Goal: Task Accomplishment & Management: Use online tool/utility

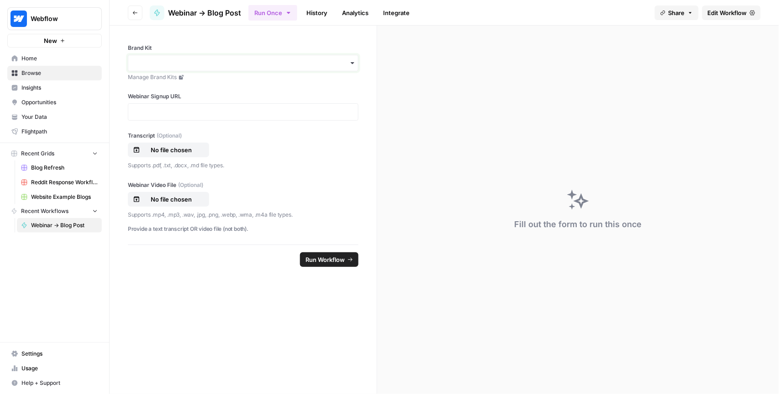
click at [227, 60] on input "Brand Kit" at bounding box center [243, 62] width 219 height 9
click at [371, 79] on div "Brand Kit Manage Brand Kits Webinar Signup URL Transcript (Optional) No file ch…" at bounding box center [243, 135] width 267 height 219
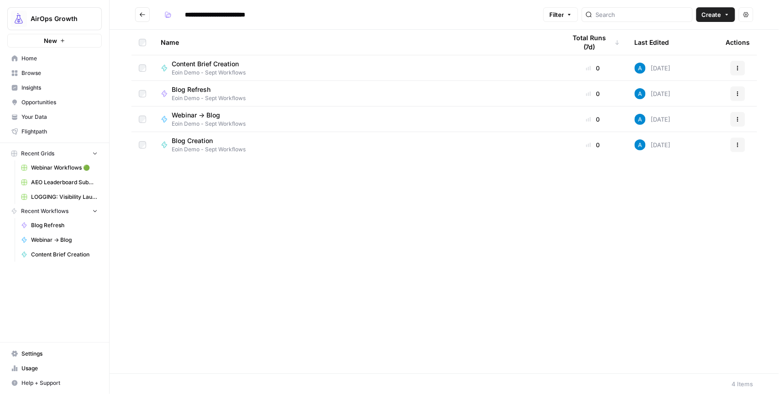
click at [230, 63] on span "Content Brief Creation" at bounding box center [205, 63] width 67 height 9
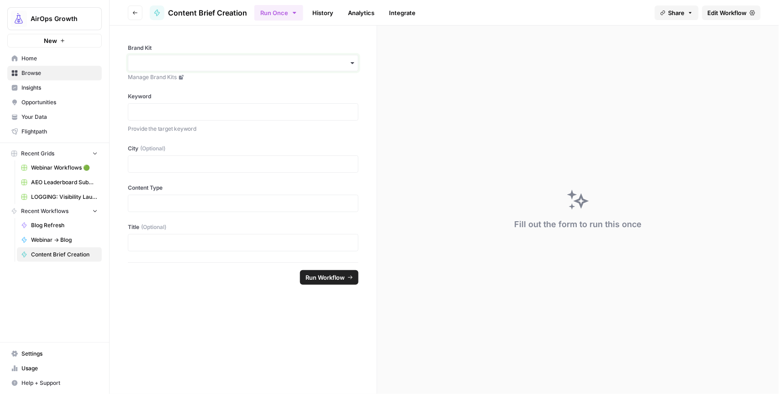
click at [232, 64] on input "Brand Kit" at bounding box center [243, 62] width 219 height 9
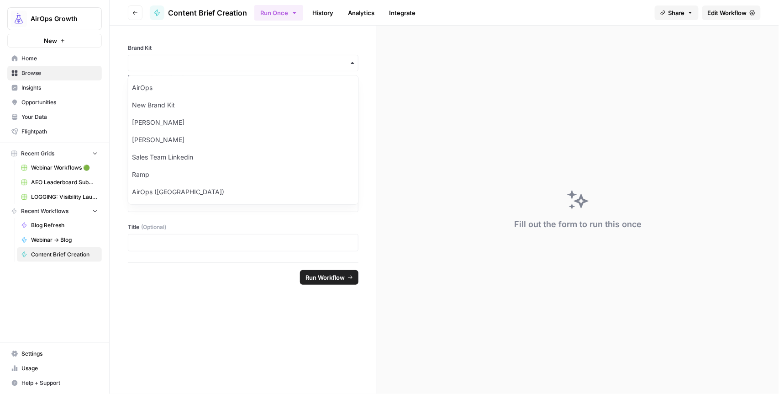
click at [239, 42] on div "Brand Kit Manage Brand Kits Keyword Provide the target keyword City (Optional) …" at bounding box center [243, 144] width 267 height 237
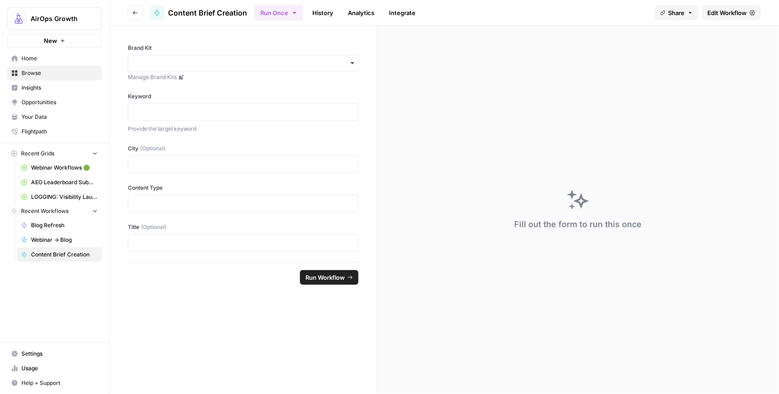
click at [319, 12] on link "History" at bounding box center [323, 12] width 32 height 15
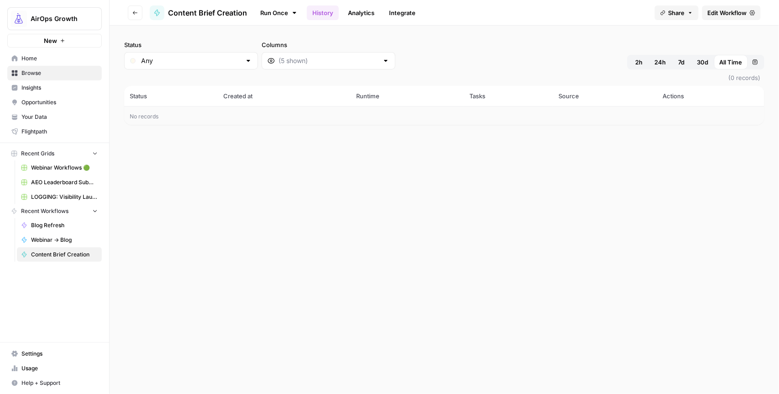
click at [438, 40] on div "Status Any Columns 2h 24h 7d 30d All Time Custom range" at bounding box center [444, 54] width 640 height 29
click at [720, 14] on span "Edit Workflow" at bounding box center [727, 12] width 39 height 9
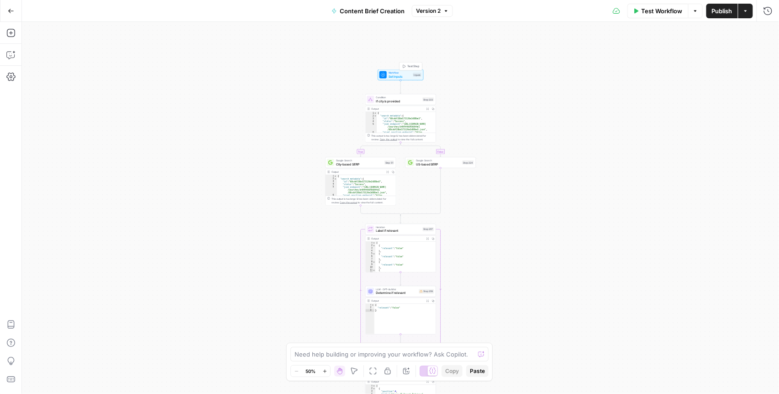
click at [393, 76] on span "Set Inputs" at bounding box center [400, 76] width 23 height 5
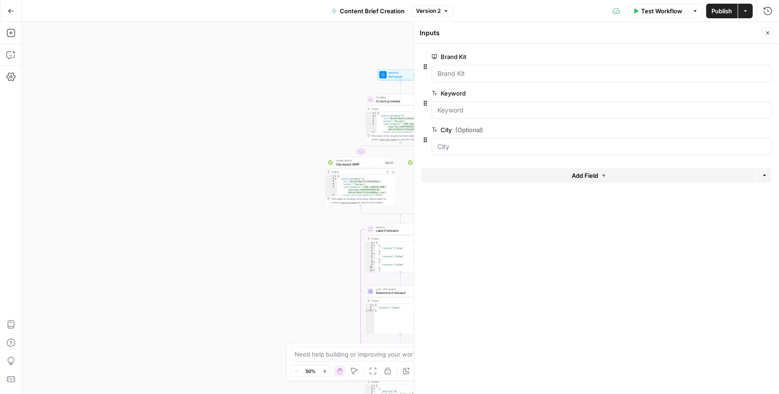
click at [768, 32] on icon "button" at bounding box center [767, 33] width 3 height 3
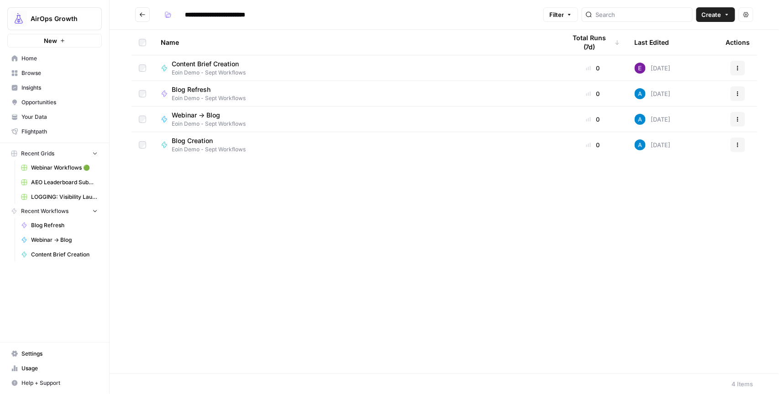
click at [228, 92] on span "Blog Refresh" at bounding box center [205, 89] width 67 height 9
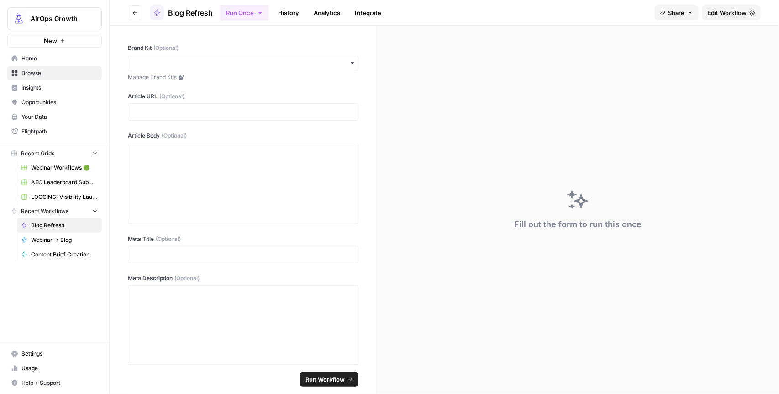
click at [132, 11] on icon "button" at bounding box center [134, 12] width 5 height 5
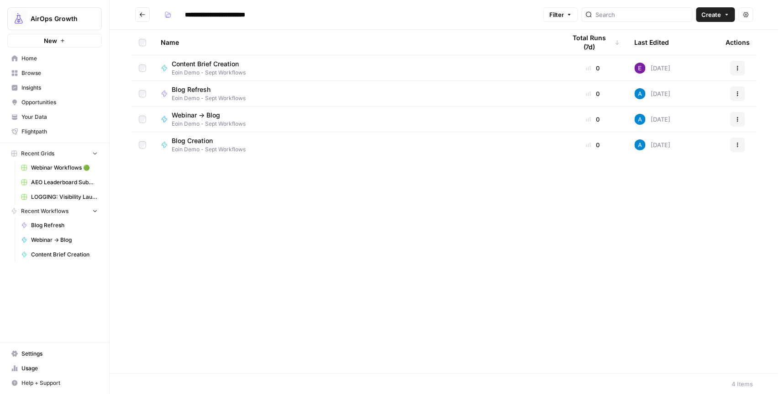
click at [205, 142] on span "Blog Creation" at bounding box center [205, 140] width 67 height 9
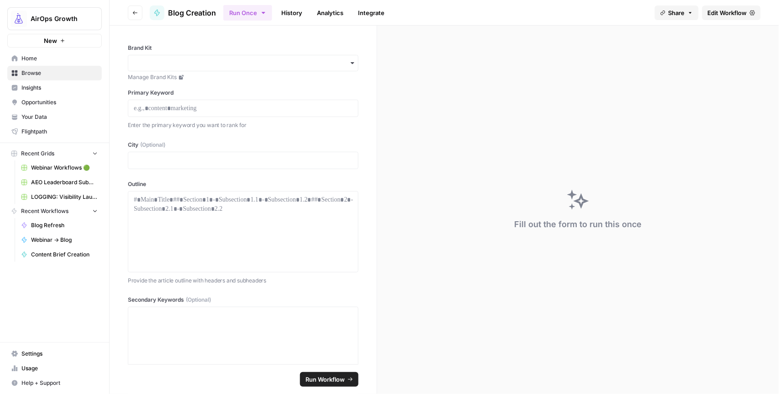
click at [81, 42] on button "New" at bounding box center [54, 41] width 95 height 14
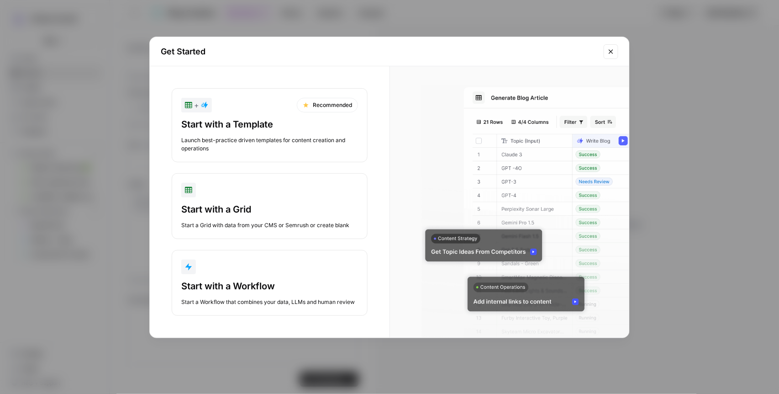
click at [241, 115] on button "+ Recommended Start with a Template Launch best-practice driven templates for c…" at bounding box center [270, 125] width 196 height 74
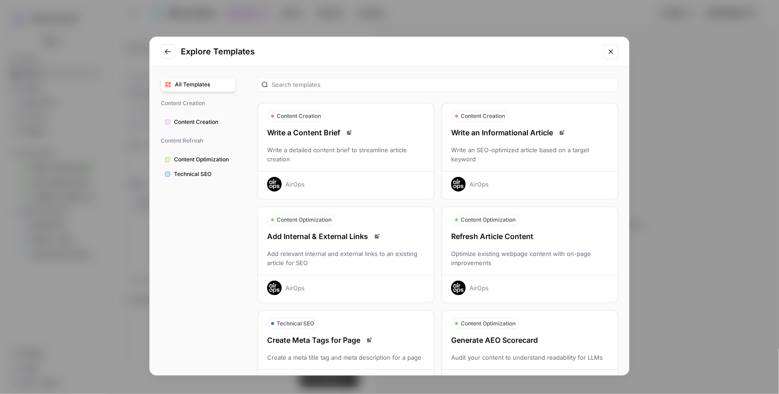
click at [612, 47] on button "Close modal" at bounding box center [611, 51] width 15 height 15
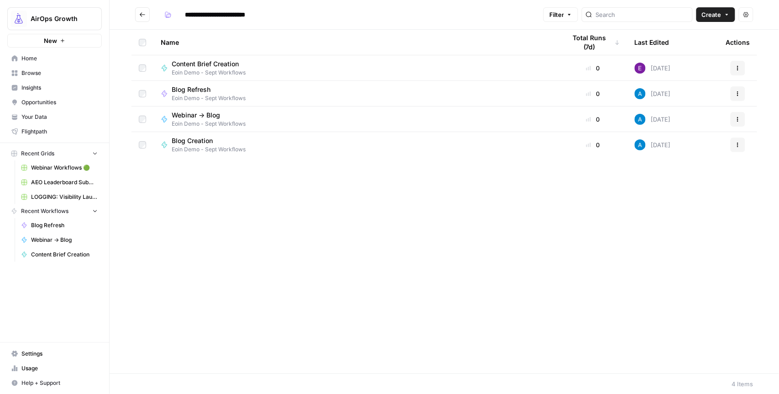
click at [237, 66] on span "Content Brief Creation" at bounding box center [205, 63] width 67 height 9
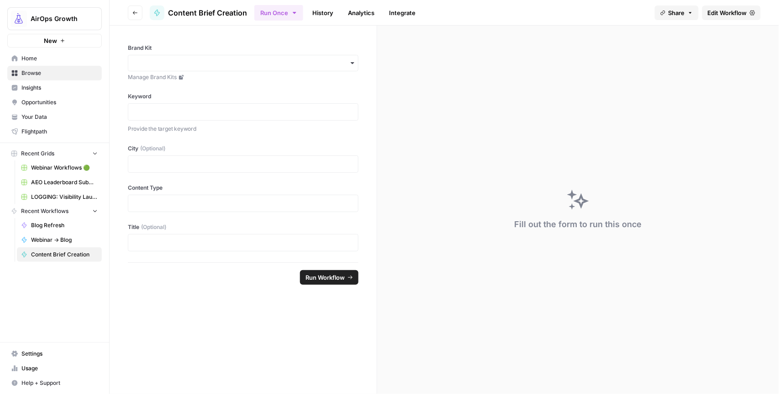
click at [714, 15] on span "Edit Workflow" at bounding box center [727, 12] width 39 height 9
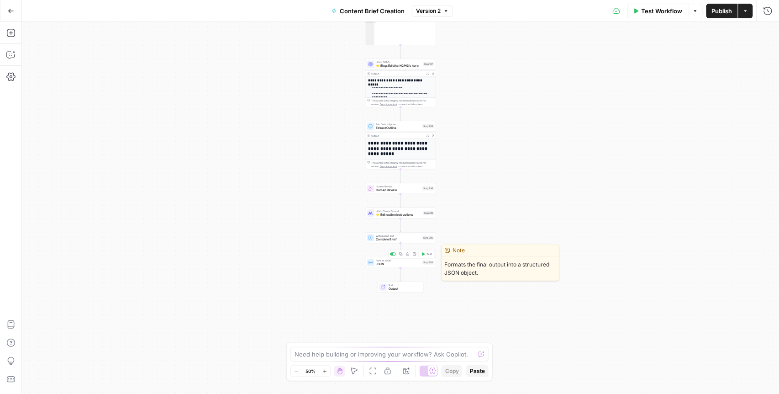
click at [412, 265] on span "JSON" at bounding box center [398, 264] width 45 height 5
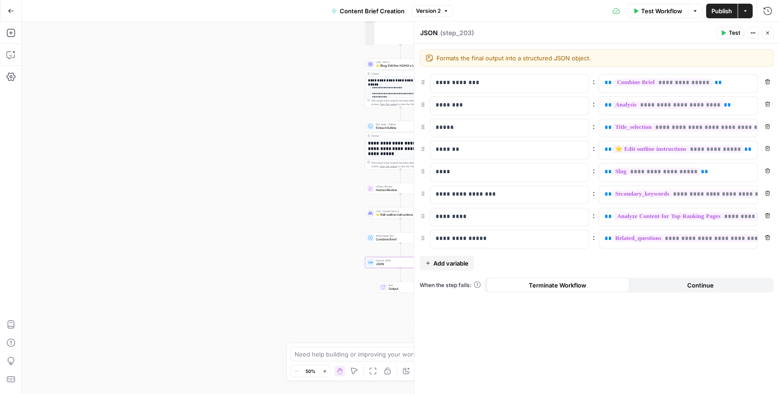
click at [13, 10] on icon "button" at bounding box center [11, 11] width 6 height 6
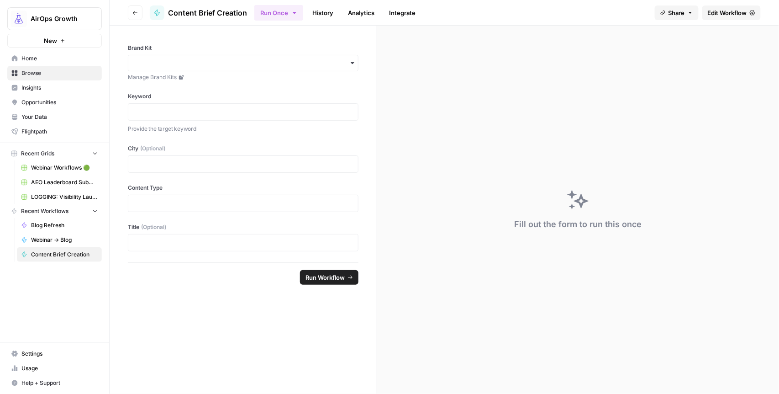
click at [13, 10] on button "AirOps Growth" at bounding box center [54, 18] width 95 height 23
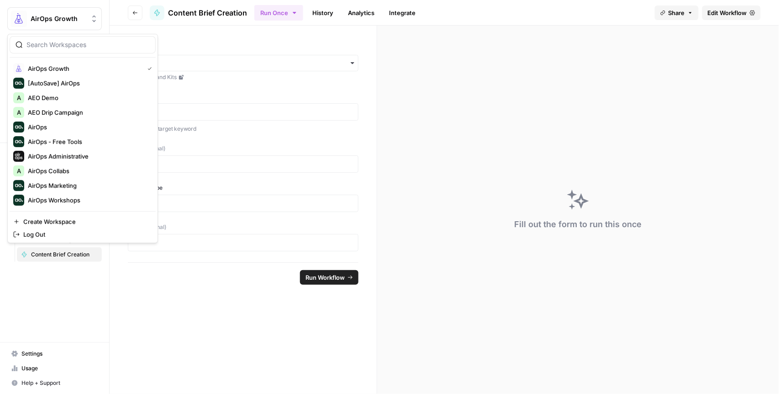
click at [128, 14] on button "Go back" at bounding box center [135, 12] width 15 height 15
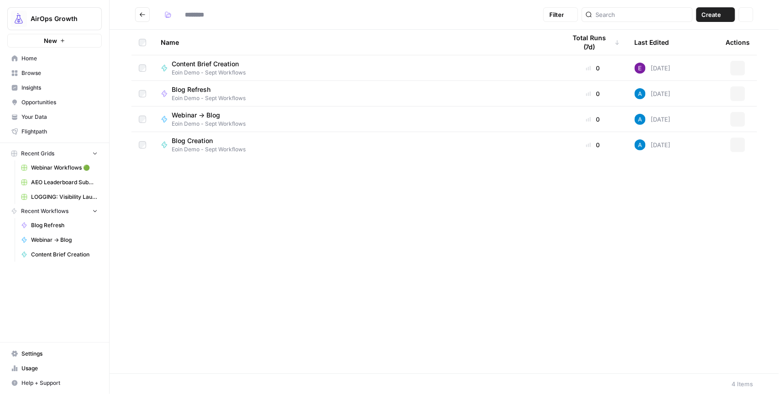
type input "**********"
click at [199, 88] on span "Blog Refresh" at bounding box center [205, 89] width 67 height 9
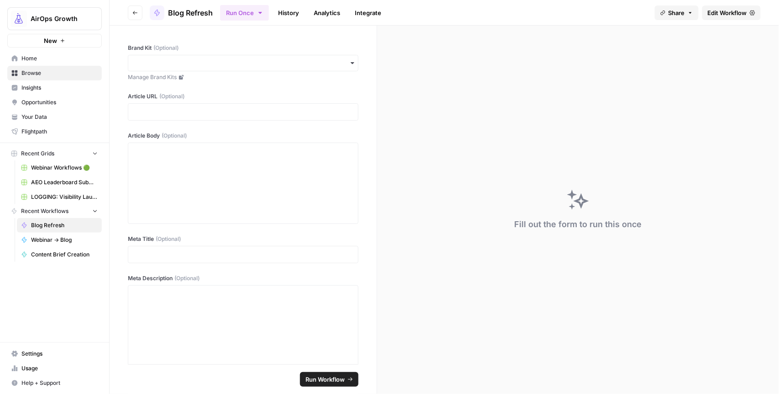
click at [714, 12] on span "Edit Workflow" at bounding box center [727, 12] width 39 height 9
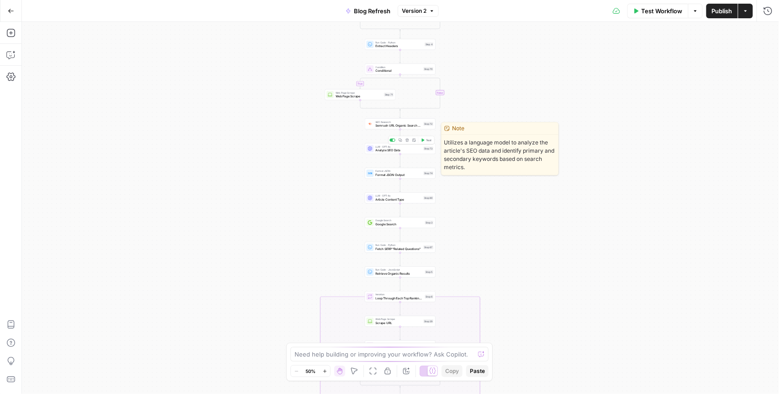
click at [403, 151] on span "Analyze SEO Data" at bounding box center [399, 150] width 46 height 5
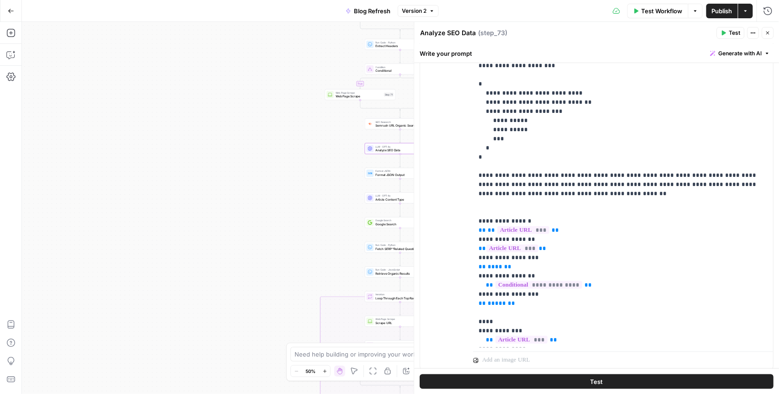
scroll to position [92, 0]
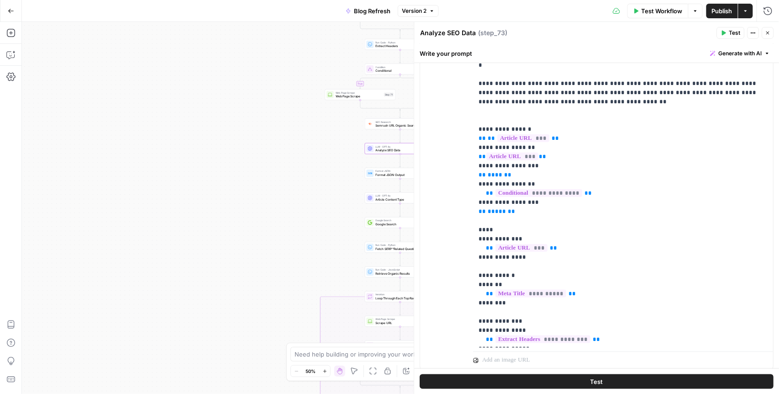
click at [769, 36] on button "Close" at bounding box center [768, 33] width 12 height 12
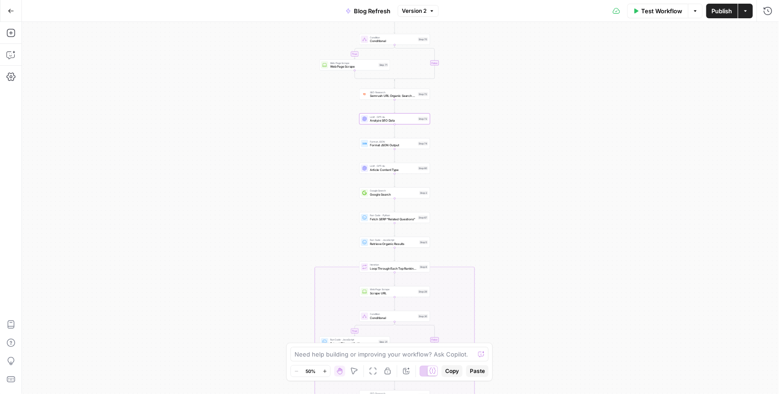
drag, startPoint x: 527, startPoint y: 208, endPoint x: 517, endPoint y: 153, distance: 56.7
click at [517, 153] on div "true false true true false false Workflow Set Inputs Inputs Condition Check Art…" at bounding box center [400, 208] width 757 height 372
drag, startPoint x: 532, startPoint y: 209, endPoint x: 524, endPoint y: 169, distance: 40.8
click at [524, 169] on div "true false true true false false Workflow Set Inputs Inputs Condition Check Art…" at bounding box center [400, 208] width 757 height 372
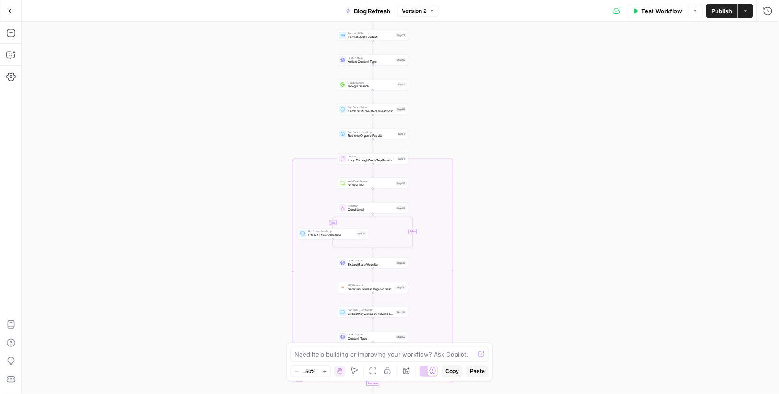
drag, startPoint x: 536, startPoint y: 199, endPoint x: 530, endPoint y: 169, distance: 31.2
click at [530, 169] on div "true false true true false false Workflow Set Inputs Inputs Condition Check Art…" at bounding box center [400, 208] width 757 height 372
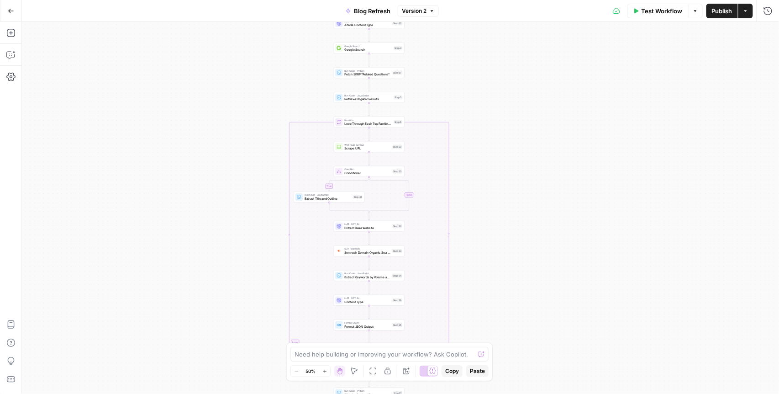
drag, startPoint x: 539, startPoint y: 195, endPoint x: 536, endPoint y: 160, distance: 34.9
click at [536, 160] on div "true false true true false false Workflow Set Inputs Inputs Condition Check Art…" at bounding box center [400, 208] width 757 height 372
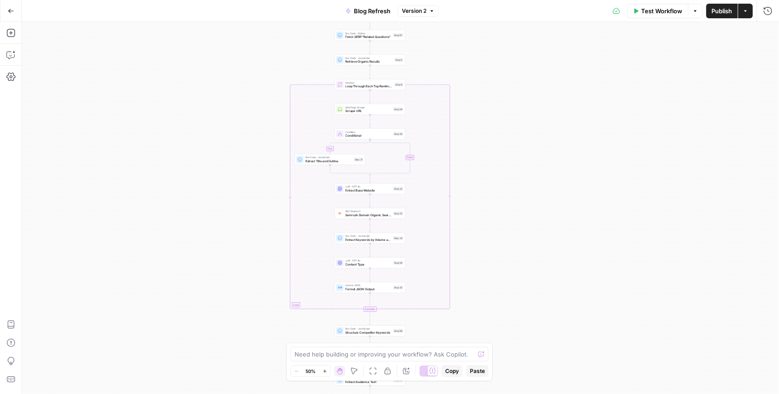
drag, startPoint x: 539, startPoint y: 206, endPoint x: 540, endPoint y: 169, distance: 37.5
click at [540, 169] on div "true false true true false false Workflow Set Inputs Inputs Condition Check Art…" at bounding box center [400, 208] width 757 height 372
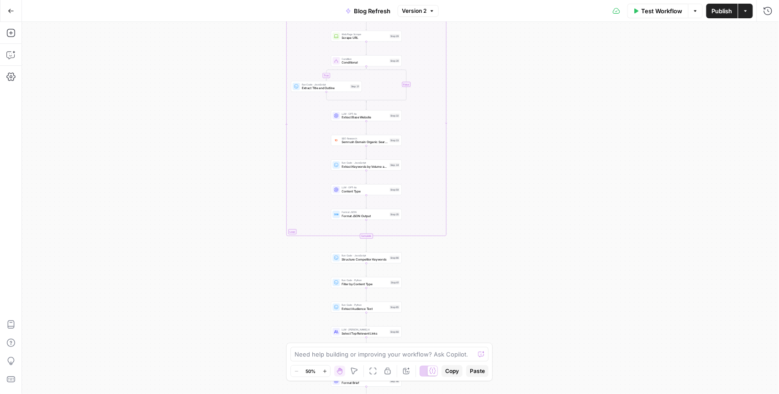
drag, startPoint x: 539, startPoint y: 226, endPoint x: 535, endPoint y: 151, distance: 75.5
click at [535, 151] on div "true false true true false false Workflow Set Inputs Inputs Condition Check Art…" at bounding box center [400, 208] width 757 height 372
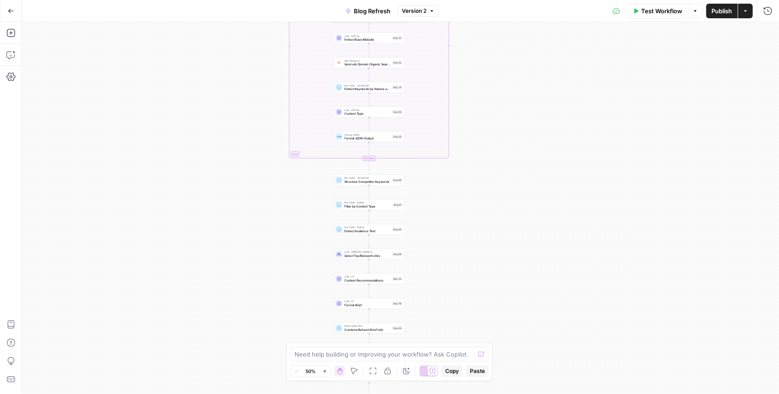
drag, startPoint x: 521, startPoint y: 234, endPoint x: 524, endPoint y: 158, distance: 75.4
click at [524, 158] on div "true false true true false false Workflow Set Inputs Inputs Condition Check Art…" at bounding box center [400, 208] width 757 height 372
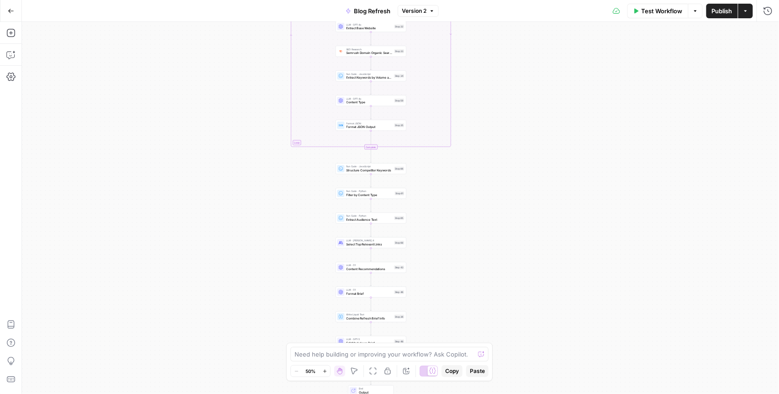
drag, startPoint x: 457, startPoint y: 233, endPoint x: 469, endPoint y: 160, distance: 74.6
click at [469, 160] on div "true false true true false false Workflow Set Inputs Inputs Condition Check Art…" at bounding box center [400, 208] width 757 height 372
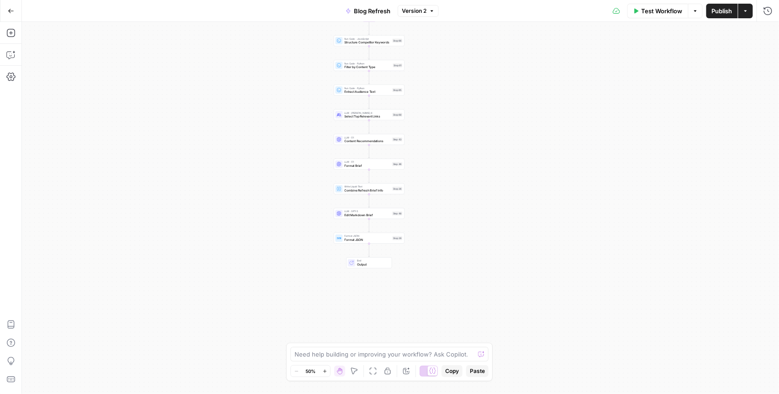
drag, startPoint x: 472, startPoint y: 240, endPoint x: 459, endPoint y: 174, distance: 67.0
click at [459, 174] on div "true false true true false false Workflow Set Inputs Inputs Condition Check Art…" at bounding box center [400, 208] width 757 height 372
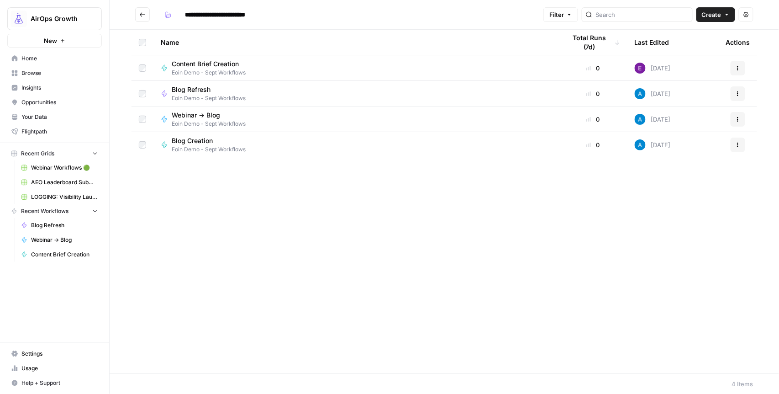
click at [44, 88] on span "Insights" at bounding box center [59, 88] width 76 height 8
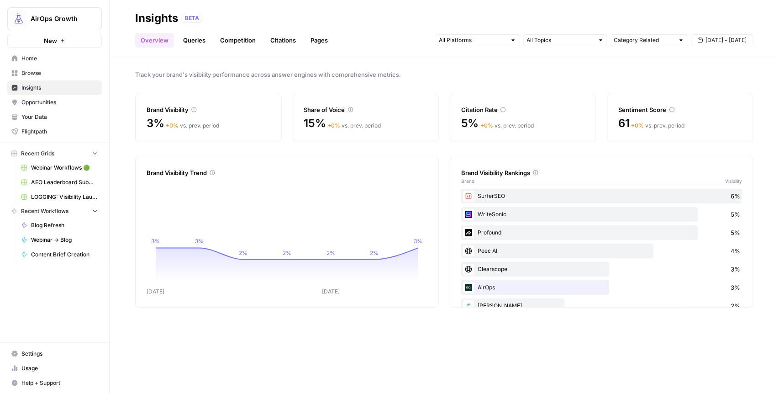
click at [61, 43] on icon "button" at bounding box center [62, 40] width 5 height 5
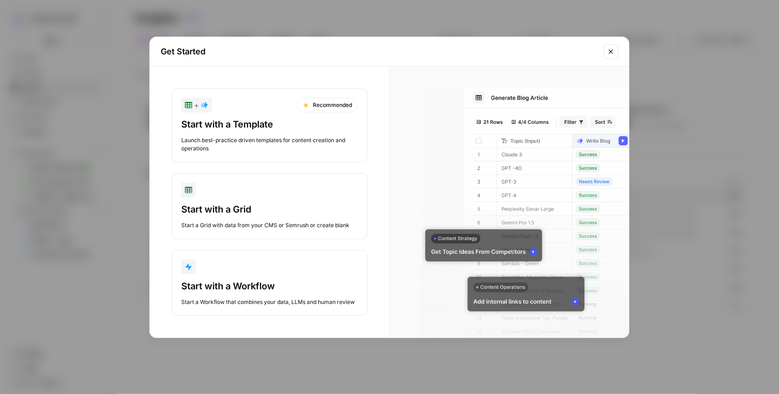
click at [242, 140] on div "Launch best-practice driven templates for content creation and operations" at bounding box center [269, 144] width 177 height 16
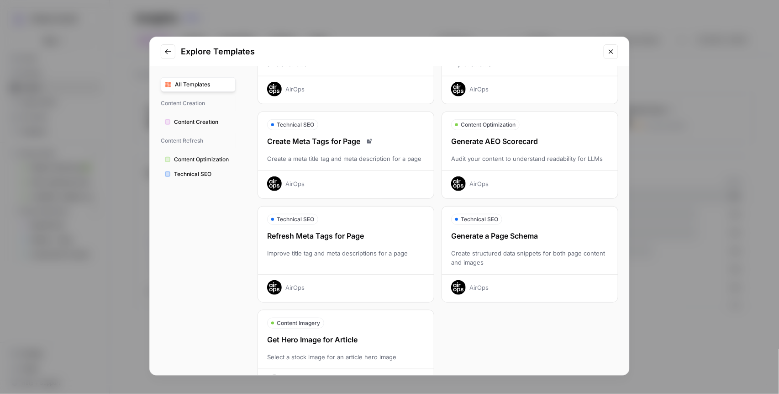
scroll to position [198, 0]
click at [193, 118] on span "Content Creation" at bounding box center [203, 122] width 58 height 8
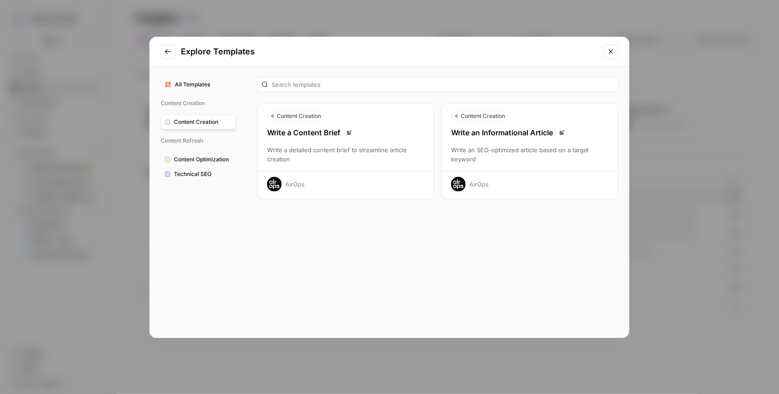
scroll to position [0, 0]
click at [202, 163] on span "Content Optimization" at bounding box center [203, 159] width 58 height 8
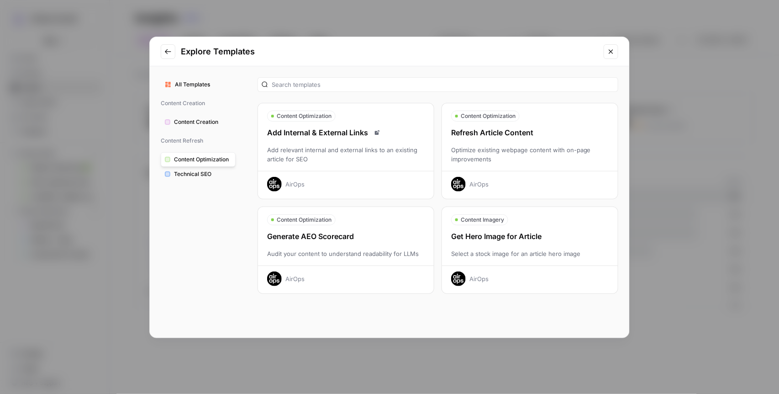
click at [205, 177] on span "Technical SEO" at bounding box center [203, 174] width 58 height 8
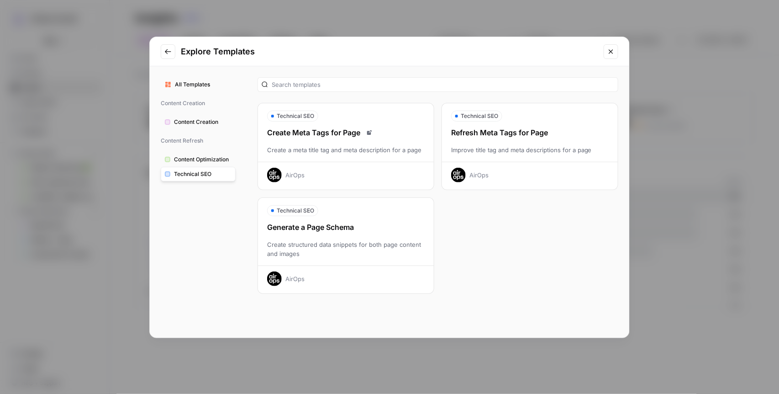
click at [202, 120] on span "Content Creation" at bounding box center [203, 122] width 58 height 8
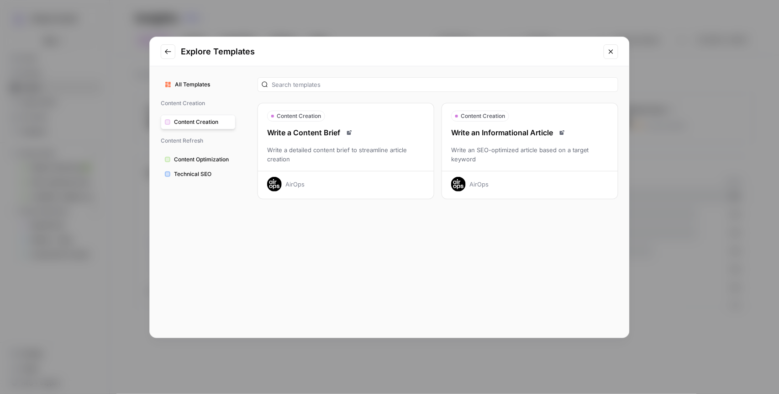
click at [204, 81] on span "All Templates" at bounding box center [203, 84] width 57 height 8
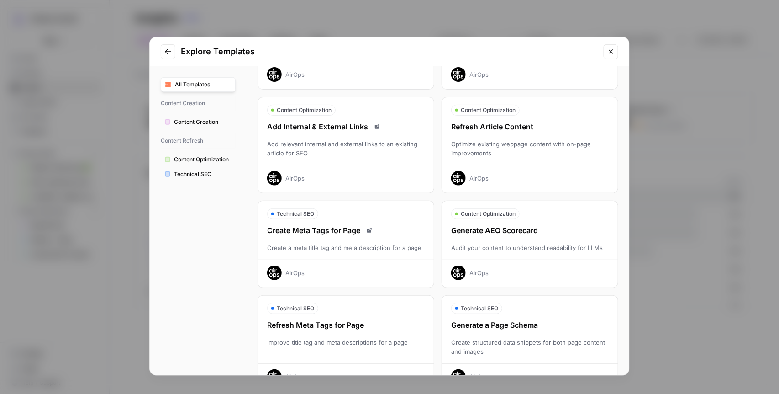
scroll to position [110, 0]
click at [221, 159] on span "Content Optimization" at bounding box center [203, 159] width 58 height 8
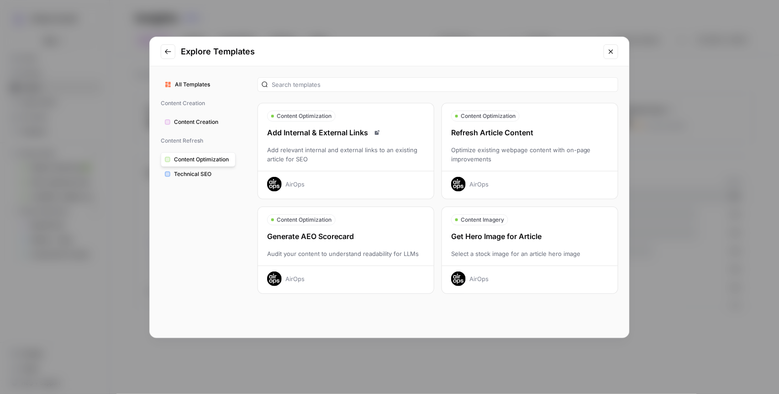
scroll to position [0, 0]
click at [379, 238] on div "Generate AEO Scorecard" at bounding box center [346, 236] width 176 height 11
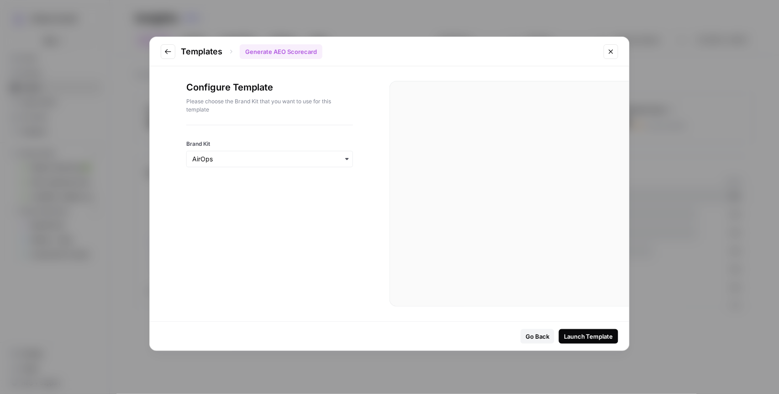
click at [609, 54] on icon "Close modal" at bounding box center [610, 51] width 7 height 7
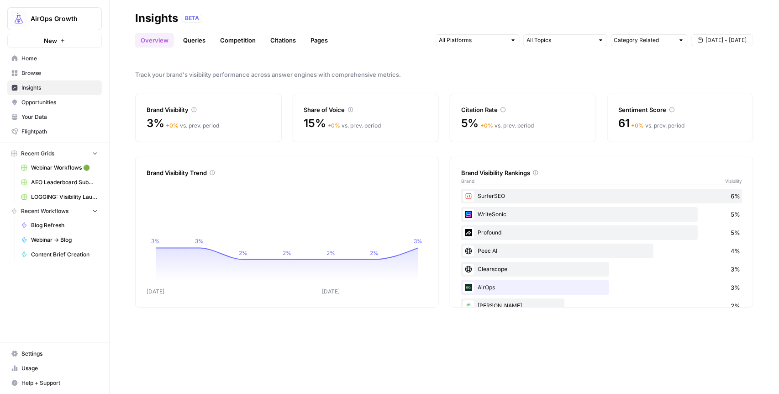
click at [47, 61] on span "Home" at bounding box center [59, 58] width 76 height 8
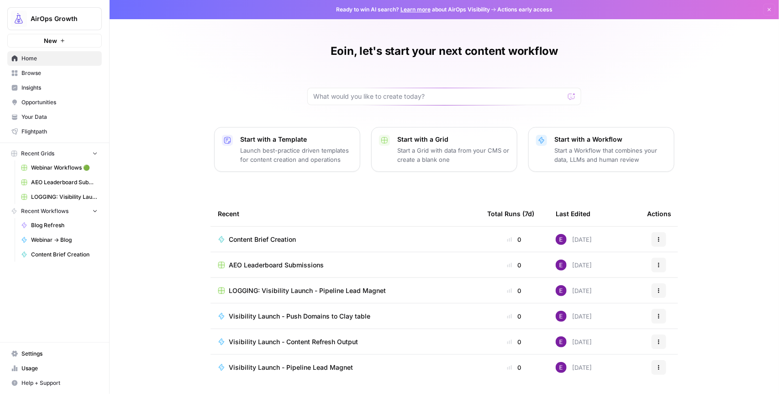
click at [53, 76] on span "Browse" at bounding box center [59, 73] width 76 height 8
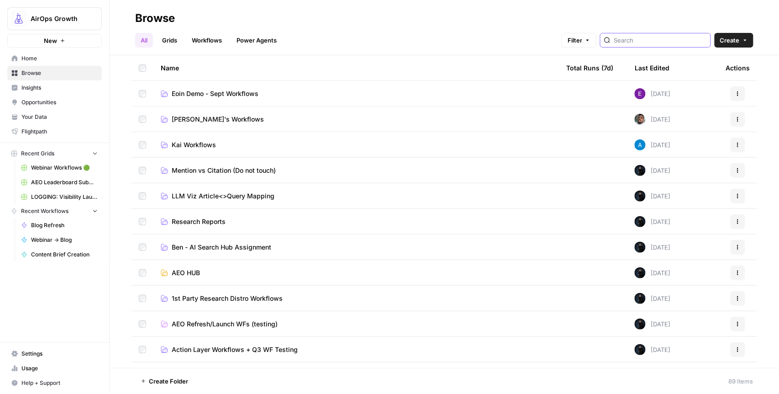
click at [648, 44] on input "search" at bounding box center [660, 40] width 93 height 9
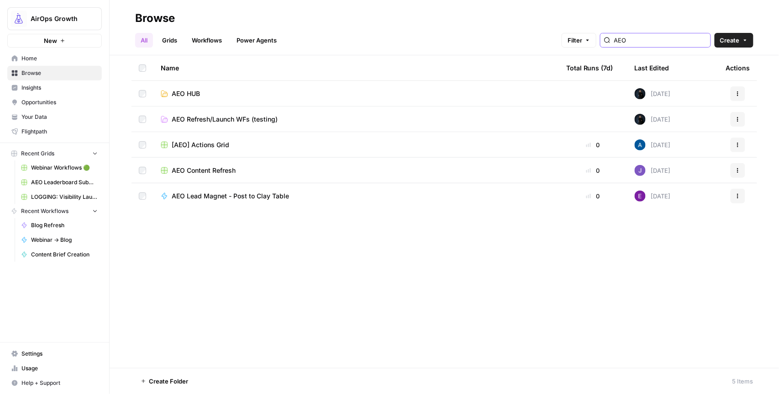
type input "AEO"
click at [42, 74] on span "Browse" at bounding box center [59, 73] width 76 height 8
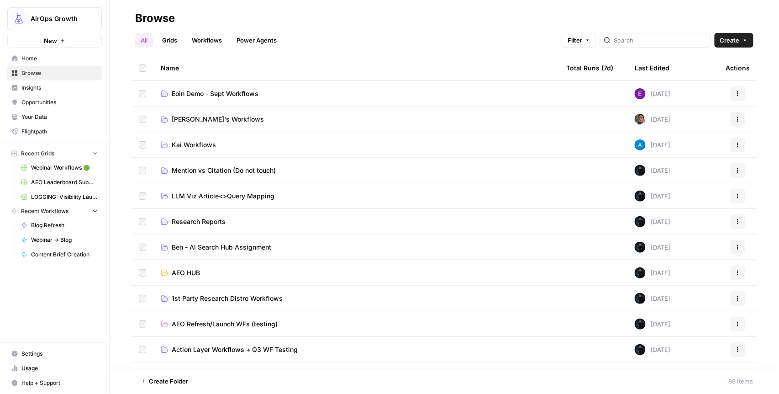
click at [45, 41] on span "New" at bounding box center [50, 40] width 13 height 9
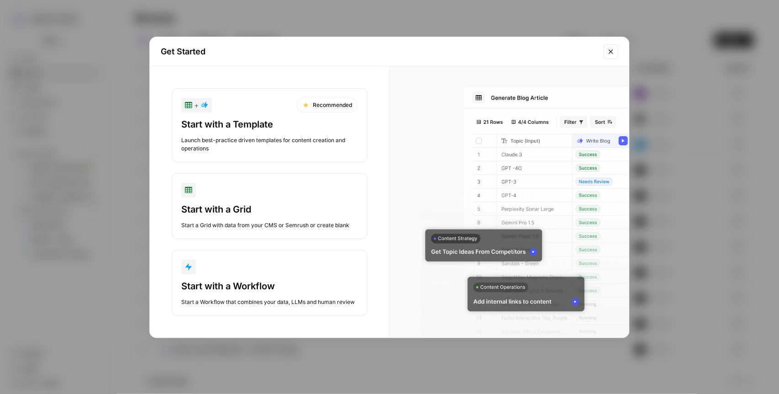
click at [254, 110] on div "+ Recommended" at bounding box center [269, 105] width 177 height 15
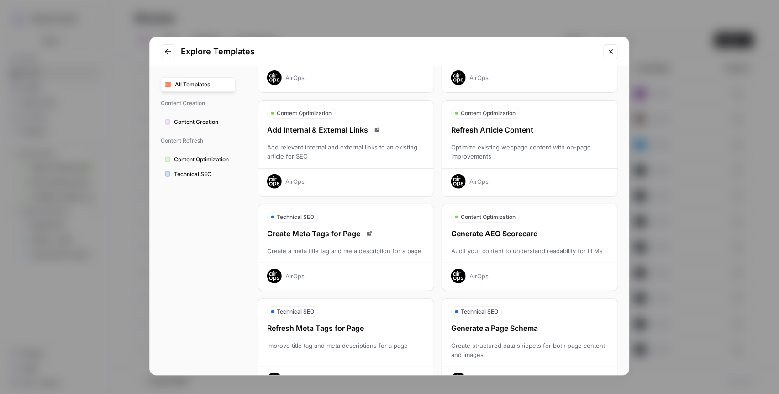
scroll to position [106, 0]
click at [515, 244] on div "Generate AEO Scorecard Audit your content to understand readability for LLMs Ai…" at bounding box center [530, 255] width 176 height 55
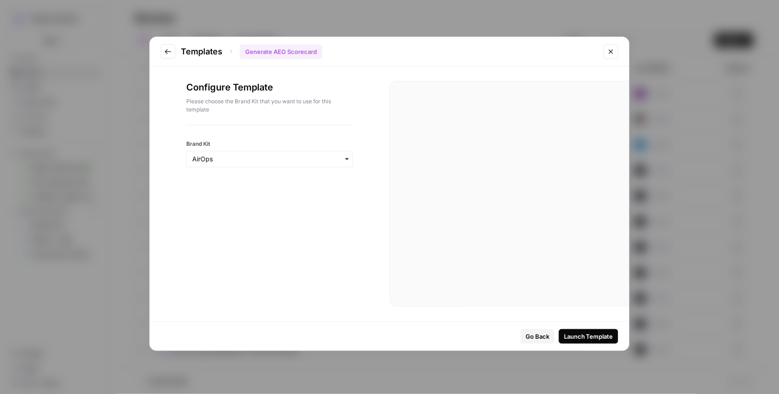
click at [598, 336] on div "Launch Template" at bounding box center [588, 336] width 49 height 9
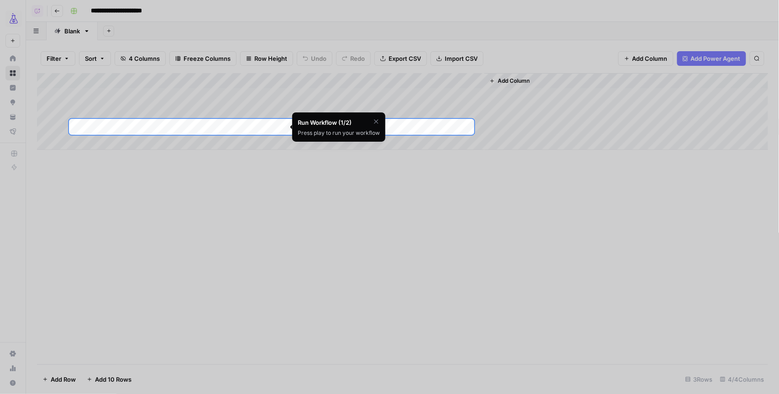
click at [378, 121] on icon "button" at bounding box center [376, 121] width 7 height 7
click at [356, 144] on span "Skip Tutorial" at bounding box center [352, 144] width 29 height 7
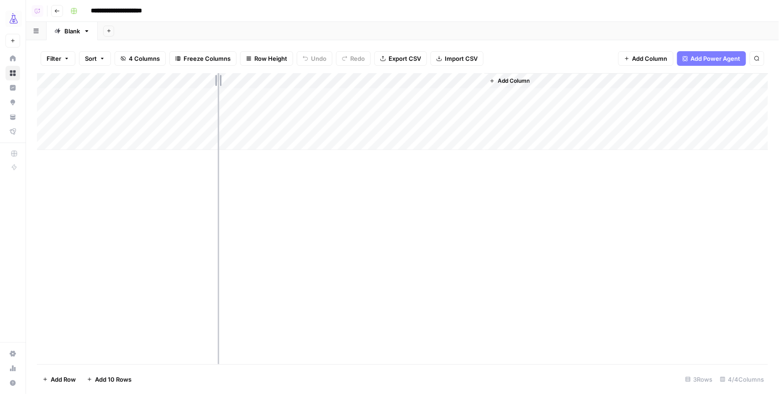
drag, startPoint x: 171, startPoint y: 78, endPoint x: 218, endPoint y: 81, distance: 47.6
click at [218, 81] on div "Add Column" at bounding box center [403, 111] width 732 height 77
click at [174, 114] on div "Add Column" at bounding box center [403, 111] width 732 height 77
click at [174, 114] on input "**********" at bounding box center [145, 113] width 146 height 11
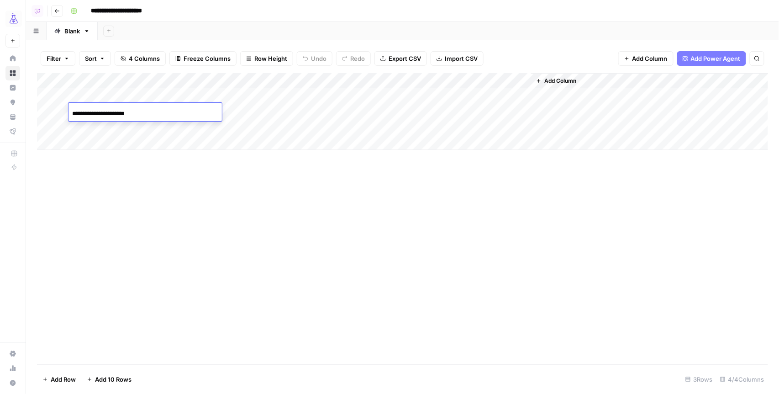
type input "**********"
click at [211, 187] on div "Add Column" at bounding box center [402, 218] width 731 height 291
click at [166, 95] on div "Add Column" at bounding box center [403, 111] width 732 height 77
click at [178, 130] on div "Add Column" at bounding box center [403, 111] width 732 height 77
drag, startPoint x: 262, startPoint y: 181, endPoint x: 261, endPoint y: 135, distance: 46.6
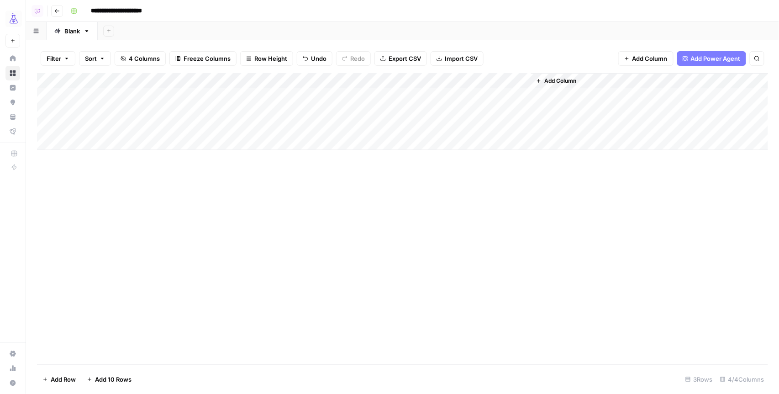
click at [262, 181] on div "Add Column" at bounding box center [402, 218] width 731 height 291
click at [273, 94] on div "Add Column" at bounding box center [403, 111] width 732 height 77
click at [274, 111] on div "Add Column" at bounding box center [403, 111] width 732 height 77
click at [274, 126] on div "Add Column" at bounding box center [403, 111] width 732 height 77
click at [551, 38] on div "Add Sheet" at bounding box center [438, 31] width 681 height 18
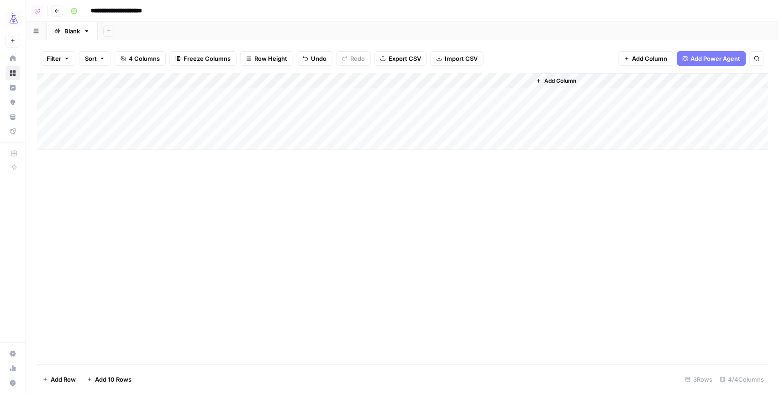
click at [562, 83] on span "Add Column" at bounding box center [560, 81] width 32 height 8
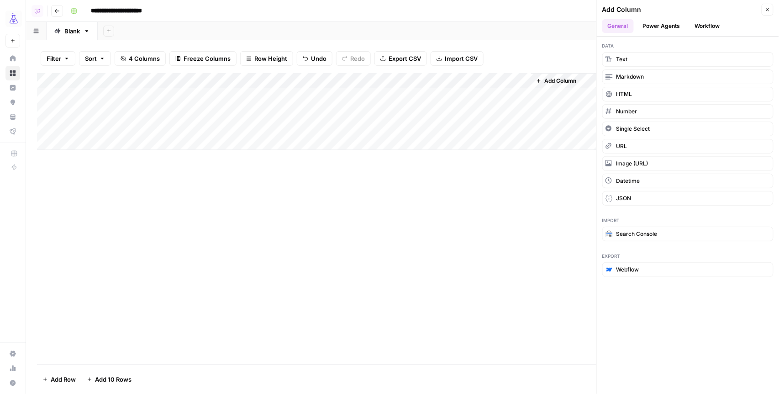
click at [678, 31] on button "Power Agents" at bounding box center [662, 26] width 48 height 14
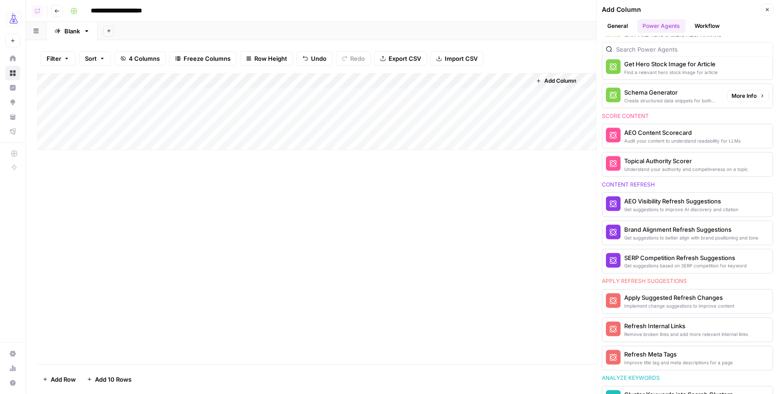
scroll to position [396, 0]
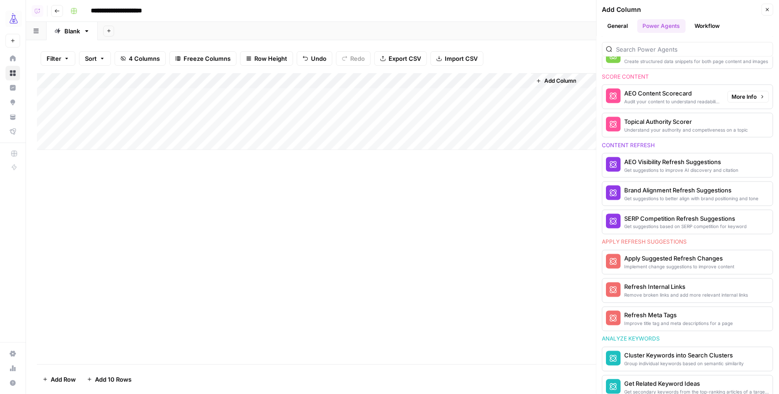
click at [747, 95] on span "More Info" at bounding box center [744, 97] width 25 height 8
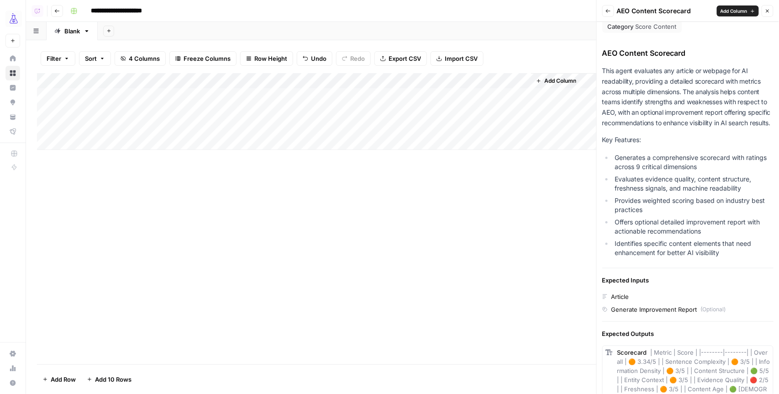
scroll to position [4, 0]
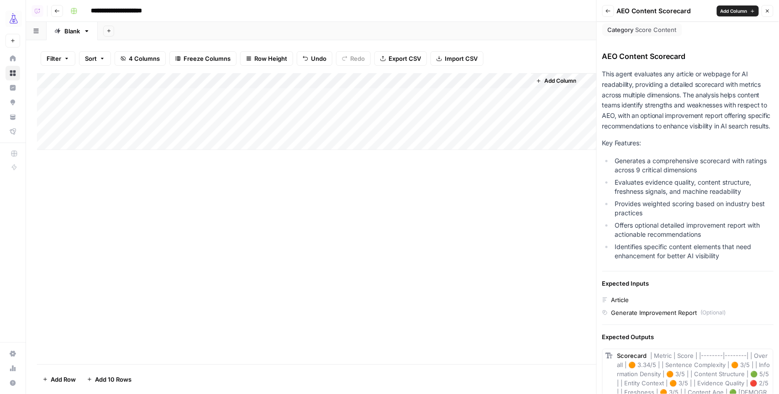
click at [613, 17] on header "Back AEO Content Scorecard Add Column Close" at bounding box center [688, 11] width 182 height 22
click at [613, 14] on button "Back" at bounding box center [608, 11] width 12 height 12
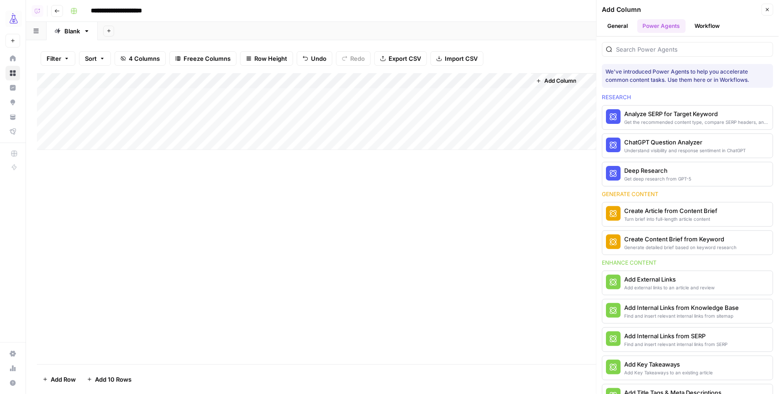
scroll to position [396, 0]
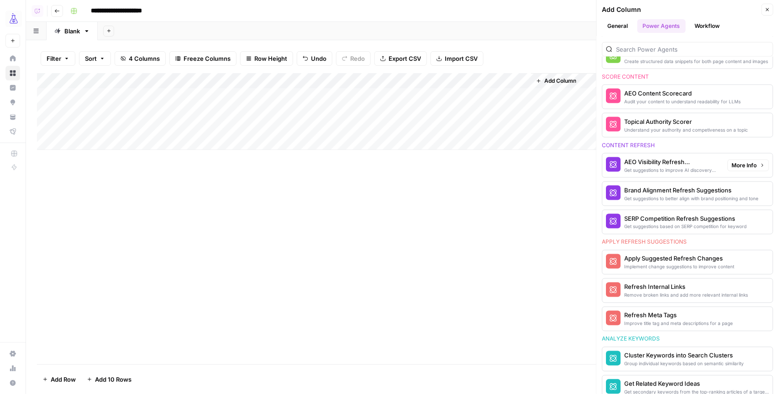
click at [742, 166] on span "More Info" at bounding box center [744, 165] width 25 height 8
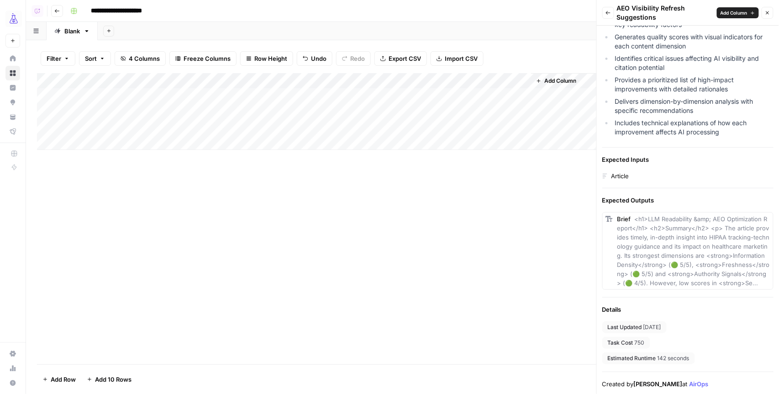
scroll to position [0, 0]
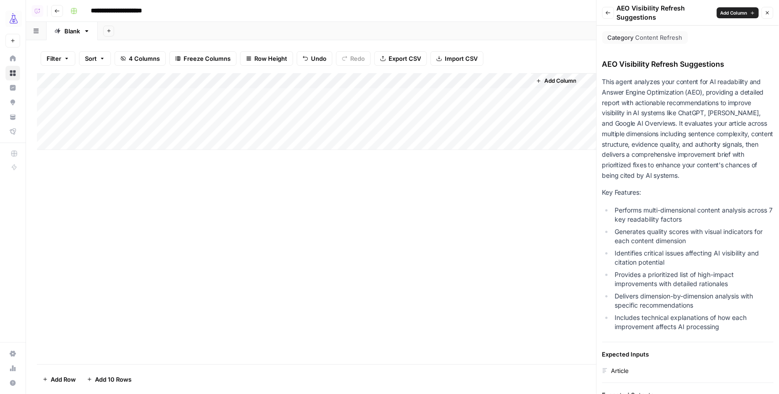
click at [611, 16] on button "Back" at bounding box center [608, 13] width 12 height 12
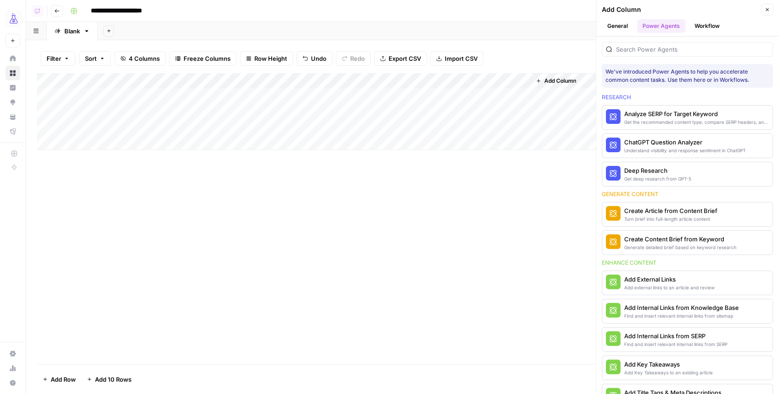
scroll to position [396, 0]
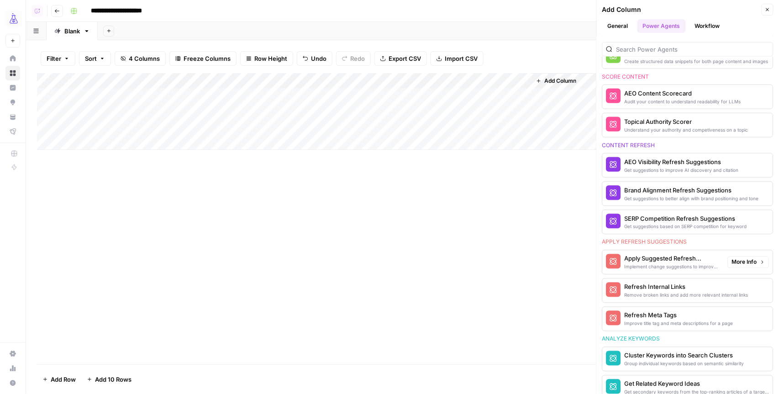
click at [697, 262] on div "Apply Suggested Refresh Changes" at bounding box center [673, 258] width 96 height 9
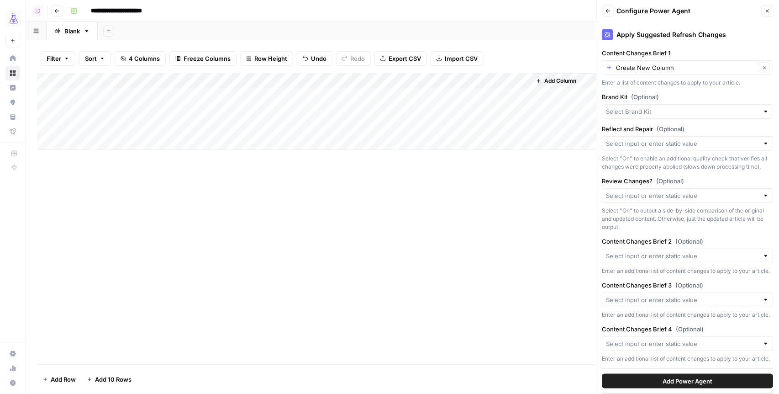
scroll to position [145, 0]
click at [111, 28] on button "Add Sheet" at bounding box center [108, 31] width 11 height 11
click at [143, 63] on span "Blank" at bounding box center [154, 62] width 67 height 9
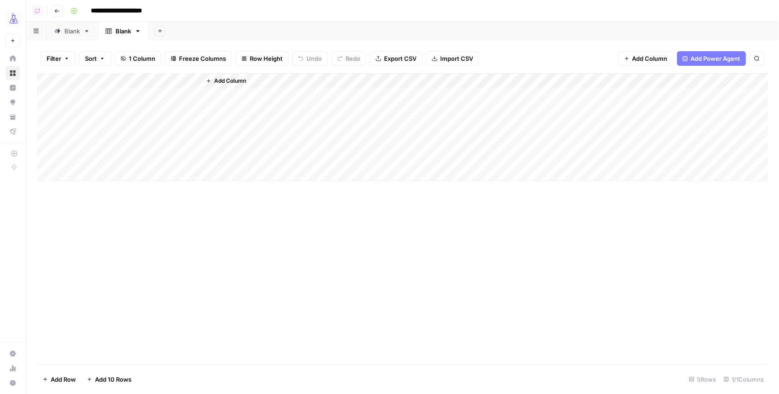
click at [226, 84] on span "Add Column" at bounding box center [230, 81] width 32 height 8
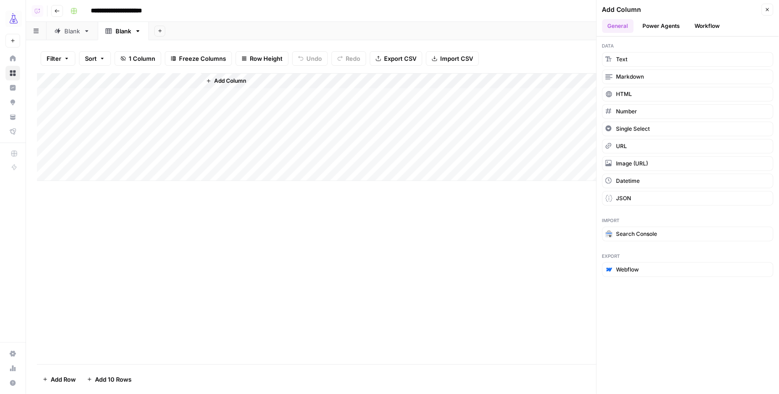
click at [660, 27] on button "Power Agents" at bounding box center [662, 26] width 48 height 14
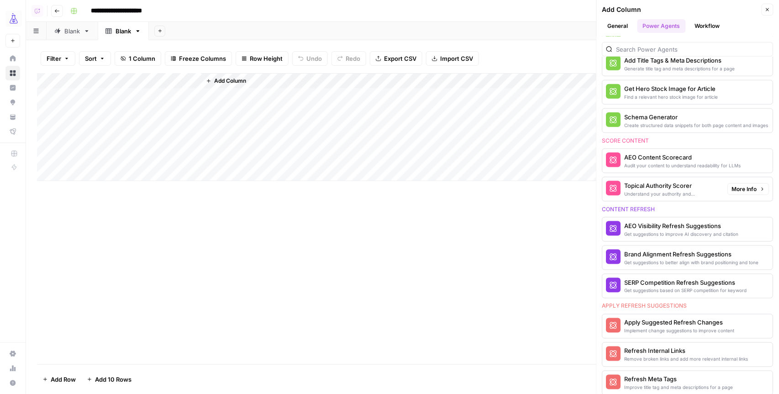
scroll to position [341, 0]
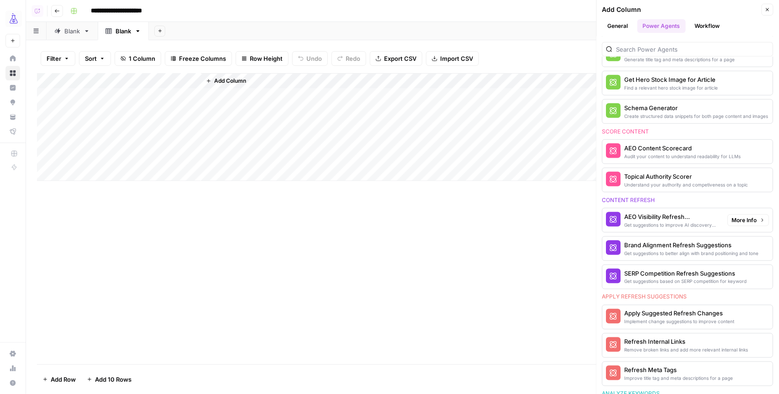
drag, startPoint x: 746, startPoint y: 221, endPoint x: 499, endPoint y: 208, distance: 247.4
click at [747, 222] on span "More Info" at bounding box center [744, 220] width 25 height 8
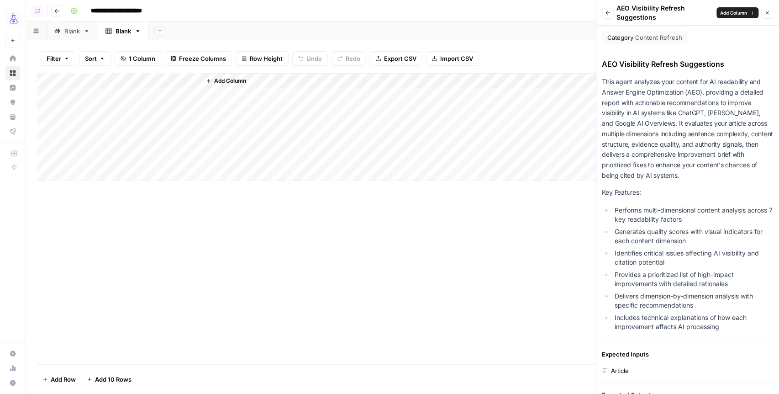
click at [732, 12] on span "Add Column" at bounding box center [734, 12] width 27 height 7
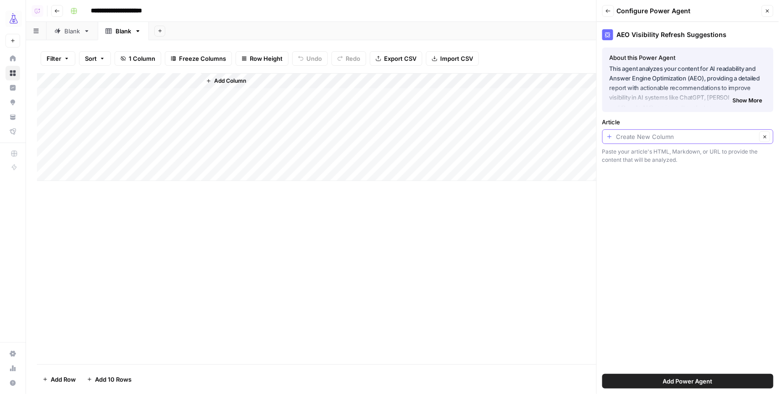
click at [669, 135] on input "Article" at bounding box center [687, 136] width 140 height 9
click at [644, 186] on span "Title" at bounding box center [687, 186] width 152 height 9
type input "Title"
click at [749, 100] on span "Show More" at bounding box center [748, 100] width 30 height 8
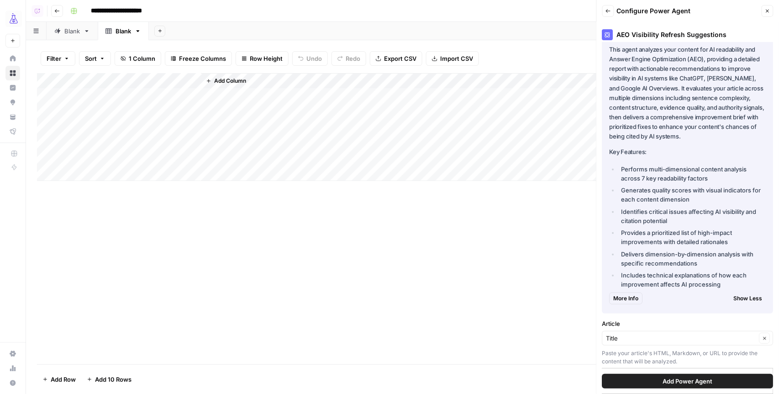
scroll to position [21, 0]
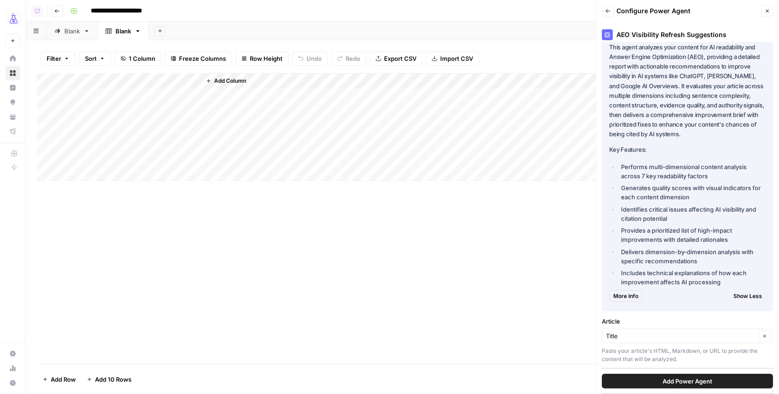
click at [703, 375] on button "Add Power Agent" at bounding box center [687, 381] width 171 height 15
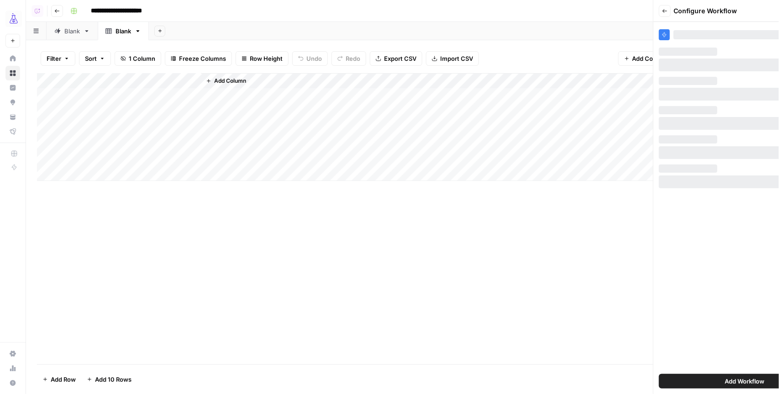
scroll to position [0, 0]
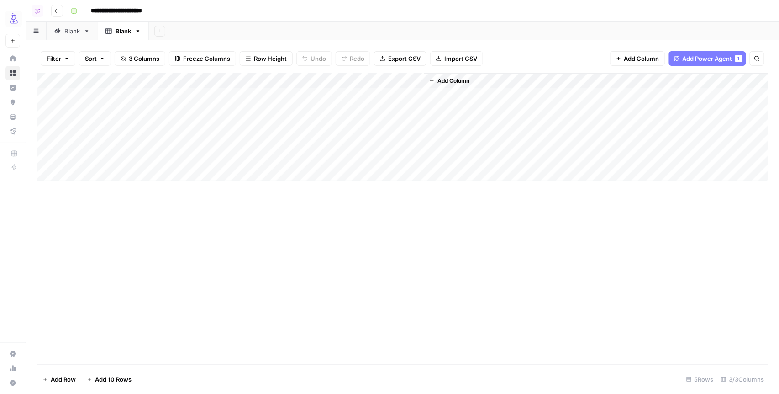
click at [460, 82] on span "Add Column" at bounding box center [454, 81] width 32 height 8
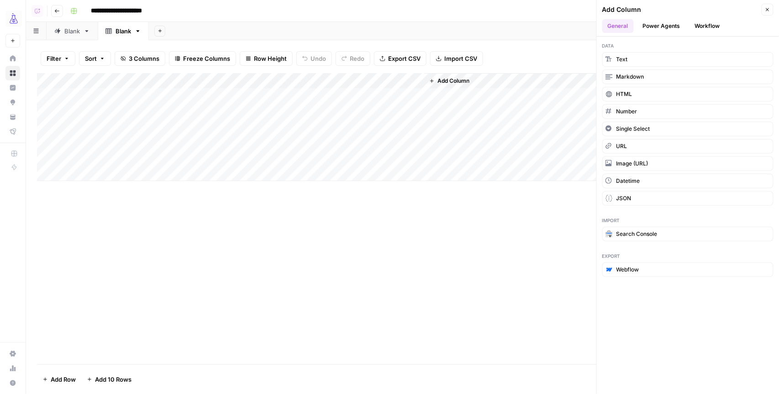
click at [679, 29] on button "Power Agents" at bounding box center [662, 26] width 48 height 14
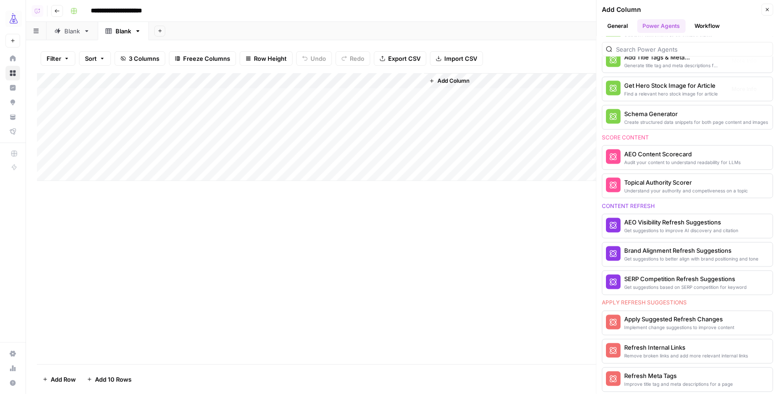
scroll to position [418, 0]
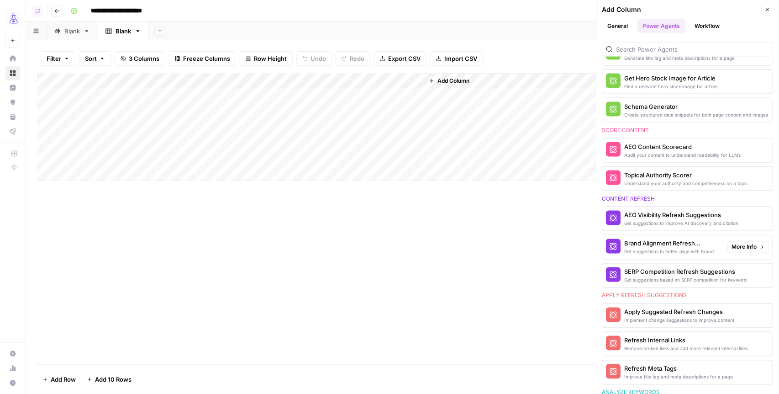
click at [738, 245] on span "More Info" at bounding box center [744, 247] width 25 height 8
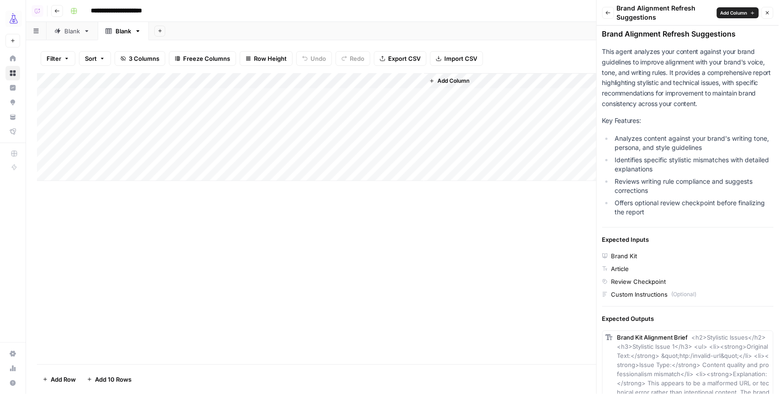
scroll to position [0, 0]
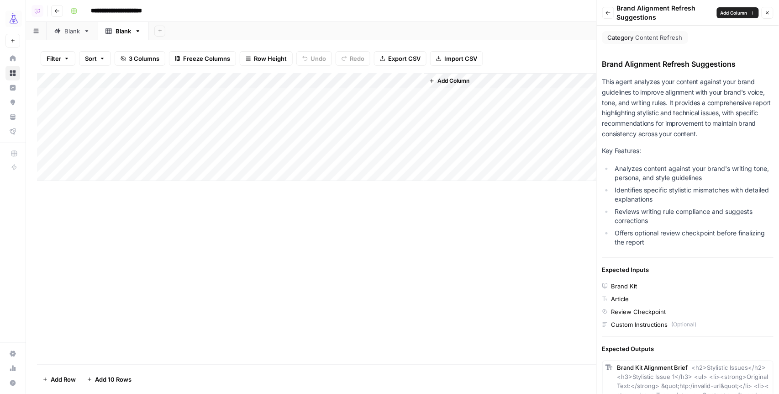
click at [727, 13] on span "Add Column" at bounding box center [734, 12] width 27 height 7
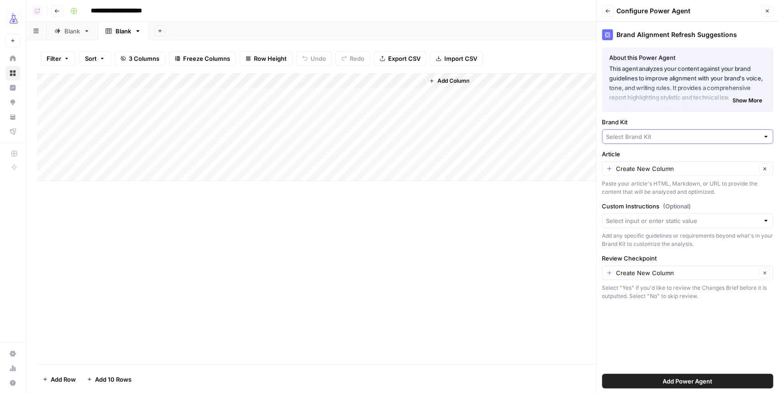
click at [632, 137] on input "Brand Kit" at bounding box center [683, 136] width 153 height 9
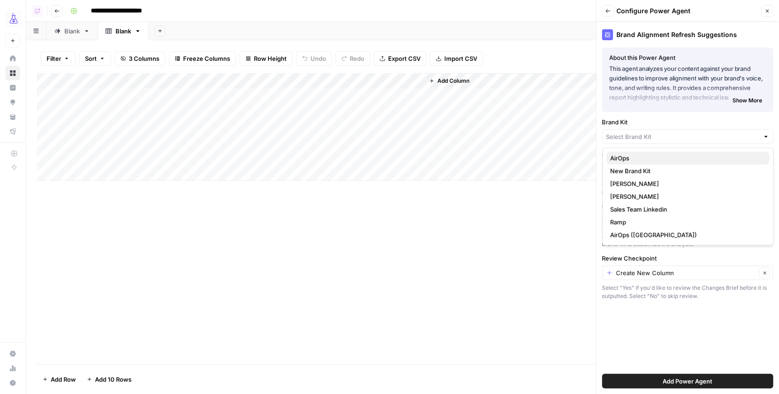
click at [634, 160] on span "AirOps" at bounding box center [687, 157] width 152 height 9
type input "AirOps"
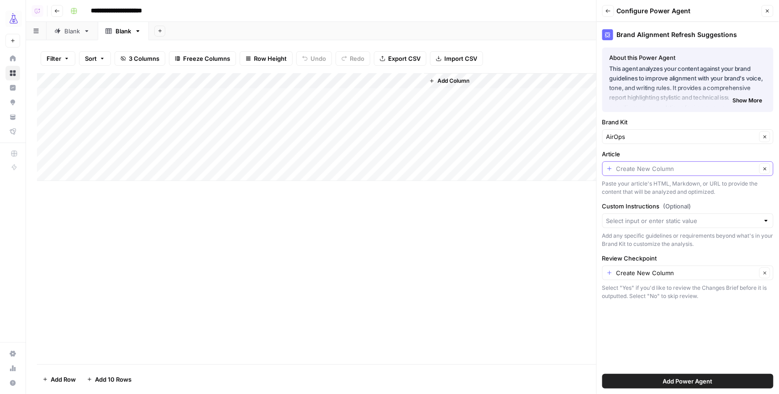
click at [639, 171] on input "Article" at bounding box center [687, 168] width 140 height 9
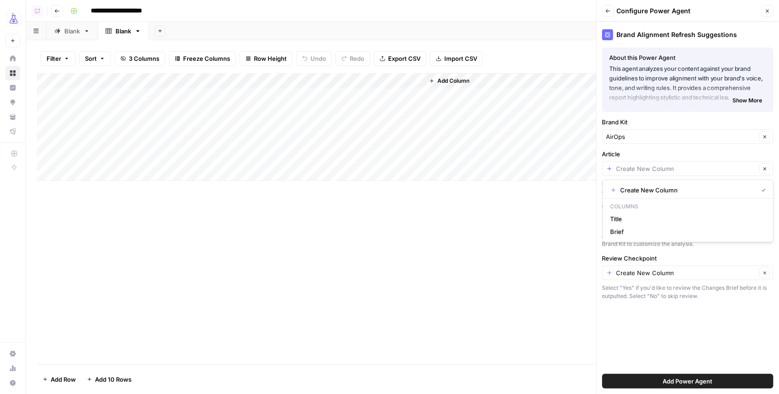
type input "Create New Column"
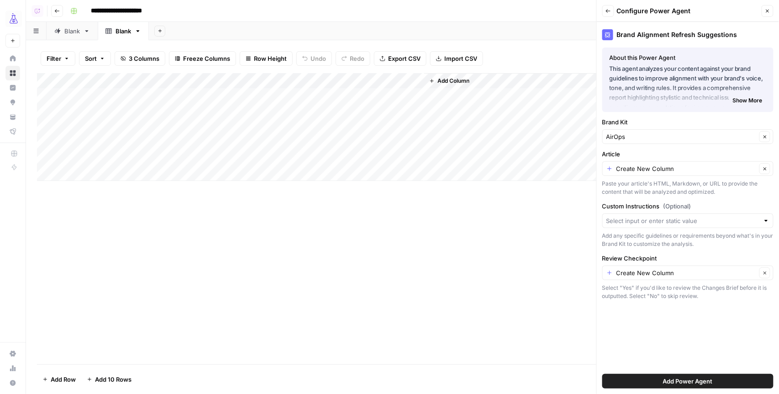
click at [656, 156] on label "Article" at bounding box center [687, 153] width 171 height 9
click at [656, 164] on input "Create New Column" at bounding box center [687, 168] width 140 height 9
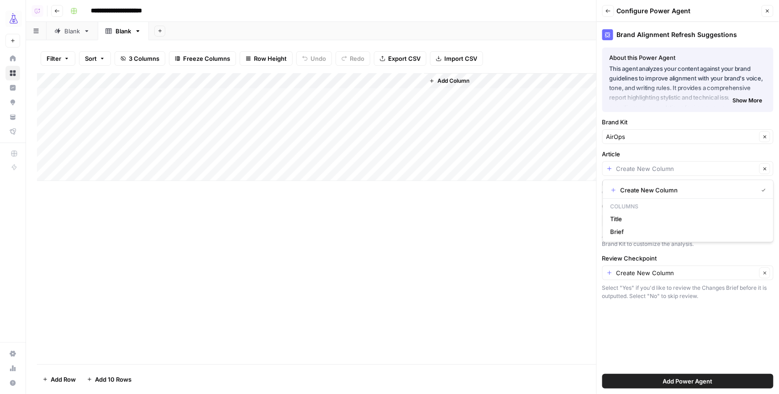
type input "Create New Column"
click at [662, 149] on label "Article" at bounding box center [687, 153] width 171 height 9
click at [662, 164] on input "Create New Column" at bounding box center [687, 168] width 140 height 9
type input "Create New Column"
click at [663, 148] on div "Brand Alignment Refresh Suggestions About this Power Agent This agent analyzes …" at bounding box center [688, 208] width 182 height 372
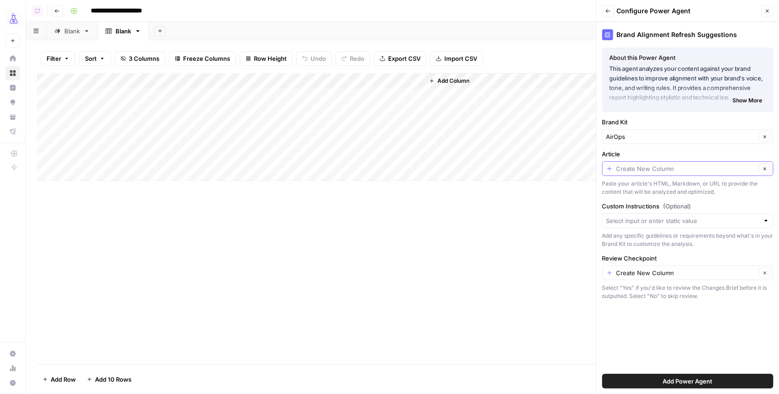
click at [655, 169] on input "Article" at bounding box center [687, 168] width 140 height 9
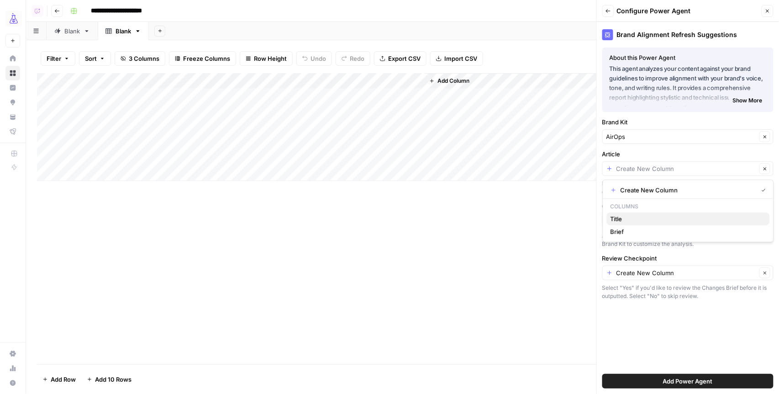
click at [640, 219] on span "Title" at bounding box center [687, 218] width 152 height 9
type input "Title"
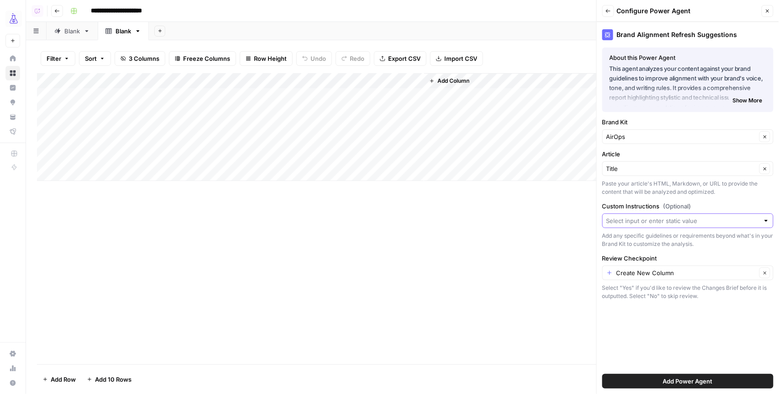
click at [648, 220] on input "Custom Instructions (Optional)" at bounding box center [683, 220] width 153 height 9
click at [659, 187] on div "Paste your article's HTML, Markdown, or URL to provide the content that will be…" at bounding box center [687, 187] width 171 height 16
click at [654, 222] on input "Custom Instructions (Optional)" at bounding box center [683, 220] width 153 height 9
click at [658, 182] on div "Paste your article's HTML, Markdown, or URL to provide the content that will be…" at bounding box center [687, 187] width 171 height 16
click at [656, 277] on div "Create New Column Clear" at bounding box center [687, 272] width 171 height 15
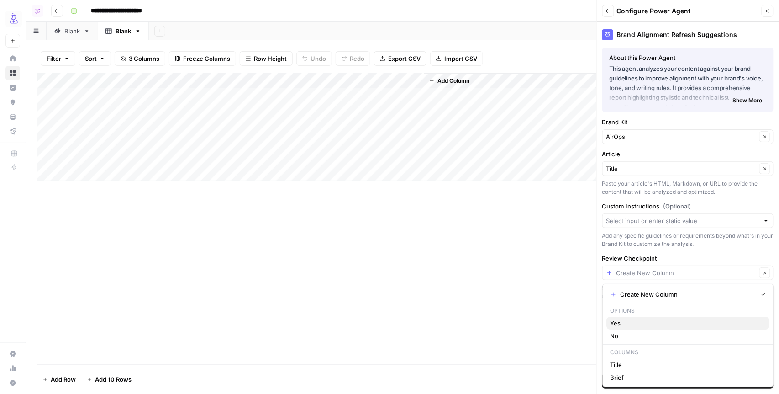
click at [636, 322] on span "Yes" at bounding box center [687, 322] width 152 height 9
type input "Yes"
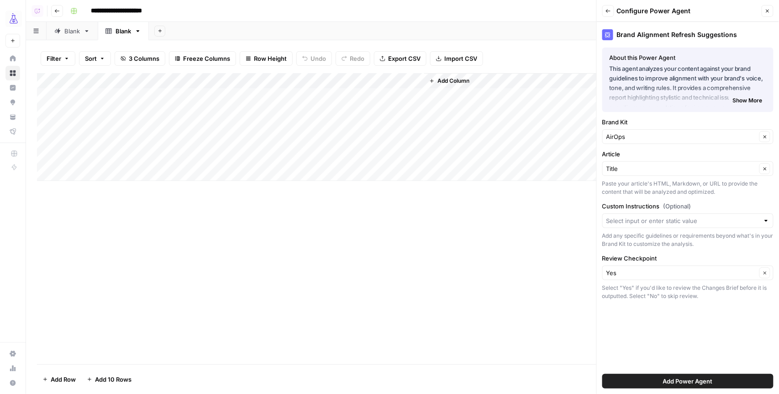
click at [678, 382] on span "Add Power Agent" at bounding box center [688, 380] width 50 height 9
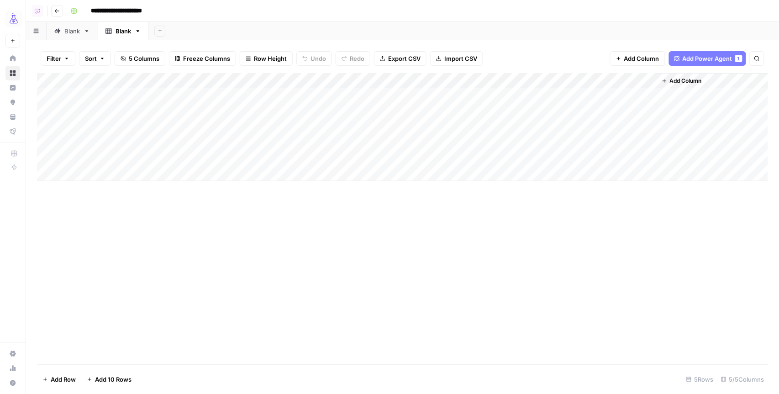
click at [137, 83] on div "Add Column" at bounding box center [403, 127] width 732 height 108
click at [107, 103] on input "Title" at bounding box center [123, 102] width 93 height 9
type input "a"
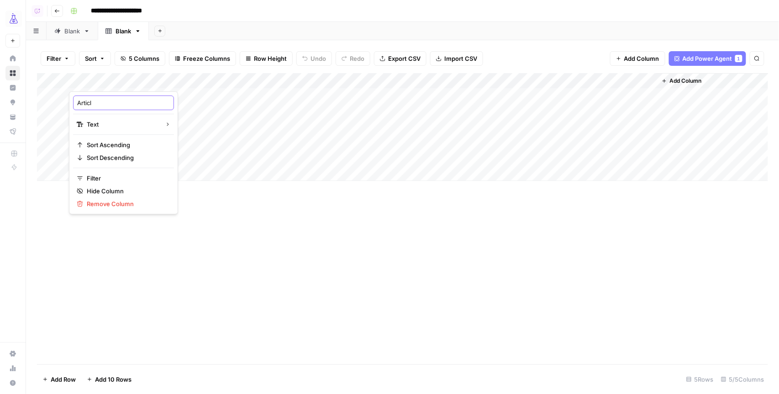
type input "Article"
click at [72, 32] on div "Blank" at bounding box center [72, 30] width 16 height 9
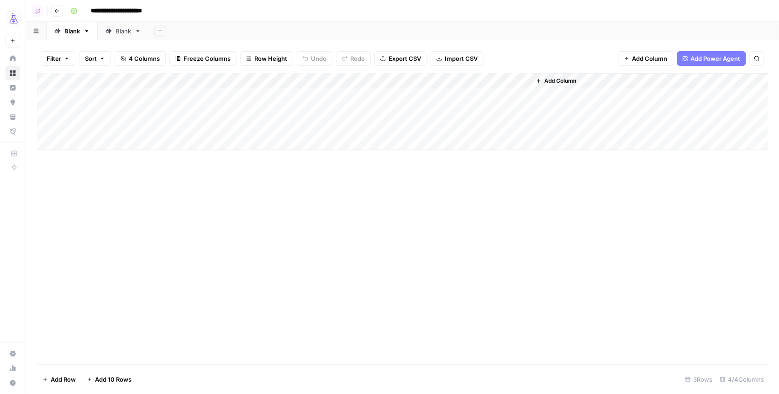
drag, startPoint x: 202, startPoint y: 92, endPoint x: 200, endPoint y: 127, distance: 34.7
click at [200, 127] on div "Add Column" at bounding box center [403, 111] width 732 height 77
click at [113, 32] on div "Blank" at bounding box center [118, 30] width 26 height 9
click at [128, 99] on div "Add Column" at bounding box center [403, 127] width 732 height 108
click at [271, 95] on div "Add Column" at bounding box center [403, 127] width 732 height 108
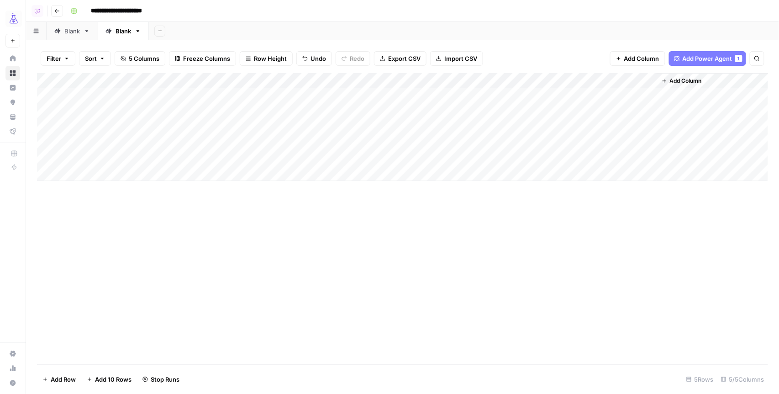
click at [270, 112] on div "Add Column" at bounding box center [403, 127] width 732 height 108
click at [270, 125] on div "Add Column" at bounding box center [403, 127] width 732 height 108
click at [500, 79] on div "Add Column" at bounding box center [403, 127] width 732 height 108
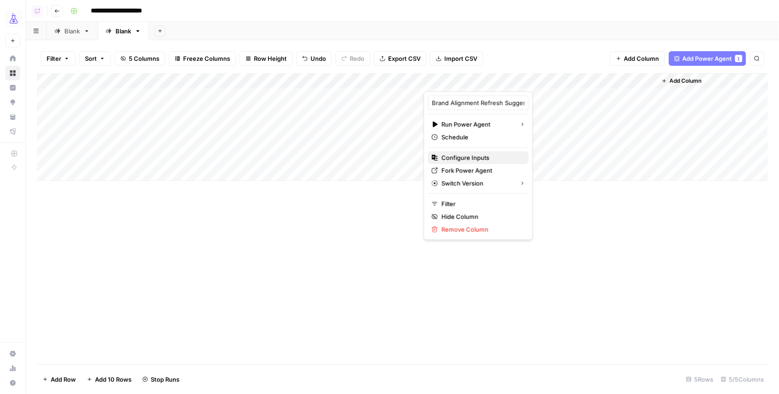
click at [465, 158] on span "Configure Inputs" at bounding box center [482, 157] width 80 height 9
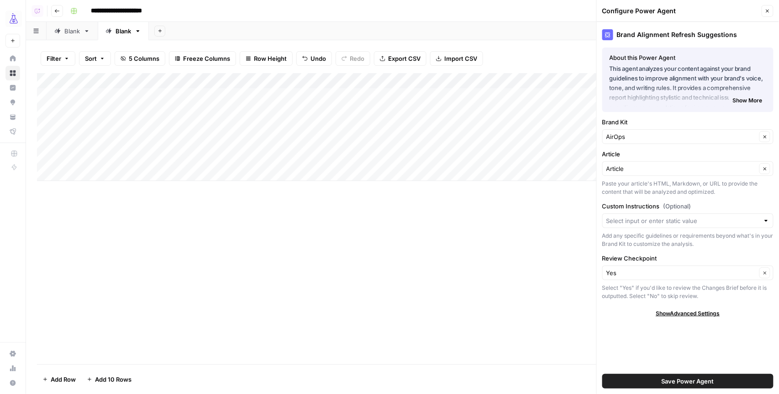
click at [765, 10] on button "Close" at bounding box center [768, 11] width 12 height 12
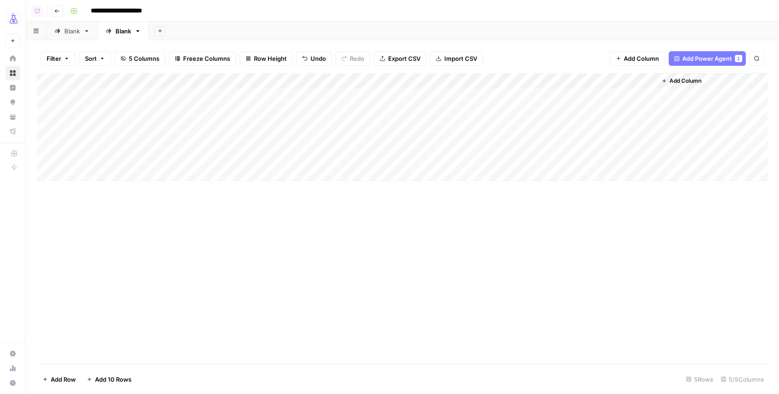
click at [497, 97] on div "Add Column" at bounding box center [403, 127] width 732 height 108
click at [494, 114] on div "Add Column" at bounding box center [403, 127] width 732 height 108
click at [494, 126] on div "Add Column" at bounding box center [403, 127] width 732 height 108
click at [679, 76] on button "Add Column" at bounding box center [681, 81] width 47 height 12
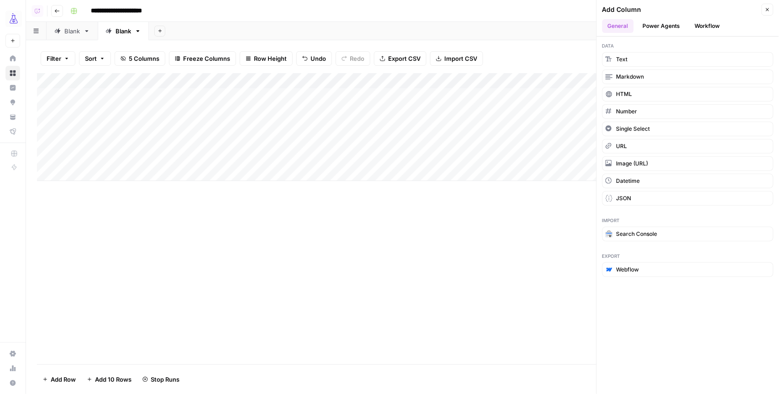
click at [666, 26] on button "Power Agents" at bounding box center [662, 26] width 48 height 14
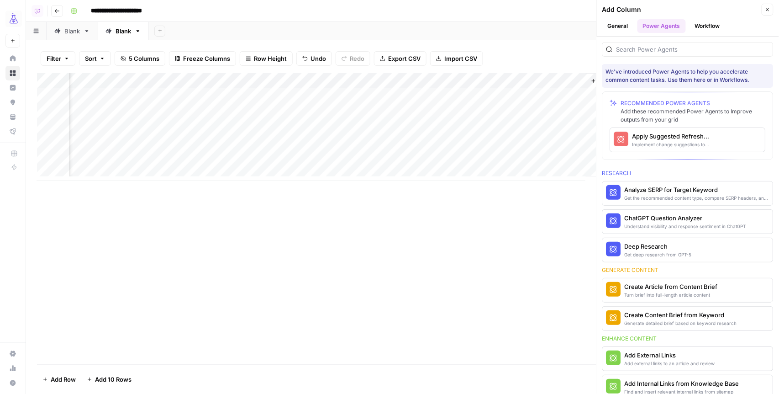
scroll to position [0, 217]
click at [710, 140] on button "Apply Suggested Refresh Changes Implement change suggestions to improve content" at bounding box center [664, 140] width 106 height 24
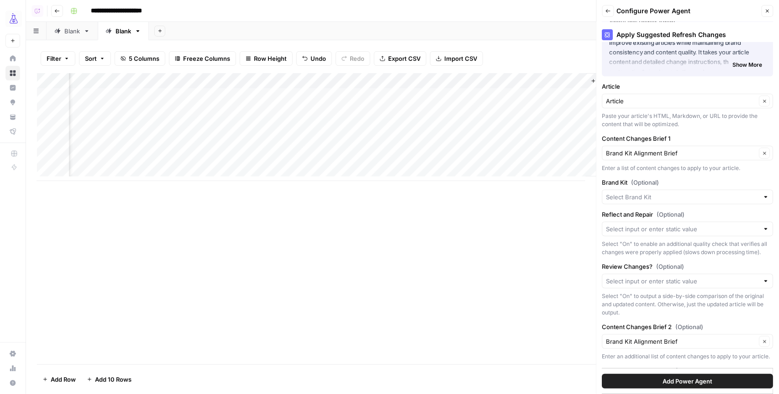
scroll to position [41, 0]
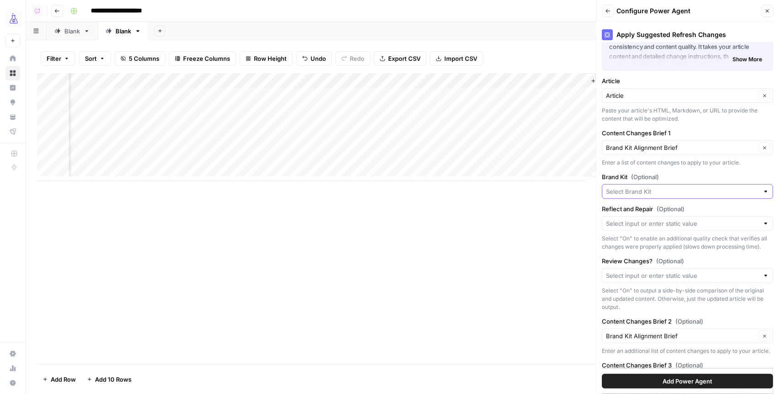
click at [661, 188] on input "Brand Kit (Optional)" at bounding box center [683, 191] width 153 height 9
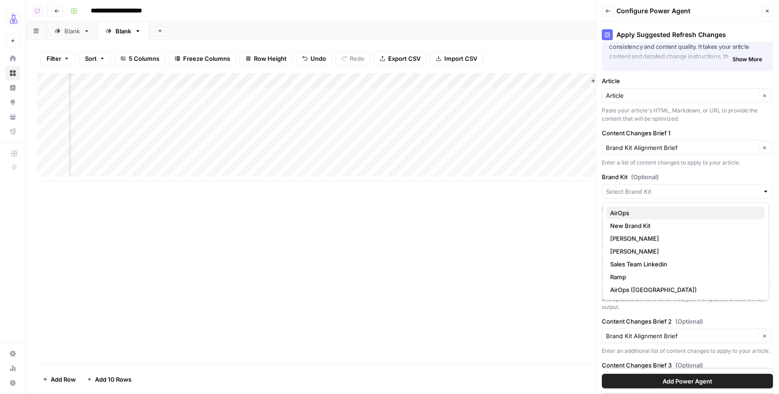
click at [633, 214] on span "AirOps" at bounding box center [685, 212] width 148 height 9
type input "AirOps"
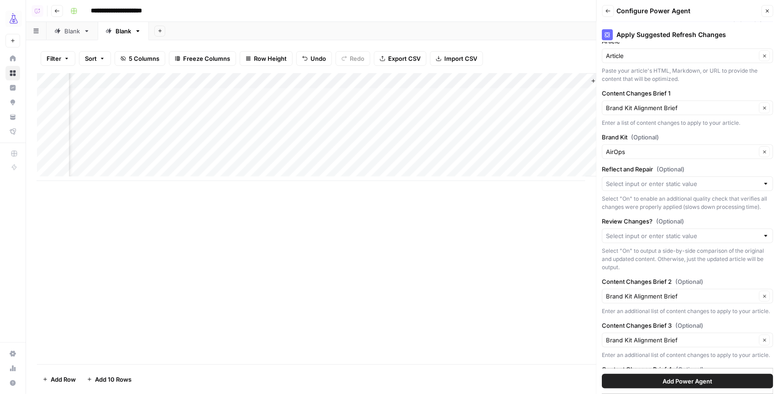
scroll to position [89, 0]
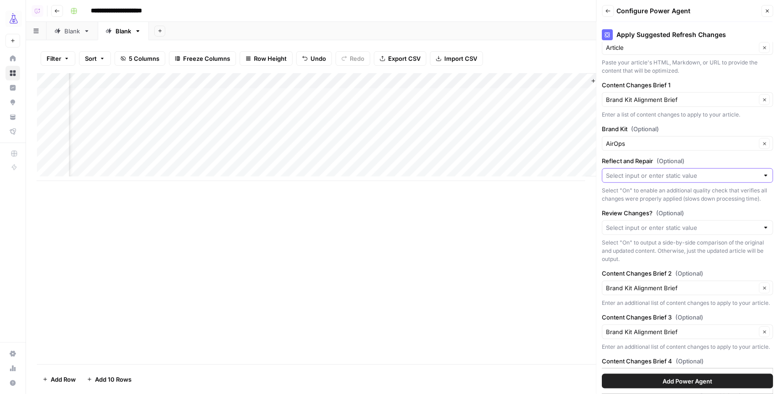
click at [661, 174] on input "Reflect and Repair (Optional)" at bounding box center [683, 175] width 153 height 9
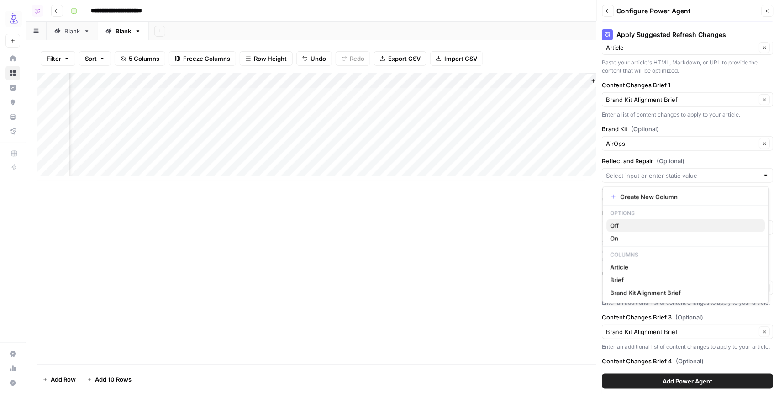
click at [632, 224] on span "Off" at bounding box center [685, 225] width 148 height 9
type input "Off"
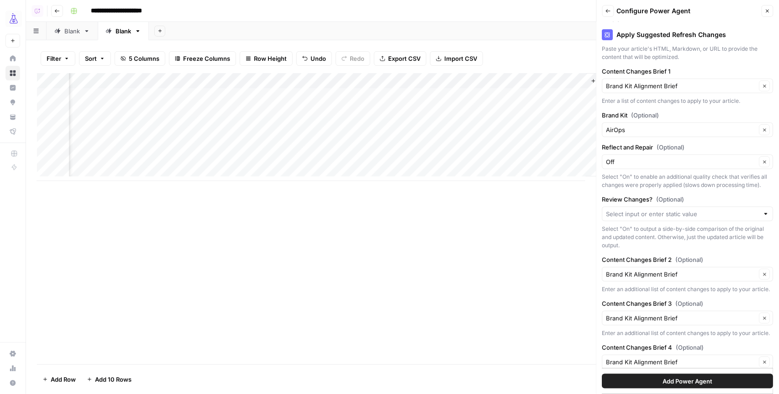
scroll to position [145, 0]
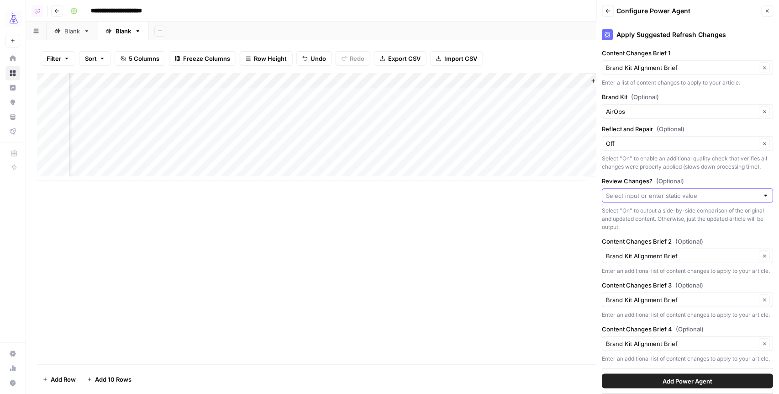
click at [647, 191] on input "Review Changes? (Optional)" at bounding box center [683, 195] width 153 height 9
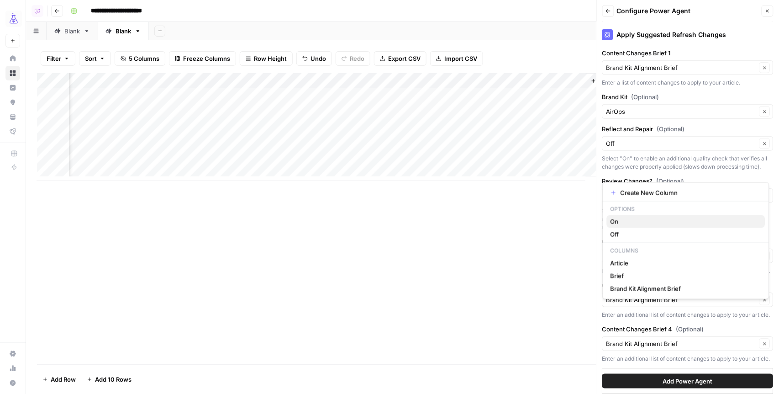
click at [625, 223] on span "On" at bounding box center [685, 221] width 148 height 9
type input "On"
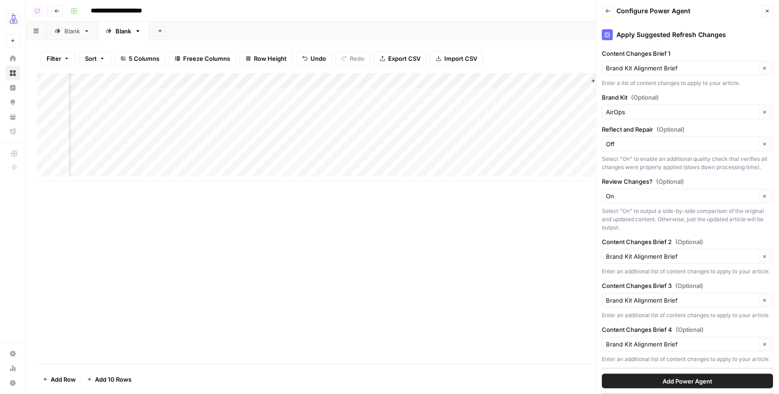
scroll to position [85, 0]
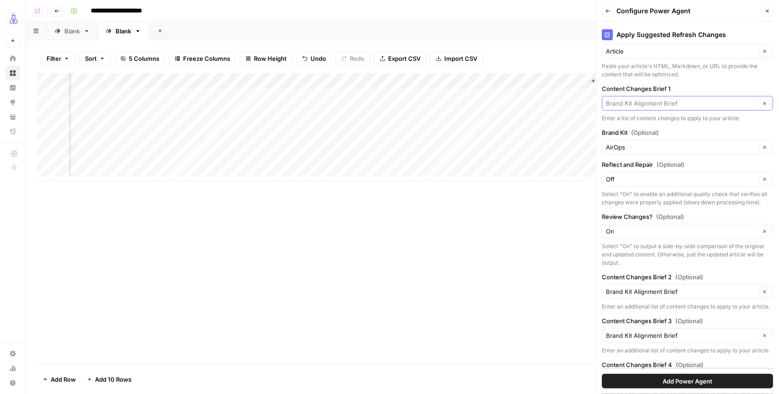
click at [669, 104] on input "Content Changes Brief 1" at bounding box center [682, 103] width 150 height 9
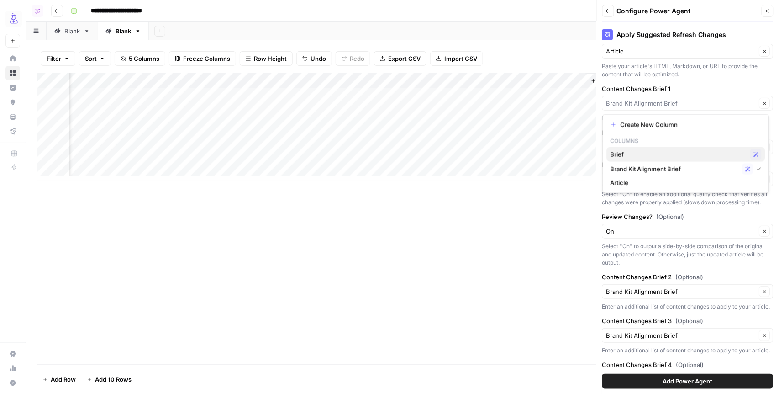
click at [665, 157] on span "Brief" at bounding box center [679, 154] width 137 height 9
type input "Brief"
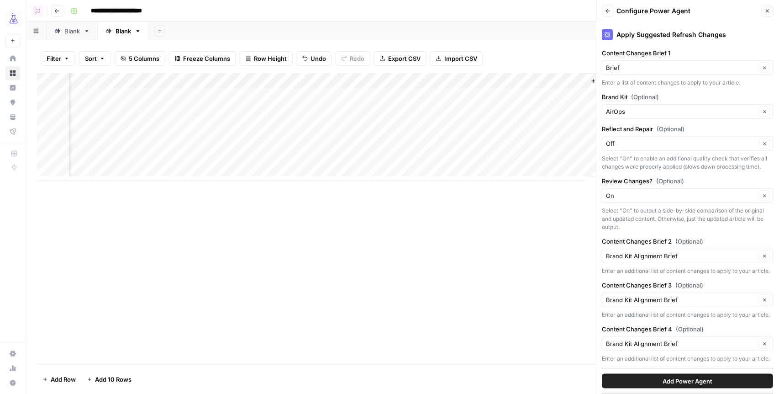
scroll to position [133, 0]
click at [659, 298] on input "Content Changes Brief 3 (Optional)" at bounding box center [682, 299] width 150 height 9
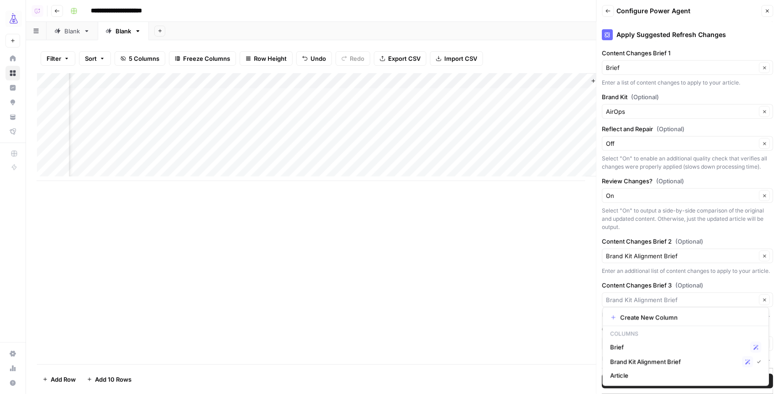
type input "Brand Kit Alignment Brief"
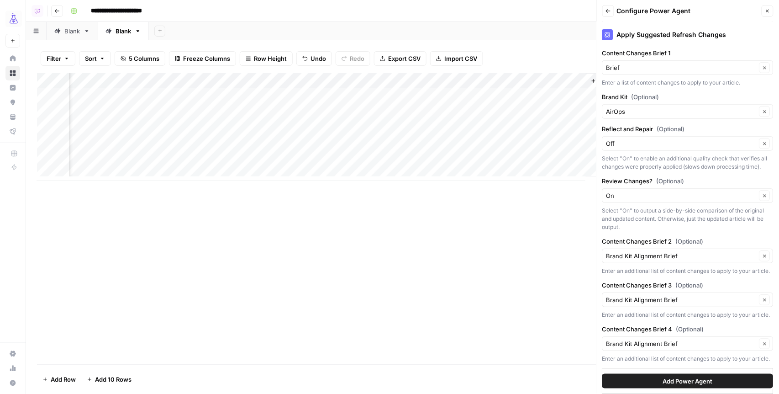
click at [707, 274] on div "Apply Suggested Refresh Changes About this Power Agent This agent helps content…" at bounding box center [688, 208] width 182 height 372
click at [763, 297] on icon "button" at bounding box center [765, 299] width 5 height 5
click at [763, 346] on icon "button" at bounding box center [765, 343] width 5 height 5
click at [702, 382] on span "Add Power Agent" at bounding box center [688, 380] width 50 height 9
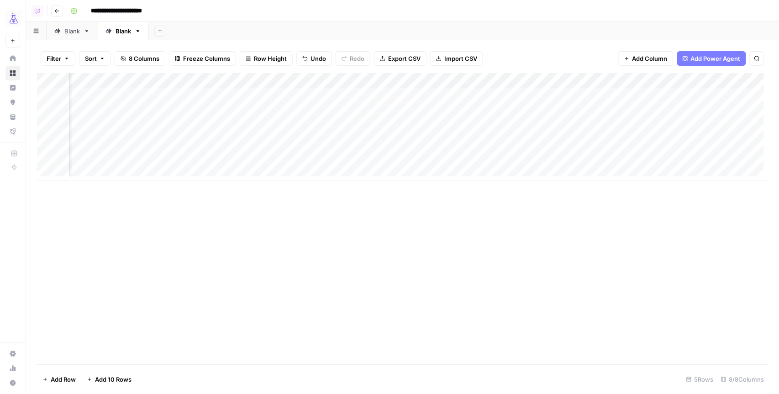
scroll to position [0, 103]
click at [67, 32] on div "Blank" at bounding box center [72, 30] width 16 height 9
click at [407, 93] on div "Add Column" at bounding box center [403, 111] width 732 height 77
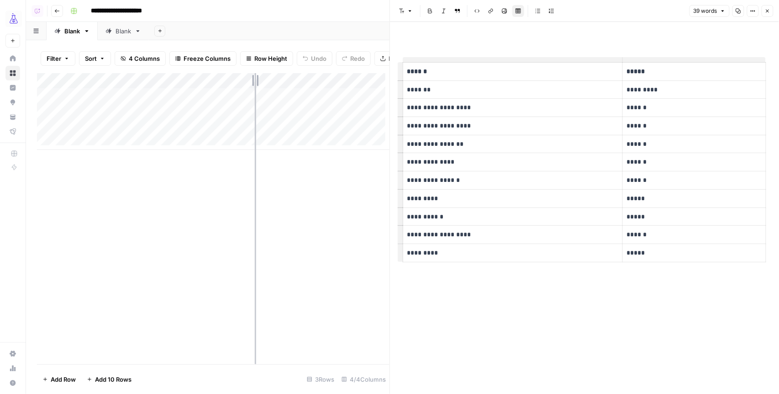
drag, startPoint x: 218, startPoint y: 81, endPoint x: 255, endPoint y: 81, distance: 36.5
click at [255, 81] on div "Add Column" at bounding box center [213, 111] width 353 height 77
click at [765, 10] on icon "button" at bounding box center [767, 10] width 5 height 5
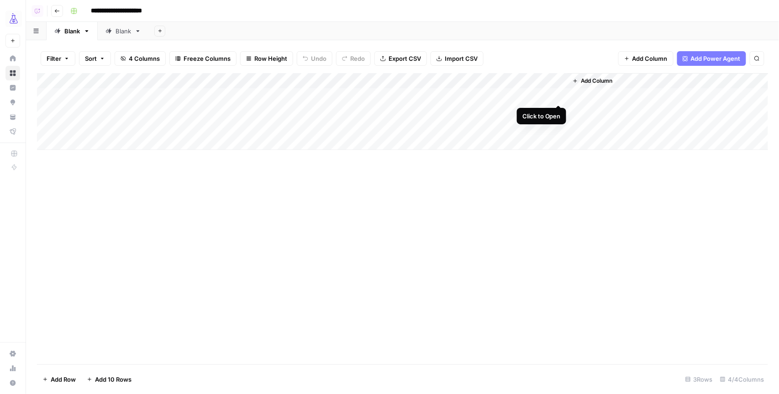
click at [558, 95] on div "Add Column" at bounding box center [403, 111] width 732 height 77
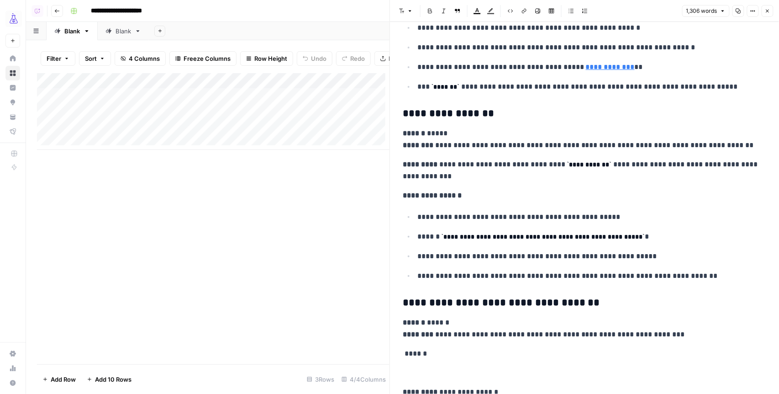
scroll to position [2313, 0]
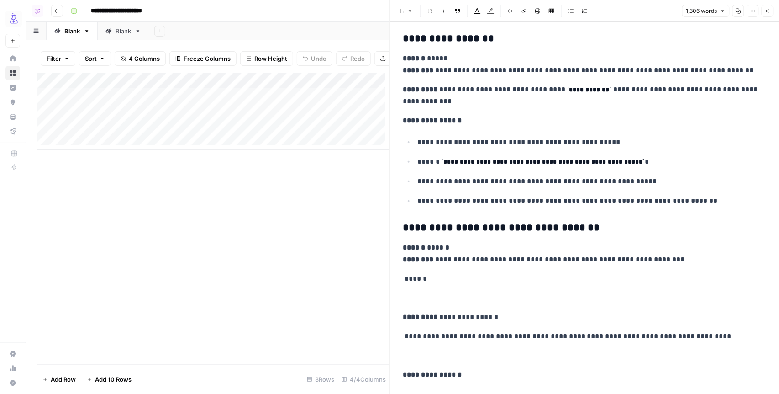
click at [768, 11] on icon "button" at bounding box center [767, 11] width 3 height 3
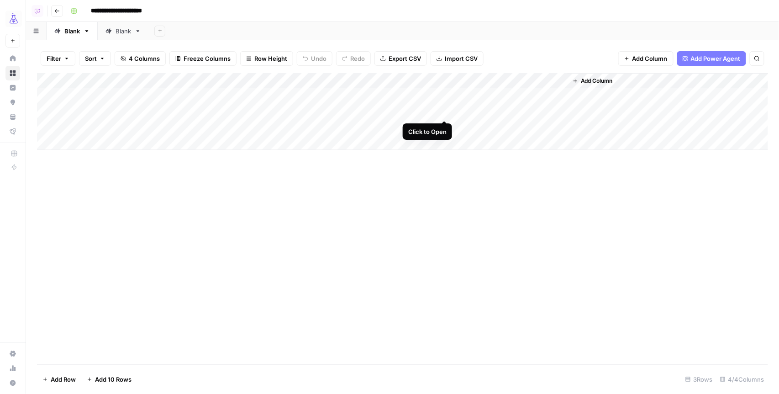
click at [443, 111] on div "Add Column" at bounding box center [403, 111] width 732 height 77
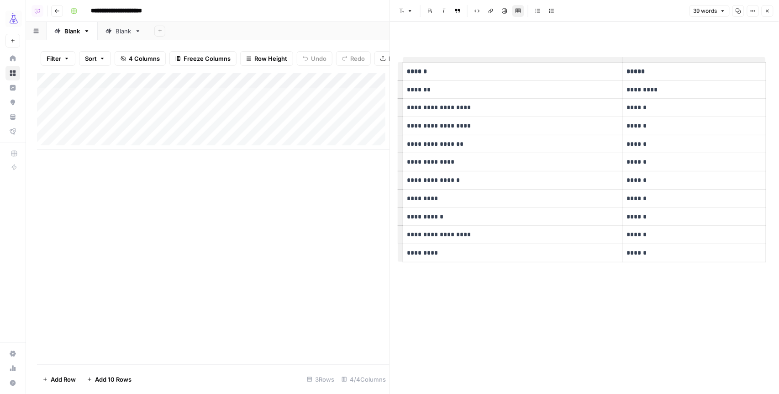
click at [765, 9] on icon "button" at bounding box center [767, 10] width 5 height 5
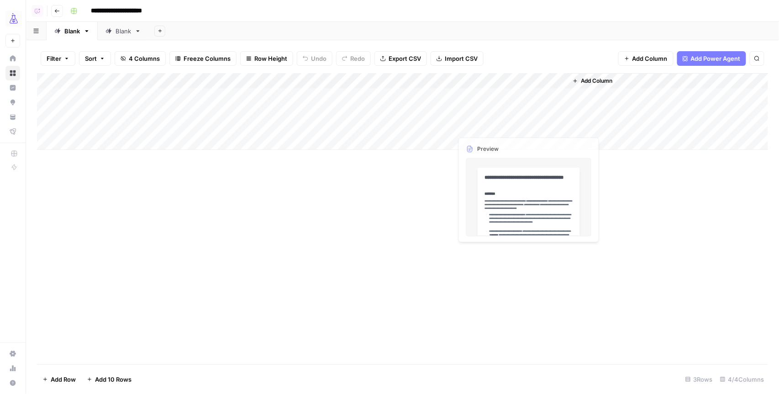
click at [444, 124] on div "Add Column" at bounding box center [403, 111] width 732 height 77
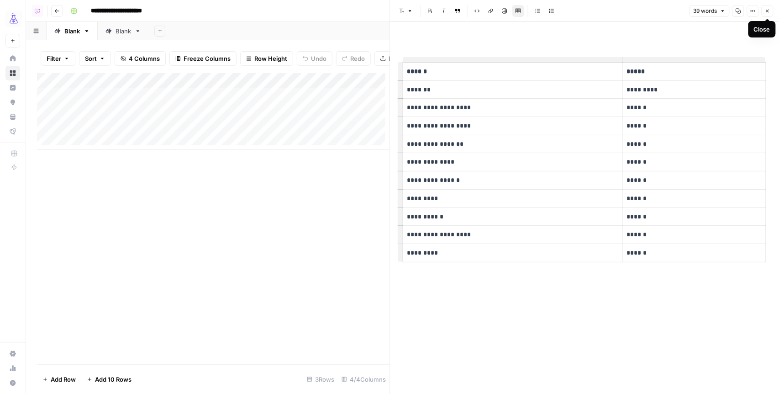
click at [765, 9] on icon "button" at bounding box center [767, 10] width 5 height 5
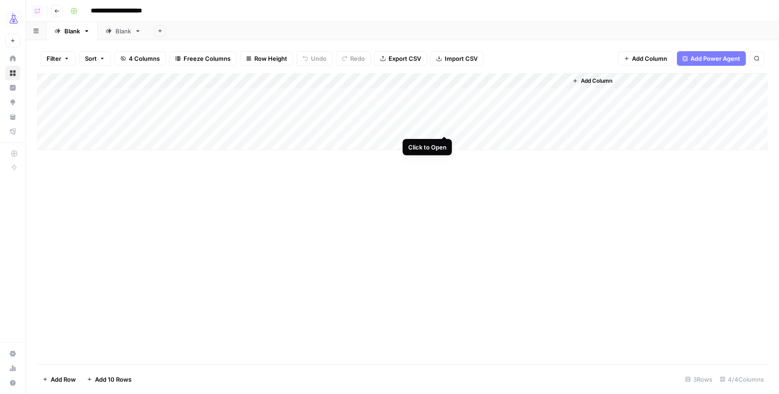
click at [443, 126] on div "Add Column" at bounding box center [403, 111] width 732 height 77
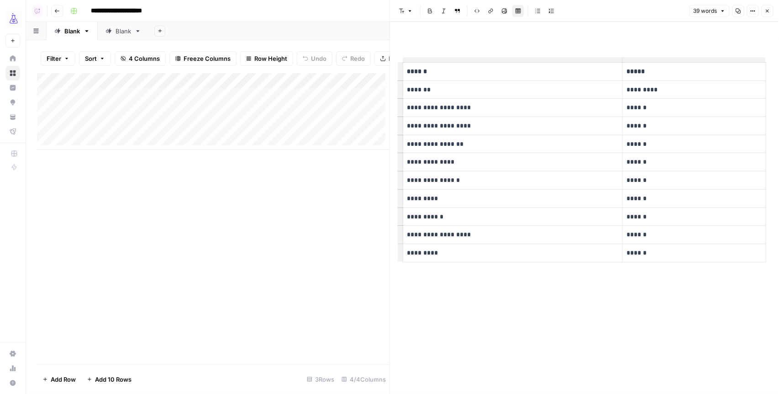
click at [769, 13] on icon "button" at bounding box center [767, 10] width 5 height 5
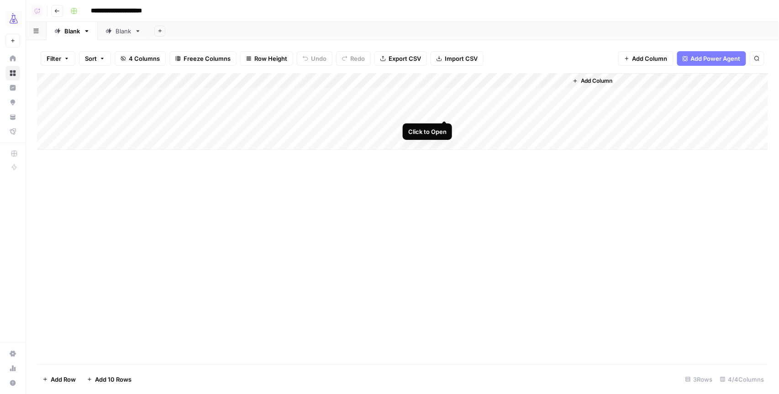
click at [445, 111] on div "Add Column" at bounding box center [403, 111] width 732 height 77
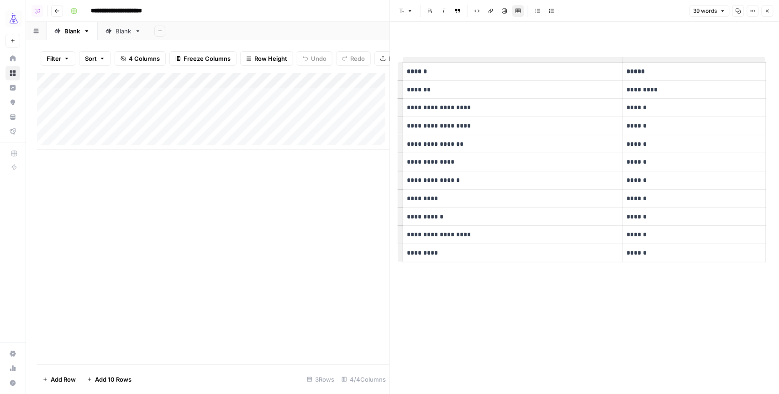
click at [768, 9] on icon "button" at bounding box center [767, 10] width 5 height 5
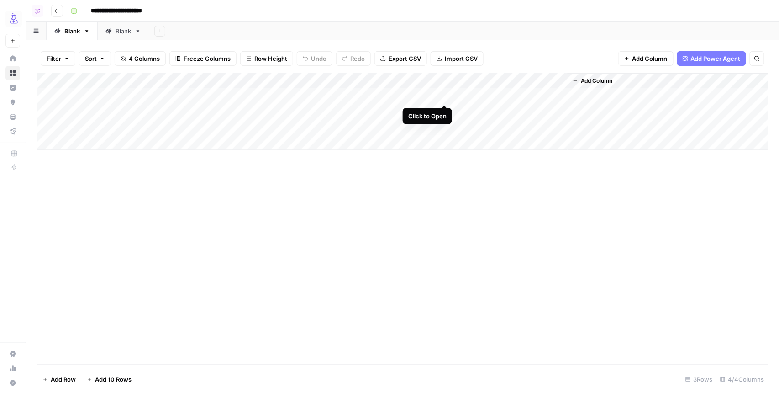
click at [447, 95] on div "Add Column" at bounding box center [403, 111] width 732 height 77
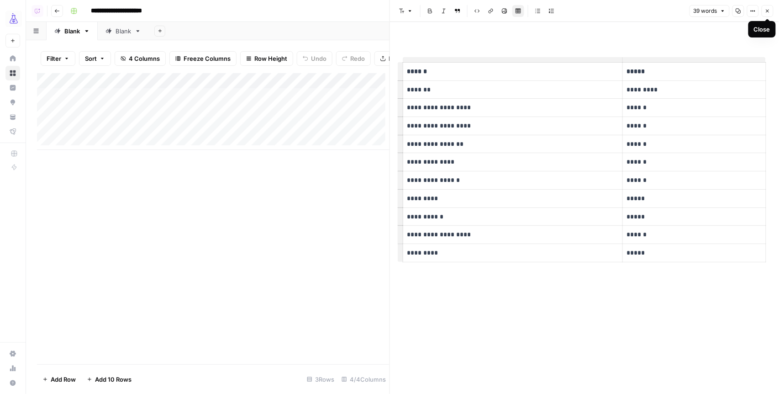
click at [765, 12] on icon "button" at bounding box center [767, 10] width 5 height 5
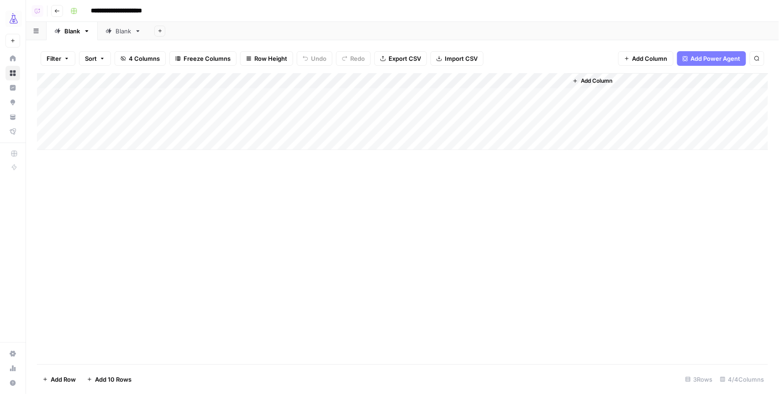
click at [443, 126] on div "Add Column" at bounding box center [403, 111] width 732 height 77
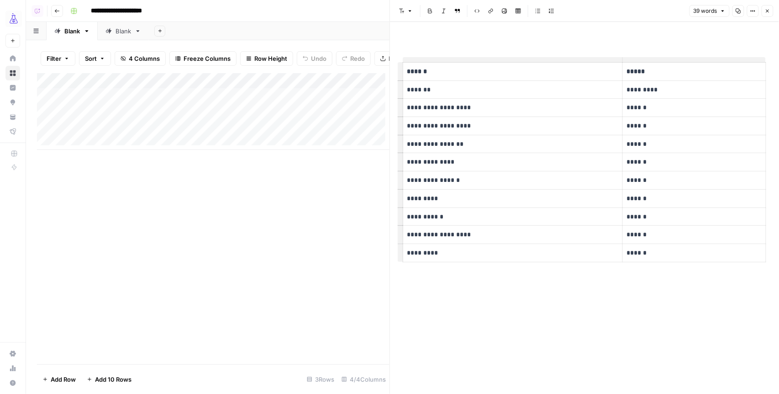
click at [769, 11] on icon "button" at bounding box center [767, 10] width 5 height 5
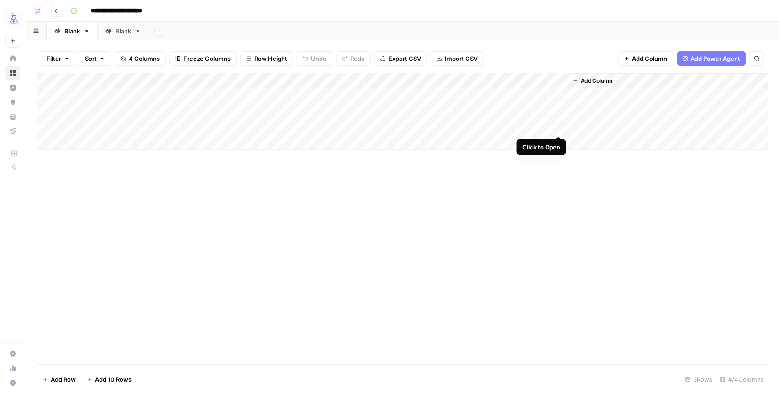
click at [560, 127] on div "Add Column" at bounding box center [403, 111] width 732 height 77
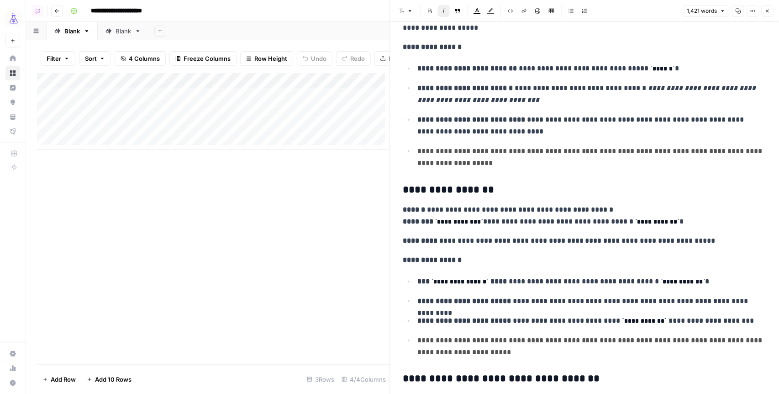
scroll to position [2118, 0]
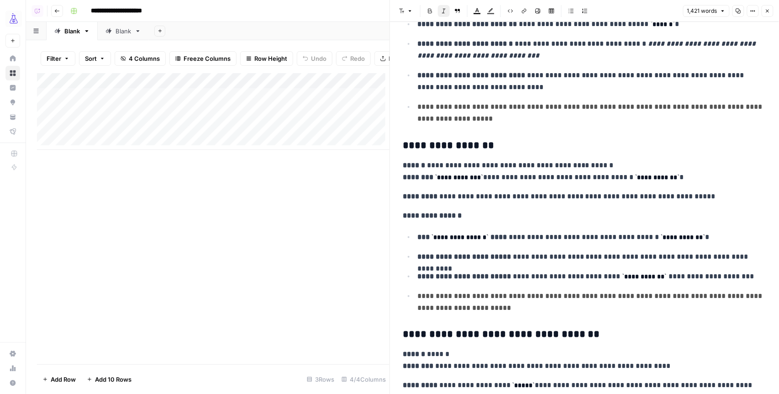
click at [767, 14] on button "Close" at bounding box center [768, 11] width 12 height 12
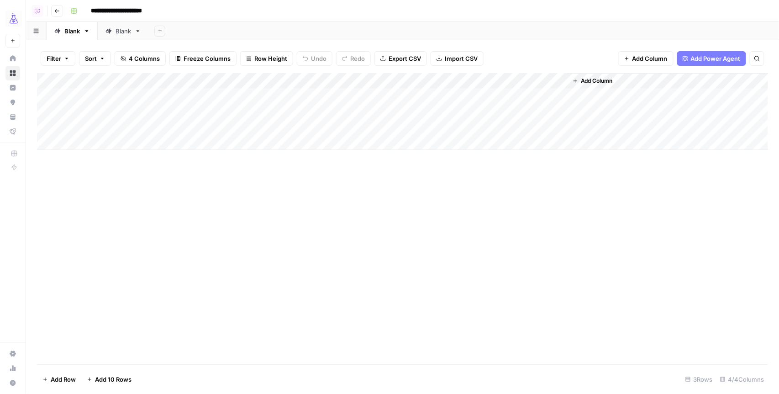
click at [70, 34] on div "Blank" at bounding box center [72, 30] width 16 height 9
click at [89, 32] on icon "button" at bounding box center [87, 31] width 6 height 6
click at [106, 46] on span "Rename Sheet" at bounding box center [124, 48] width 44 height 9
type input "**********"
click at [131, 12] on input "**********" at bounding box center [129, 11] width 85 height 15
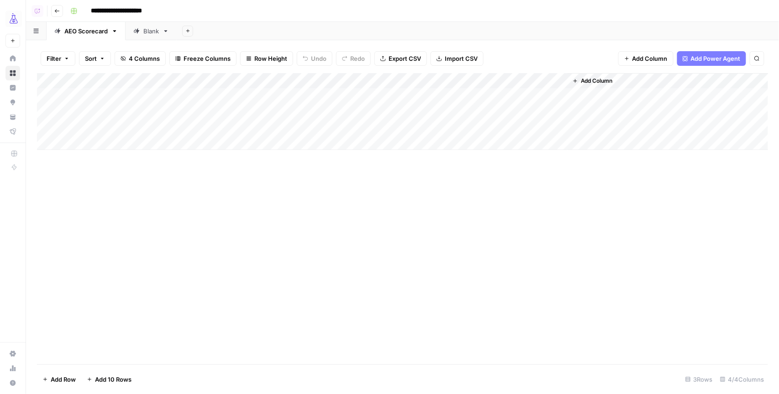
click at [122, 11] on input "**********" at bounding box center [129, 11] width 85 height 15
type input "*"
type input "**********"
drag, startPoint x: 298, startPoint y: 2, endPoint x: 188, endPoint y: 41, distance: 116.6
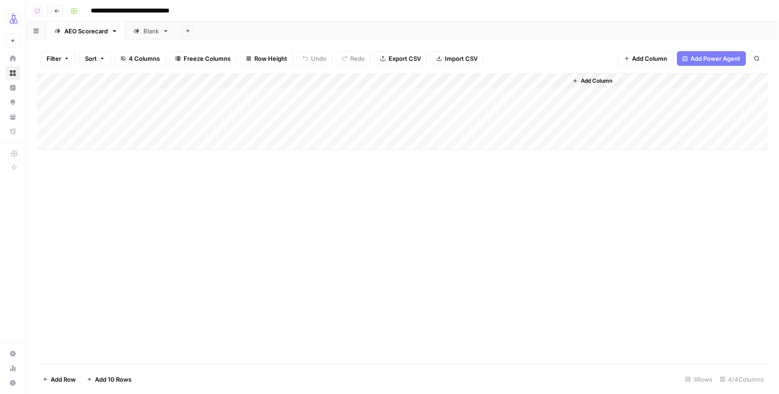
click at [297, 3] on header "**********" at bounding box center [402, 11] width 753 height 22
click at [144, 30] on div "Blank" at bounding box center [151, 30] width 16 height 9
click at [364, 95] on div "Add Column" at bounding box center [403, 127] width 732 height 108
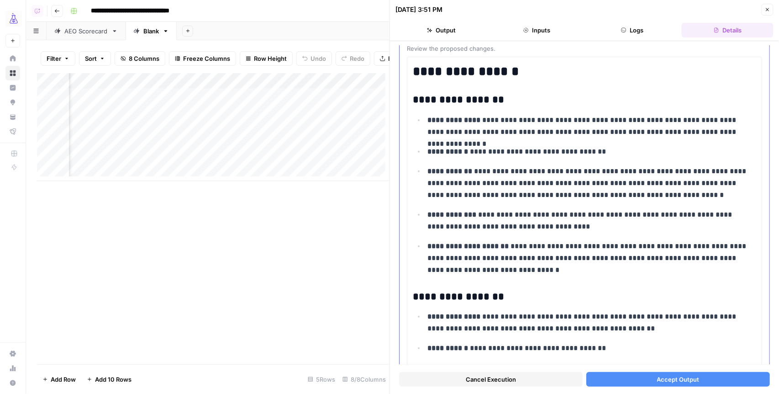
scroll to position [49, 0]
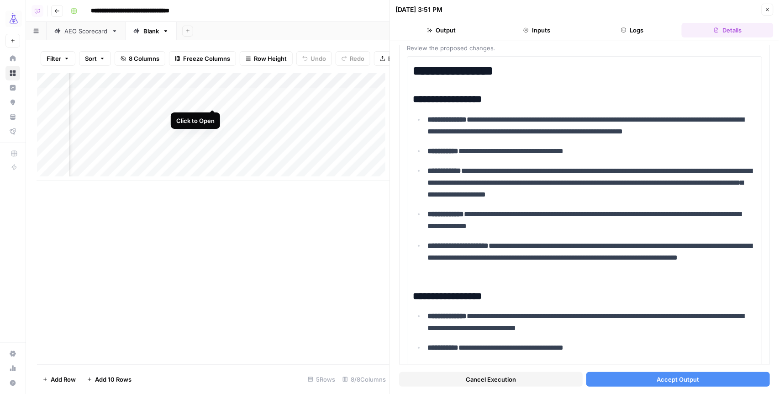
click at [213, 101] on div "Add Column" at bounding box center [213, 127] width 353 height 108
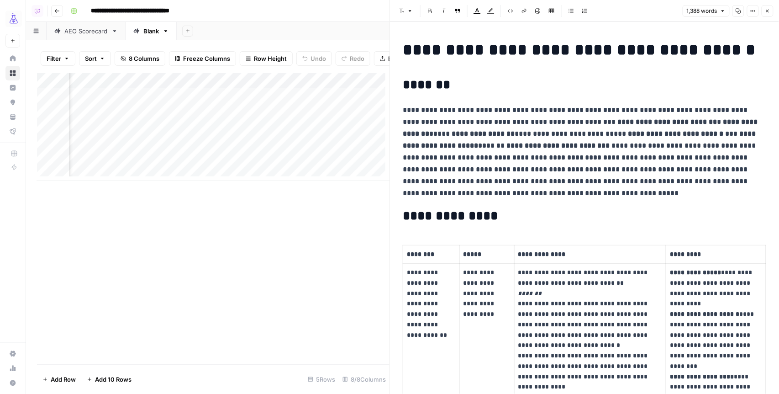
click at [765, 11] on icon "button" at bounding box center [767, 10] width 5 height 5
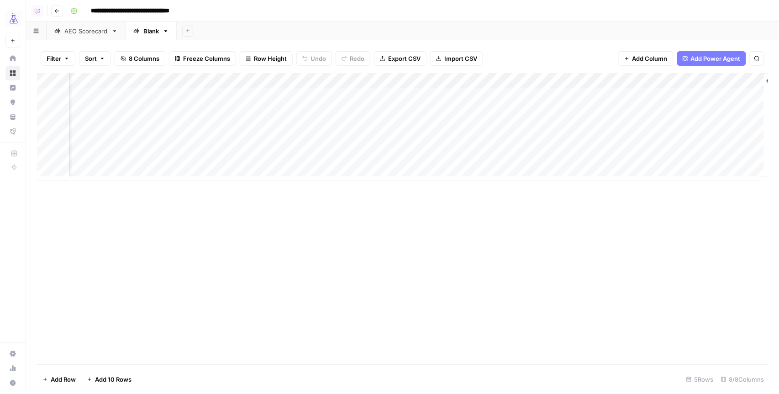
click at [362, 96] on div "Add Column" at bounding box center [403, 127] width 732 height 108
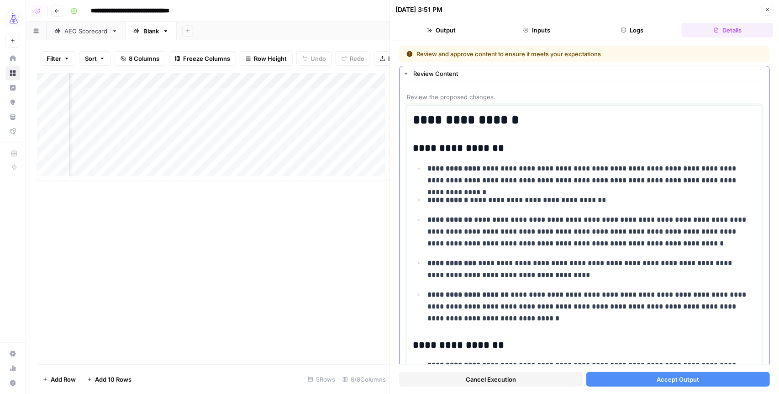
click at [497, 219] on p "**********" at bounding box center [589, 232] width 324 height 36
click at [649, 375] on button "Accept Output" at bounding box center [678, 379] width 184 height 15
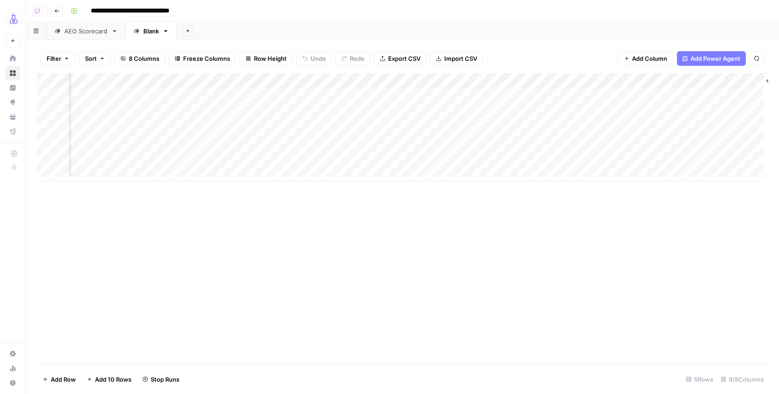
scroll to position [0, 250]
click at [476, 96] on div "Add Column" at bounding box center [403, 127] width 732 height 108
click at [152, 30] on div "Blank" at bounding box center [151, 30] width 16 height 9
click at [230, 83] on div "Add Column" at bounding box center [403, 127] width 732 height 108
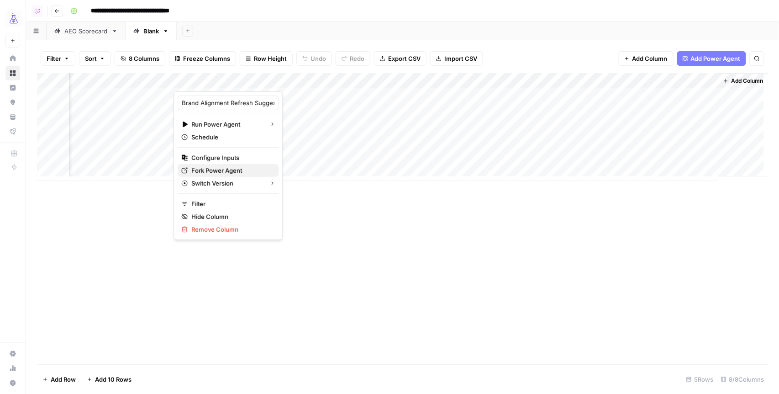
click at [221, 171] on span "Fork Power Agent" at bounding box center [231, 170] width 80 height 9
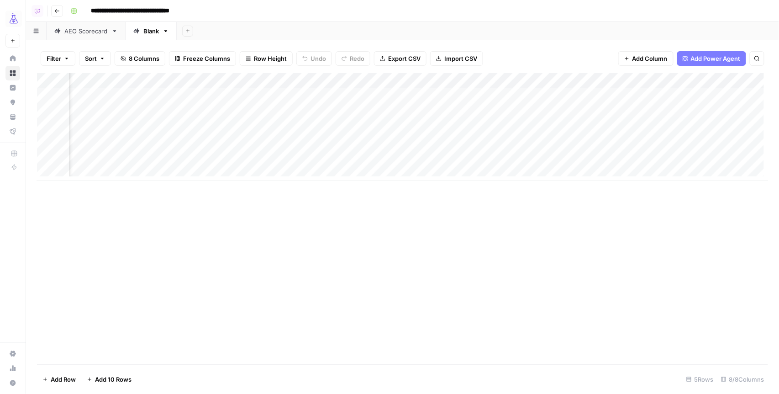
scroll to position [0, 89]
click at [474, 78] on div "Add Column" at bounding box center [403, 127] width 732 height 108
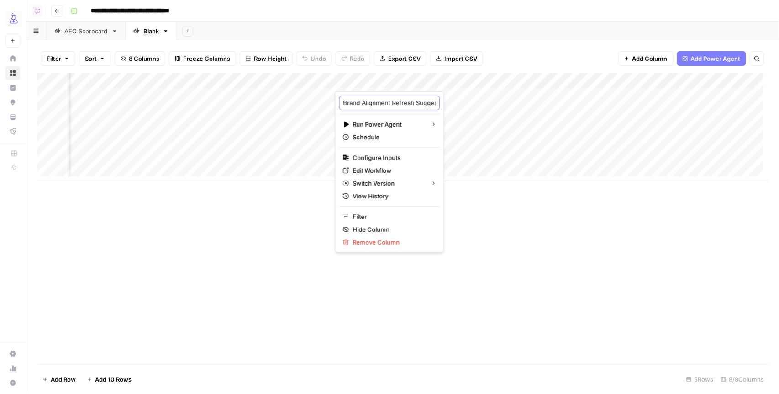
click at [379, 103] on input "Brand Alignment Refresh Suggestions - Fork" at bounding box center [389, 102] width 93 height 9
type input "Brand Alignment Refresh Suggestions"
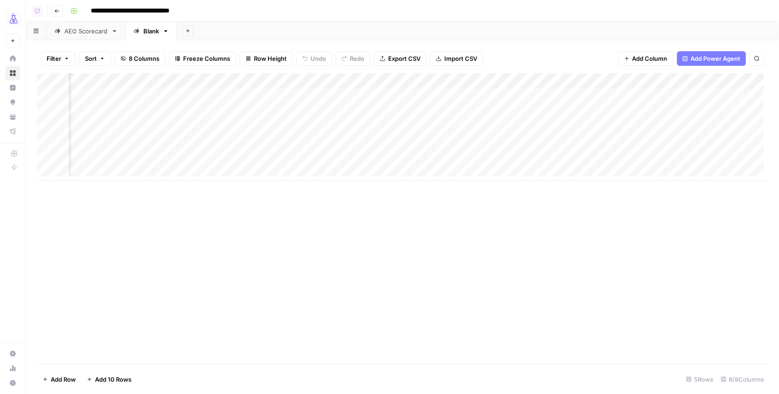
click at [488, 227] on div "Add Column" at bounding box center [402, 218] width 731 height 291
click at [196, 78] on div "Add Column" at bounding box center [403, 127] width 732 height 108
click at [235, 79] on div at bounding box center [183, 82] width 142 height 18
click at [275, 189] on div "Add Column" at bounding box center [402, 218] width 731 height 291
click at [231, 80] on div "Add Column" at bounding box center [403, 127] width 732 height 108
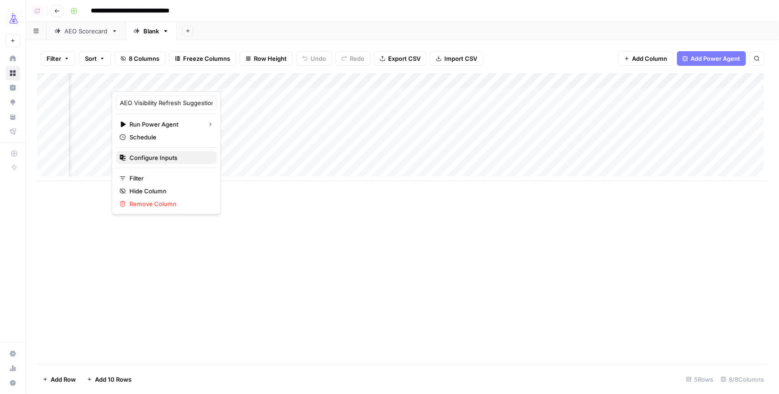
click at [144, 157] on span "Configure Inputs" at bounding box center [170, 157] width 80 height 9
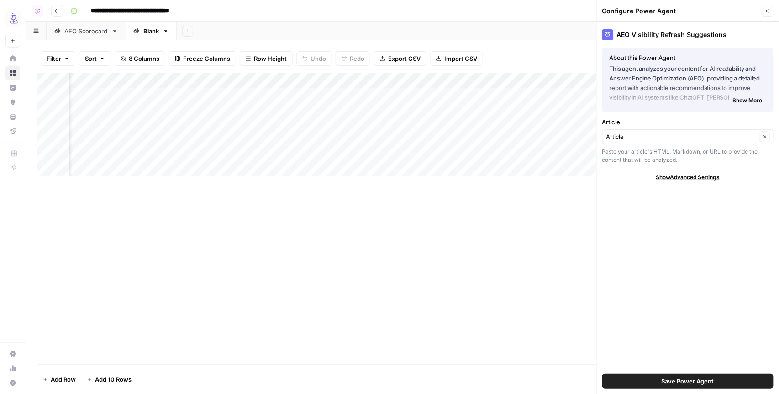
click at [679, 177] on span "Show Advanced Settings" at bounding box center [688, 177] width 64 height 8
click at [770, 15] on button "Close" at bounding box center [768, 11] width 12 height 12
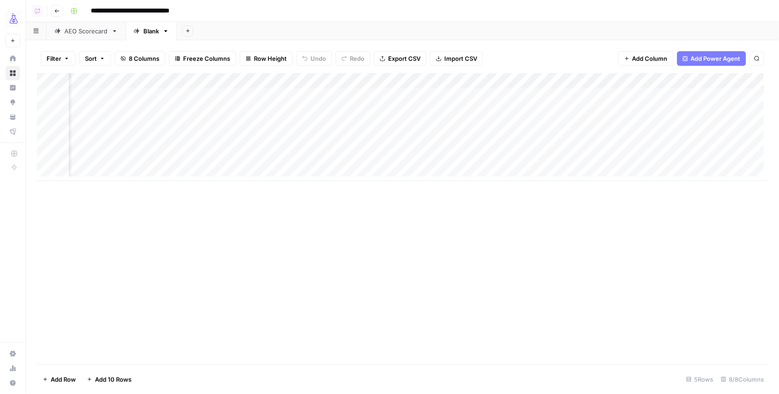
click at [613, 78] on div "Add Column" at bounding box center [403, 127] width 732 height 108
click at [390, 82] on div "Add Column" at bounding box center [403, 127] width 732 height 108
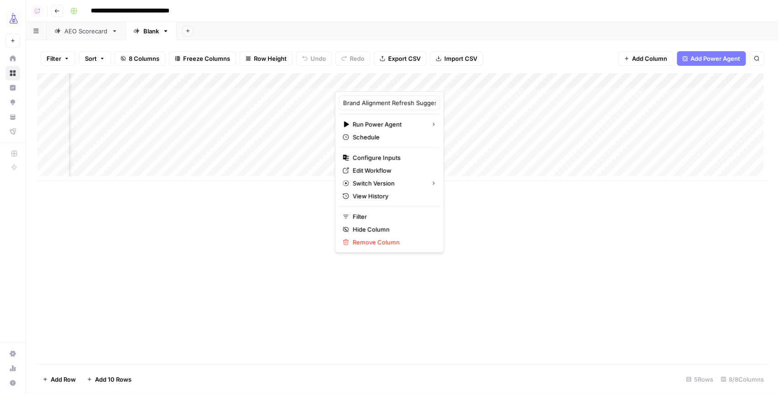
click at [232, 80] on div "Add Column" at bounding box center [403, 127] width 732 height 108
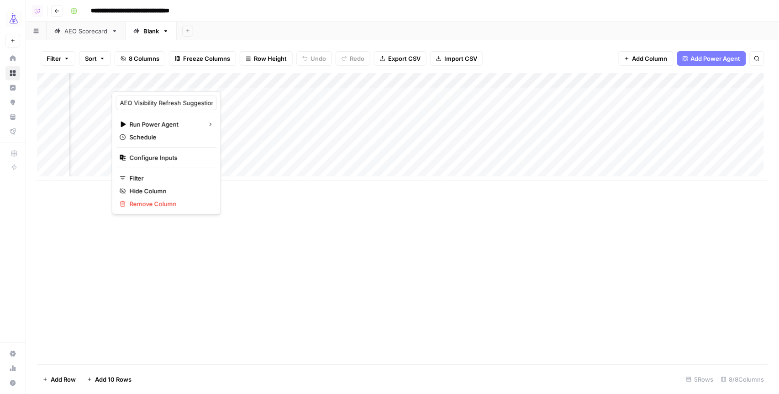
click at [417, 84] on div "Add Column" at bounding box center [403, 127] width 732 height 108
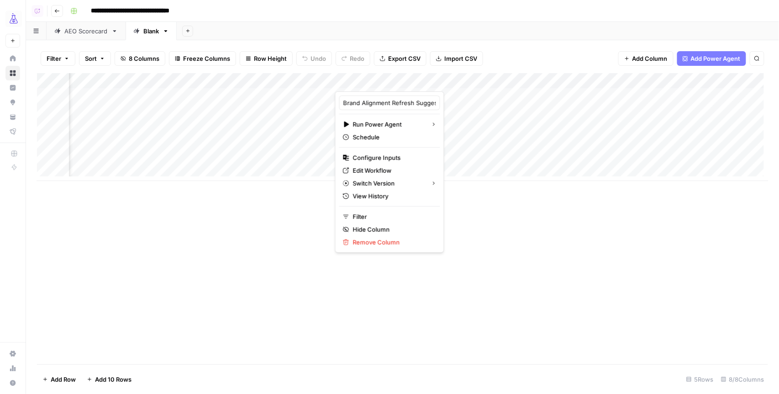
click at [592, 82] on div "Add Column" at bounding box center [403, 127] width 732 height 108
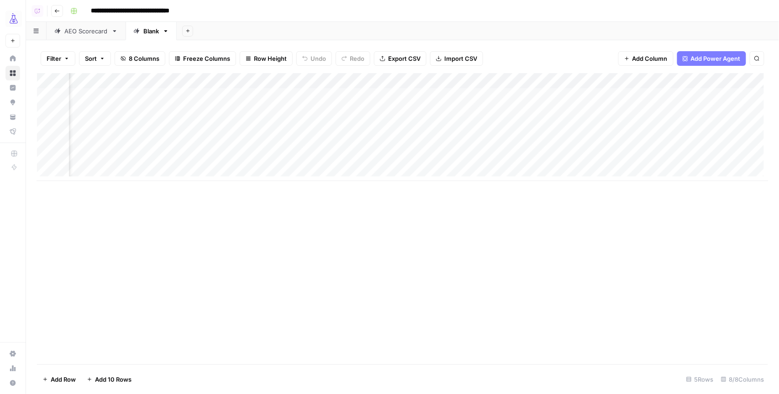
click at [523, 35] on div "Add Sheet" at bounding box center [478, 31] width 602 height 18
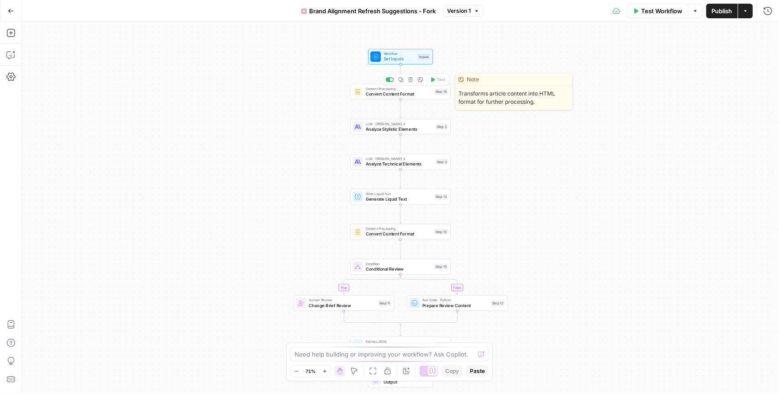
click at [397, 94] on span "Convert Content Format" at bounding box center [399, 93] width 66 height 6
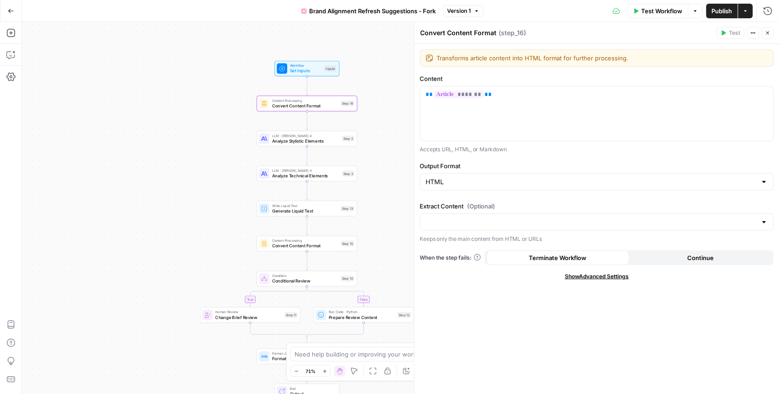
drag, startPoint x: 340, startPoint y: 111, endPoint x: 246, endPoint y: 123, distance: 94.4
click at [246, 123] on div "true false Workflow Set Inputs Inputs Content Processing Convert Content Format…" at bounding box center [400, 208] width 757 height 372
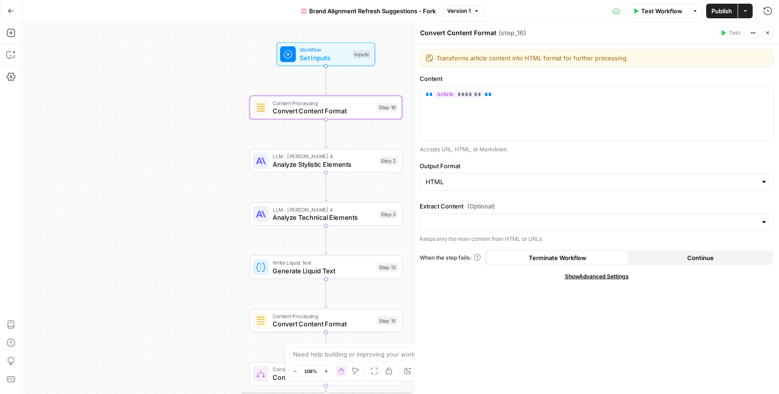
click at [217, 131] on div "true false Workflow Set Inputs Inputs Content Processing Convert Content Format…" at bounding box center [400, 208] width 757 height 372
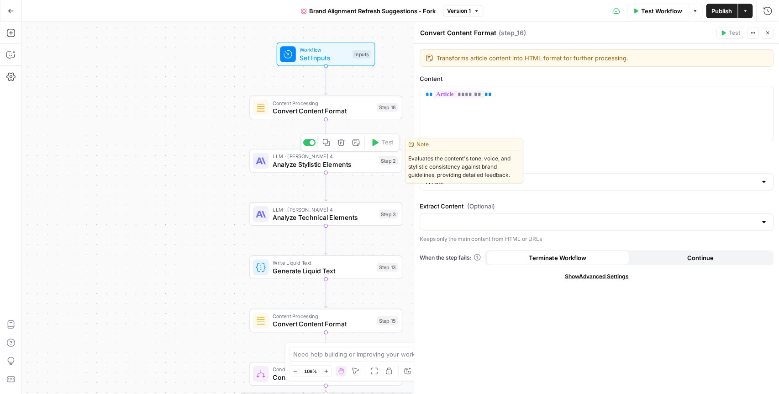
click at [300, 165] on span "Analyze Stylistic Elements" at bounding box center [324, 164] width 103 height 10
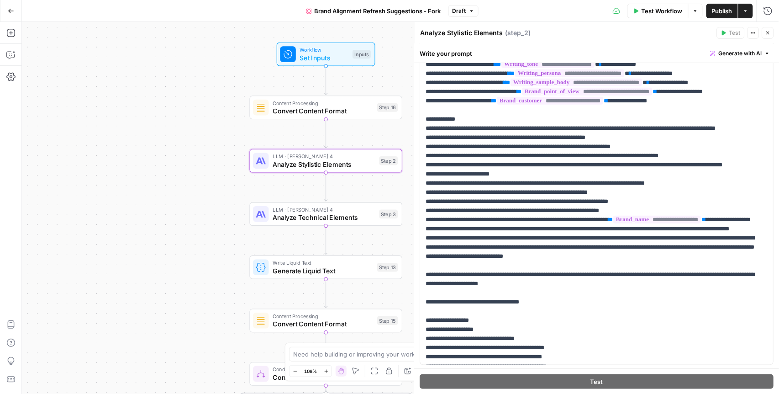
scroll to position [46, 0]
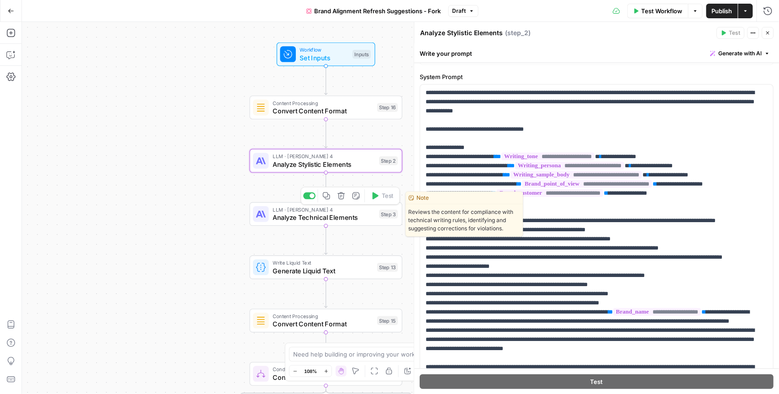
click at [321, 215] on span "Analyze Technical Elements" at bounding box center [324, 217] width 103 height 10
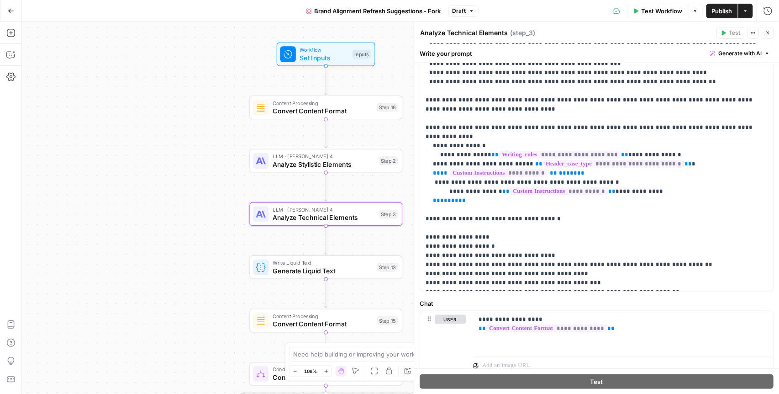
scroll to position [232, 0]
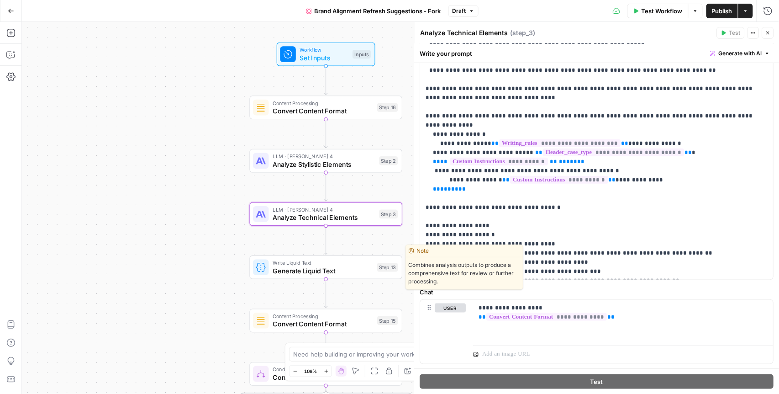
click at [335, 269] on span "Generate Liquid Text" at bounding box center [323, 271] width 100 height 10
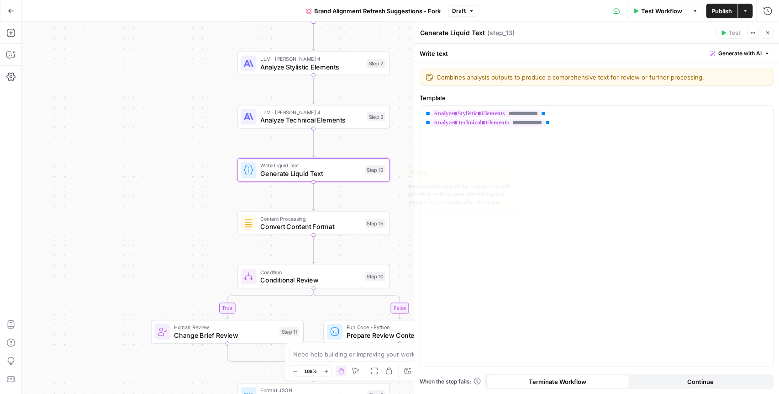
drag, startPoint x: 279, startPoint y: 235, endPoint x: 264, endPoint y: 120, distance: 115.5
click at [264, 120] on div "true false Workflow Set Inputs Inputs Content Processing Convert Content Format…" at bounding box center [400, 208] width 757 height 372
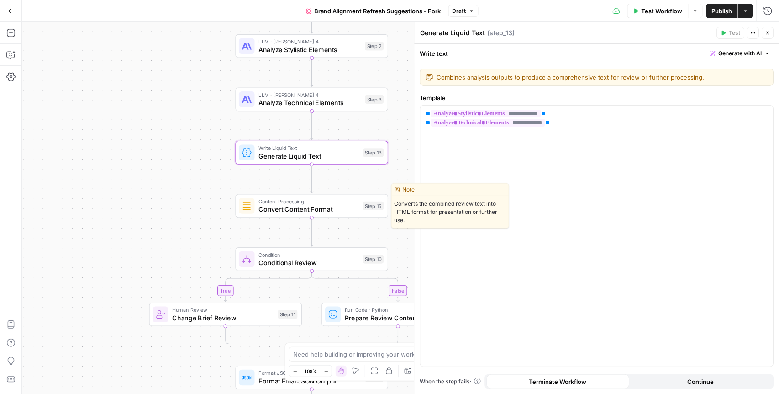
click at [291, 208] on span "Convert Content Format" at bounding box center [308, 209] width 100 height 10
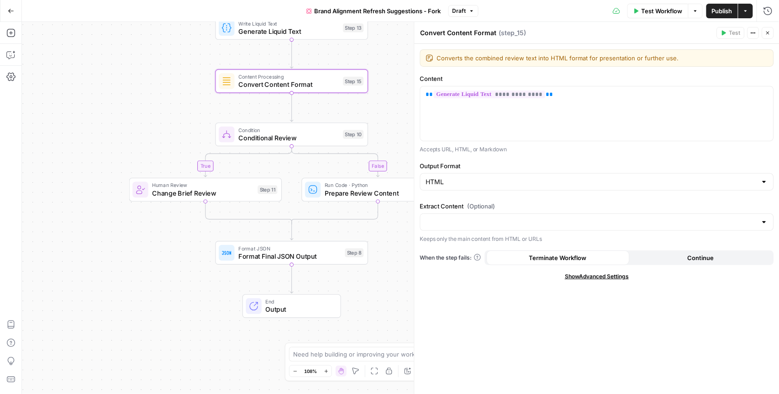
drag, startPoint x: 228, startPoint y: 233, endPoint x: 204, endPoint y: 104, distance: 131.5
click at [204, 104] on div "true false Workflow Set Inputs Inputs Content Processing Convert Content Format…" at bounding box center [400, 208] width 757 height 372
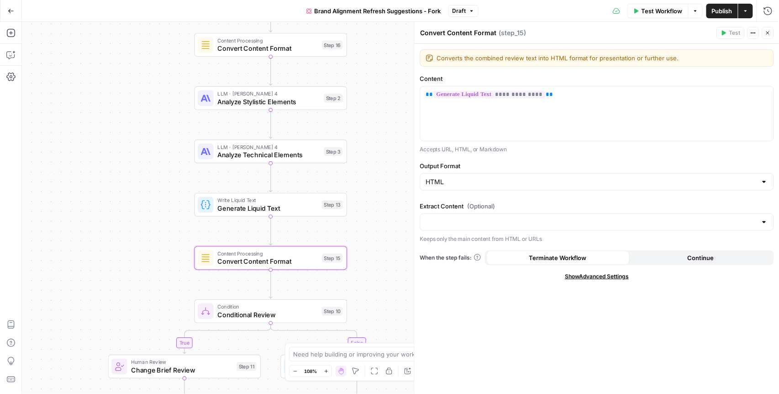
drag, startPoint x: 378, startPoint y: 115, endPoint x: 369, endPoint y: 271, distance: 156.9
click at [364, 302] on div "true false Workflow Set Inputs Inputs Content Processing Convert Content Format…" at bounding box center [400, 208] width 757 height 372
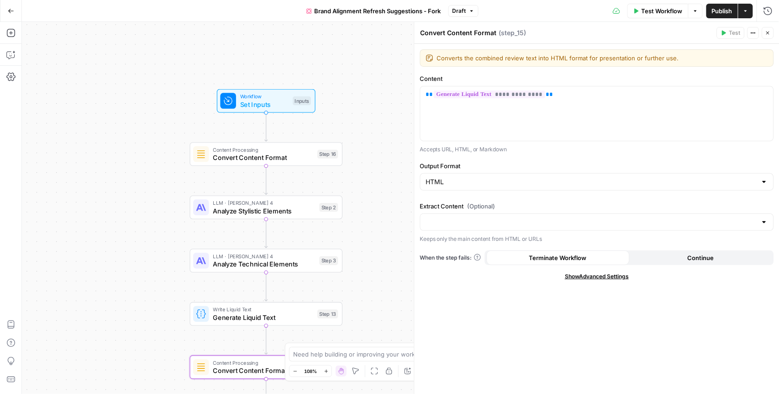
drag, startPoint x: 368, startPoint y: 177, endPoint x: 361, endPoint y: 279, distance: 102.1
click at [361, 279] on div "true false Workflow Set Inputs Inputs Content Processing Convert Content Format…" at bounding box center [400, 208] width 757 height 372
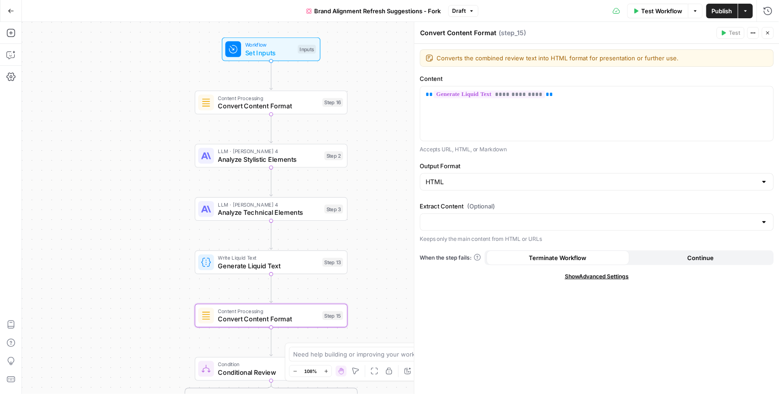
drag, startPoint x: 365, startPoint y: 258, endPoint x: 370, endPoint y: 207, distance: 51.9
click at [370, 207] on div "true false Workflow Set Inputs Inputs Content Processing Convert Content Format…" at bounding box center [400, 208] width 757 height 372
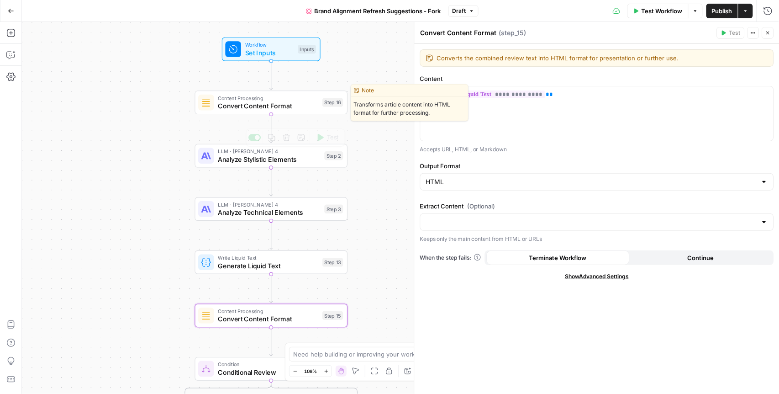
click at [255, 104] on span "Convert Content Format" at bounding box center [268, 106] width 100 height 10
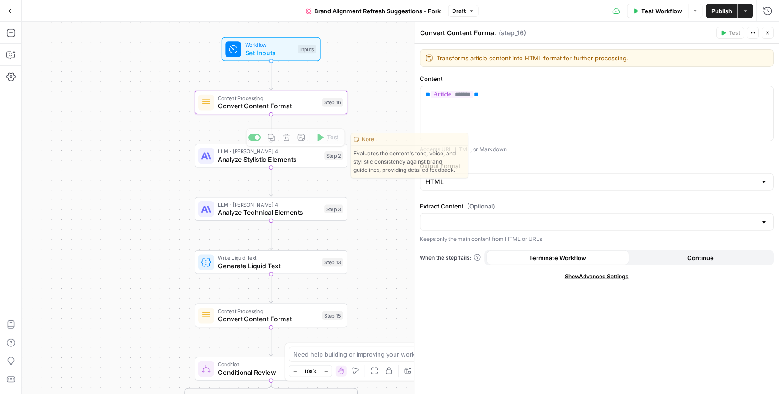
click at [244, 158] on span "Analyze Stylistic Elements" at bounding box center [269, 159] width 103 height 10
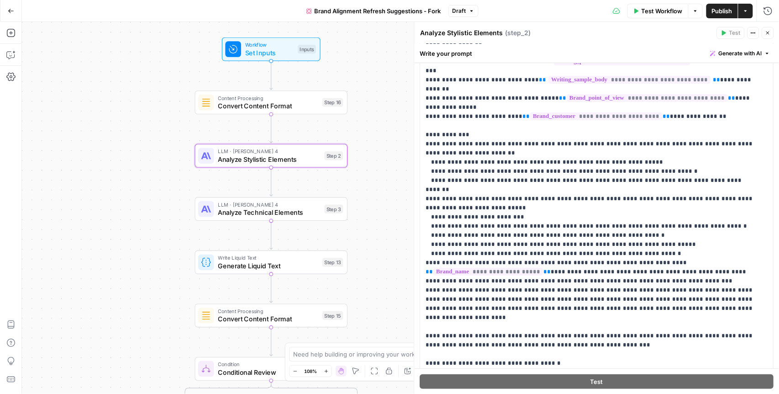
scroll to position [112, 0]
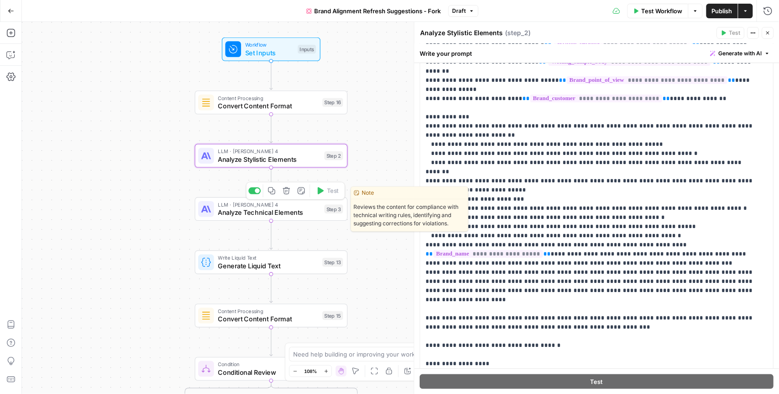
click at [280, 211] on span "Analyze Technical Elements" at bounding box center [269, 212] width 103 height 10
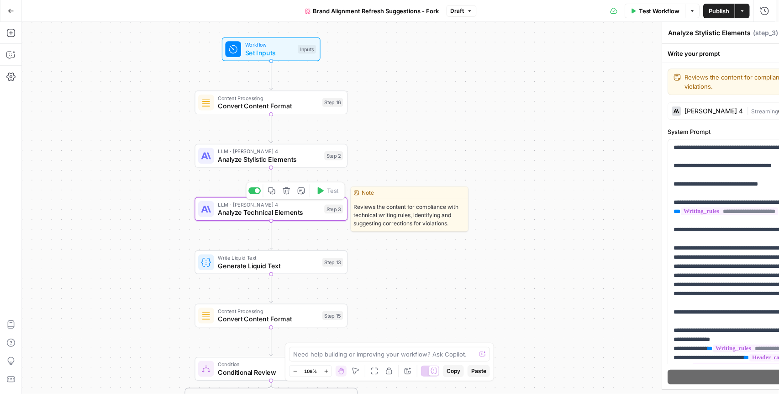
type textarea "Analyze Technical Elements"
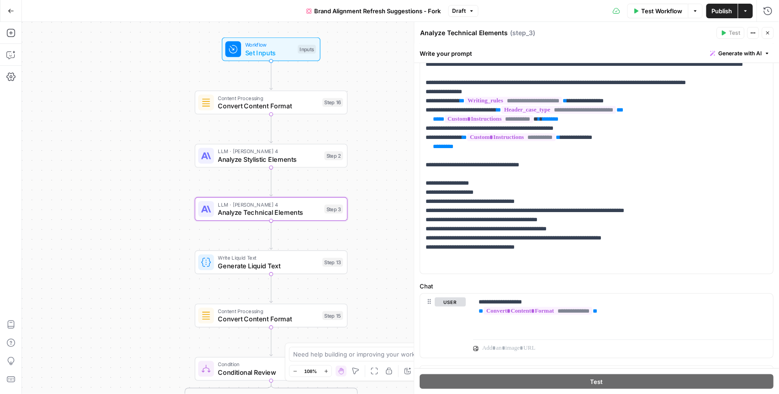
scroll to position [238, 0]
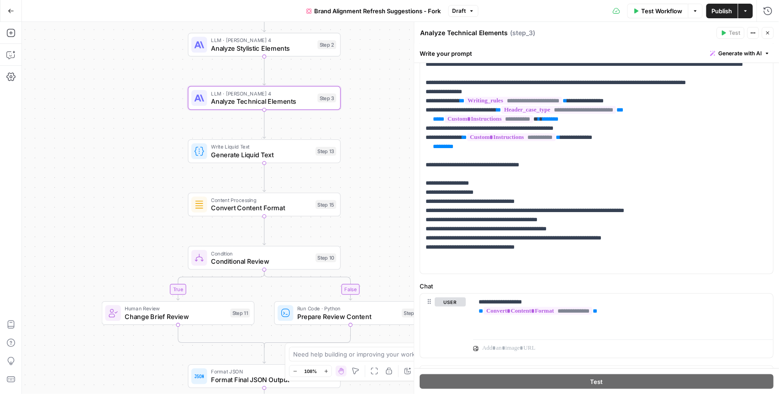
drag, startPoint x: 381, startPoint y: 278, endPoint x: 374, endPoint y: 157, distance: 120.8
click at [374, 157] on div "true false Workflow Set Inputs Inputs Content Processing Convert Content Format…" at bounding box center [400, 208] width 757 height 372
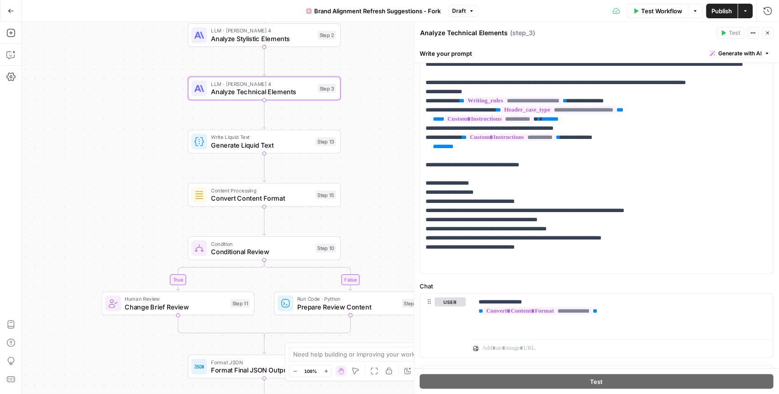
click at [280, 197] on span "Convert Content Format" at bounding box center [261, 198] width 100 height 10
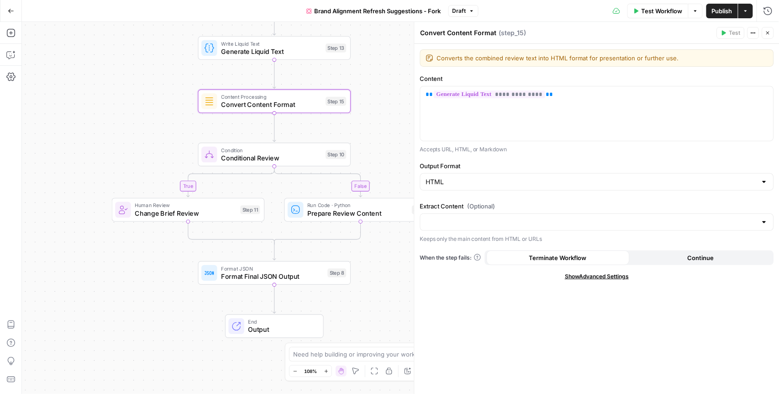
drag, startPoint x: 369, startPoint y: 227, endPoint x: 379, endPoint y: 133, distance: 94.2
click at [379, 133] on div "true false Workflow Set Inputs Inputs Content Processing Convert Content Format…" at bounding box center [400, 208] width 757 height 372
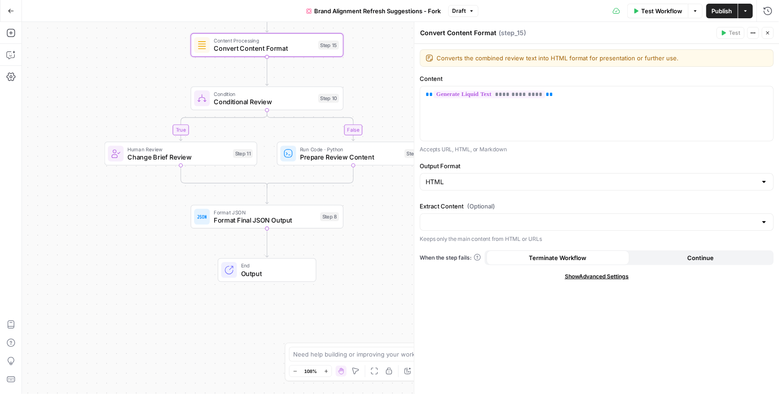
drag, startPoint x: 373, startPoint y: 150, endPoint x: 366, endPoint y: 93, distance: 57.6
click at [366, 93] on div "true false Workflow Set Inputs Inputs Content Processing Convert Content Format…" at bounding box center [400, 208] width 757 height 372
click at [333, 155] on span "Prepare Review Content" at bounding box center [350, 156] width 100 height 10
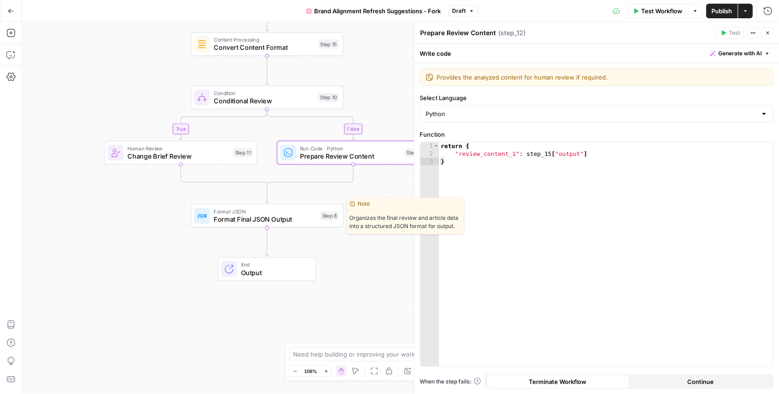
click at [262, 219] on span "Format Final JSON Output" at bounding box center [265, 219] width 103 height 10
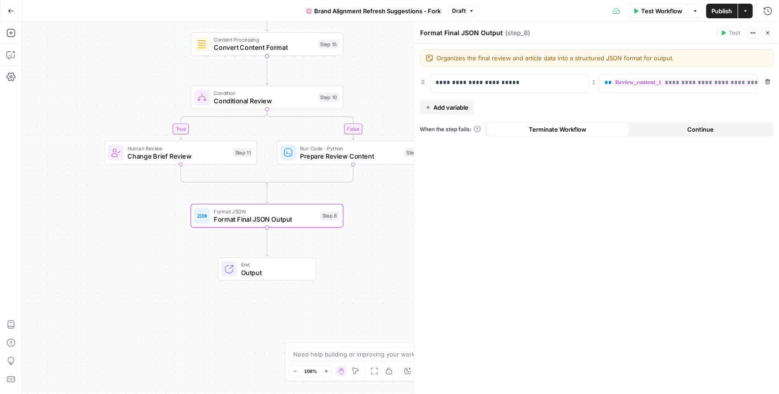
click at [10, 12] on icon "button" at bounding box center [11, 11] width 6 height 6
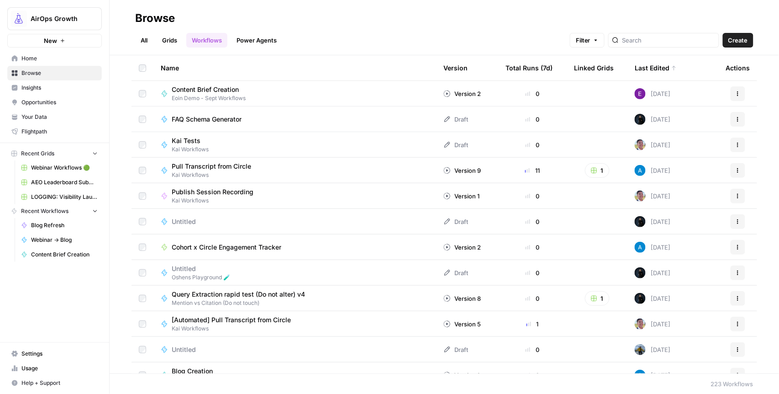
click at [56, 72] on span "Browse" at bounding box center [59, 73] width 76 height 8
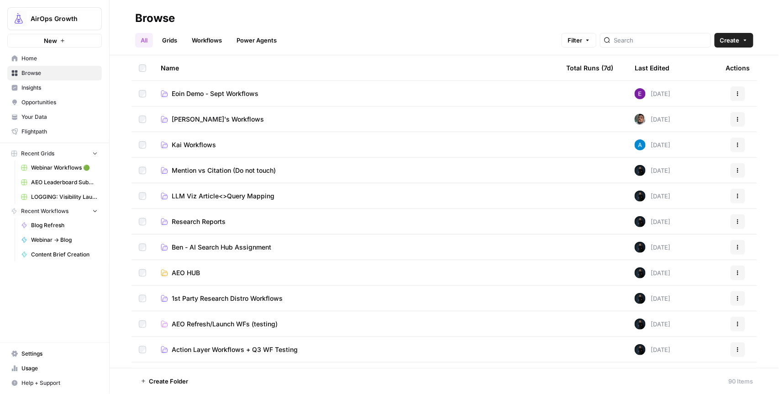
click at [207, 38] on link "Workflows" at bounding box center [206, 40] width 41 height 15
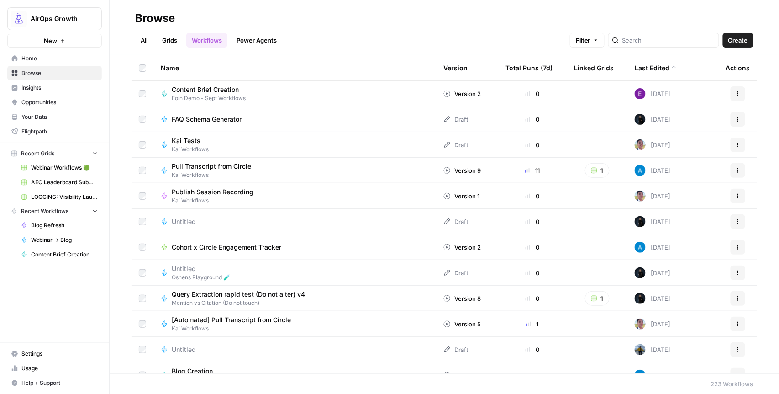
click at [646, 66] on div "Last Edited" at bounding box center [656, 67] width 42 height 25
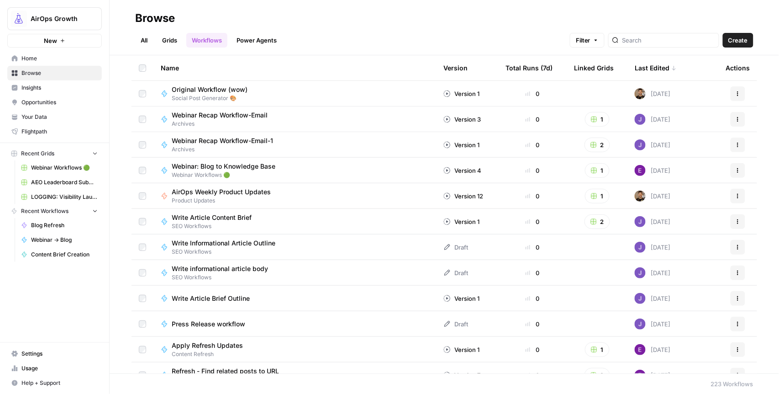
click at [646, 66] on div "Last Edited" at bounding box center [656, 67] width 42 height 25
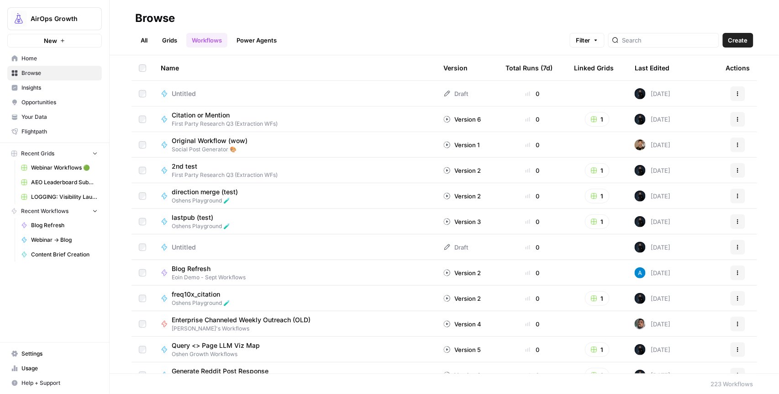
click at [644, 67] on div "Last Edited" at bounding box center [652, 67] width 35 height 25
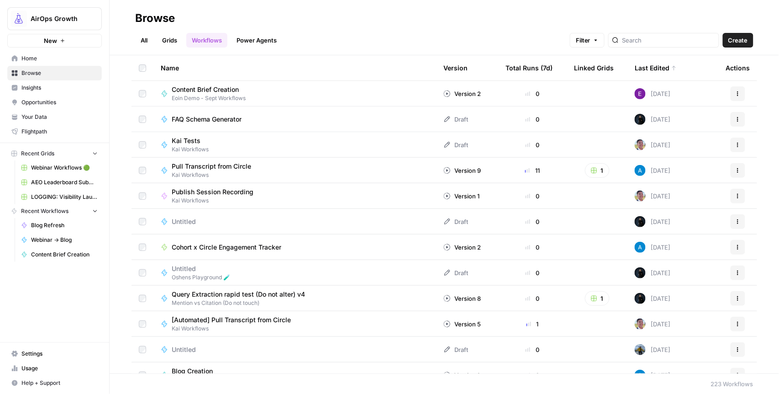
click at [644, 67] on div "Last Edited" at bounding box center [656, 67] width 42 height 25
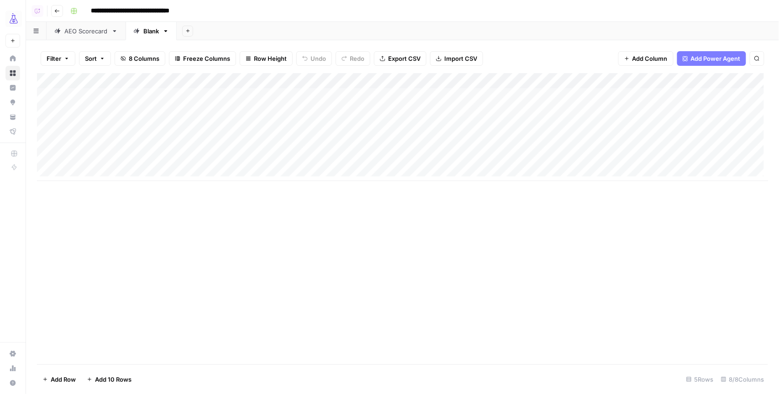
click at [287, 80] on div "Add Column" at bounding box center [403, 127] width 732 height 108
click at [469, 79] on div "Add Column" at bounding box center [403, 127] width 732 height 108
click at [512, 83] on div "Add Column" at bounding box center [403, 127] width 732 height 108
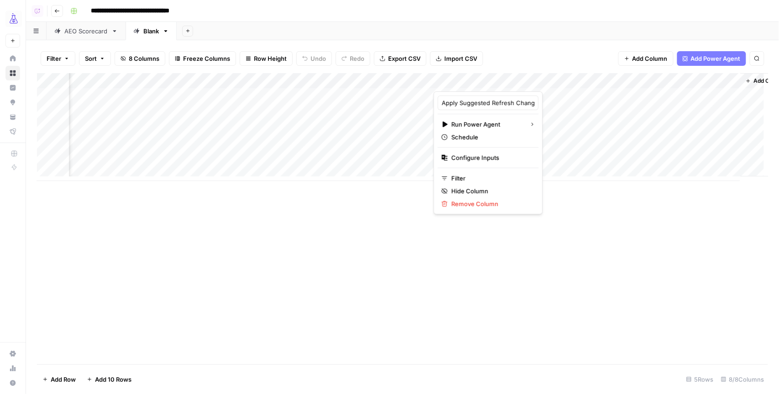
click at [621, 226] on div "Add Column" at bounding box center [402, 218] width 731 height 291
click at [499, 83] on div "Add Column" at bounding box center [403, 127] width 732 height 108
click at [499, 83] on div at bounding box center [505, 82] width 142 height 18
click at [480, 101] on input "Apply Suggested Refresh Changes" at bounding box center [488, 102] width 93 height 9
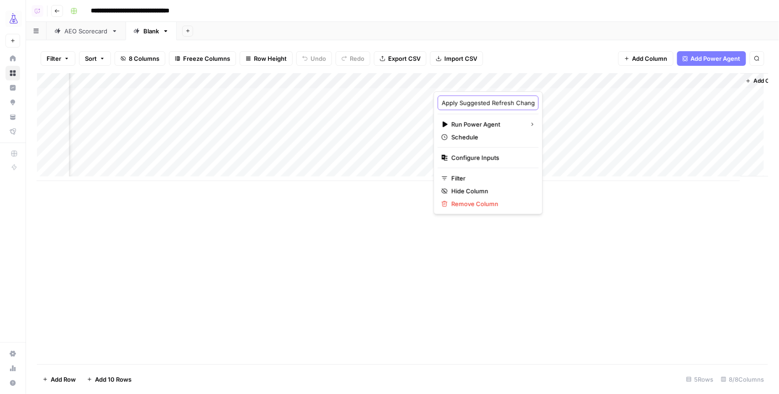
click at [480, 101] on input "Apply Suggested Refresh Changes" at bounding box center [488, 102] width 93 height 9
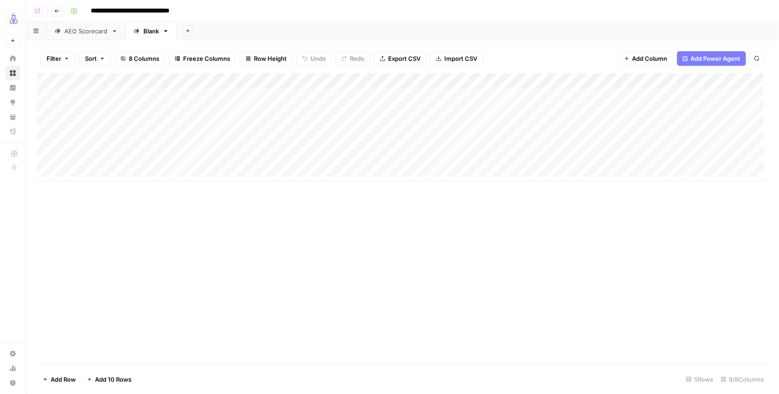
scroll to position [0, 26]
click at [269, 82] on div "Add Column" at bounding box center [403, 127] width 732 height 108
click at [331, 202] on div "Add Column" at bounding box center [402, 218] width 731 height 291
click at [516, 48] on div "Filter Sort 8 Columns Freeze Columns Row Height Undo Redo Export CSV Import CSV…" at bounding box center [402, 58] width 731 height 29
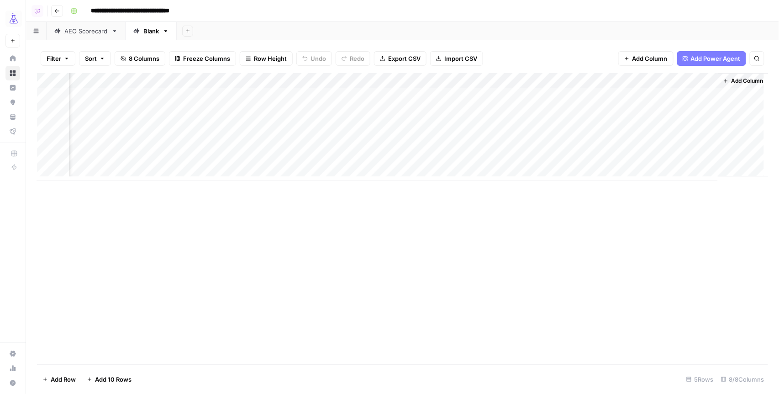
click at [508, 78] on div "Add Column" at bounding box center [403, 127] width 732 height 108
click at [506, 58] on div "Filter Sort 8 Columns Freeze Columns Row Height Undo Redo Export CSV Import CSV…" at bounding box center [402, 58] width 731 height 29
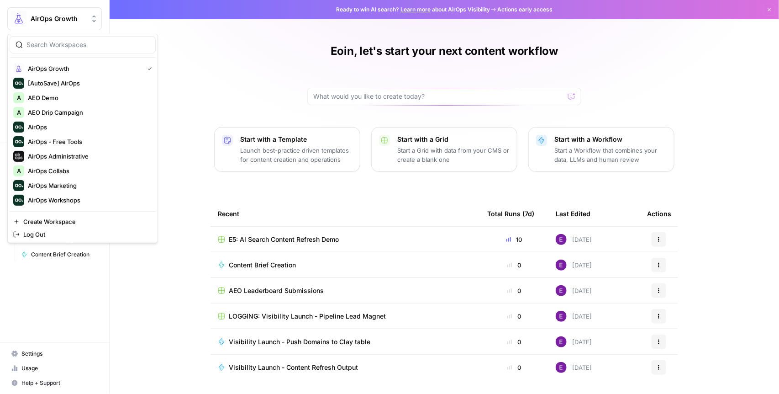
click at [60, 22] on span "AirOps Growth" at bounding box center [58, 18] width 55 height 9
click at [62, 47] on input "search" at bounding box center [87, 44] width 123 height 9
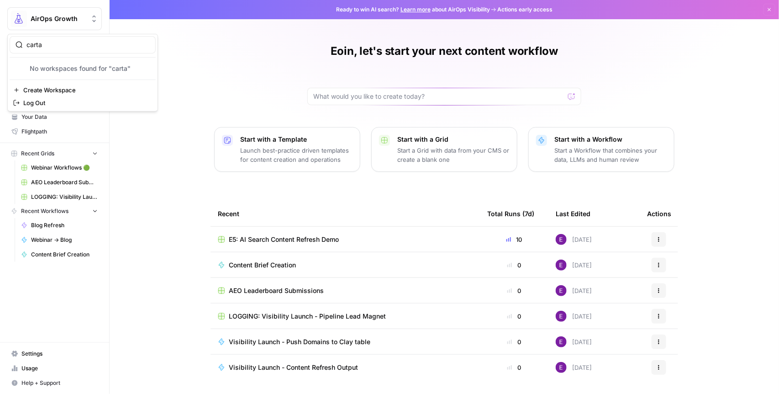
type input "carta"
